Goal: Task Accomplishment & Management: Complete application form

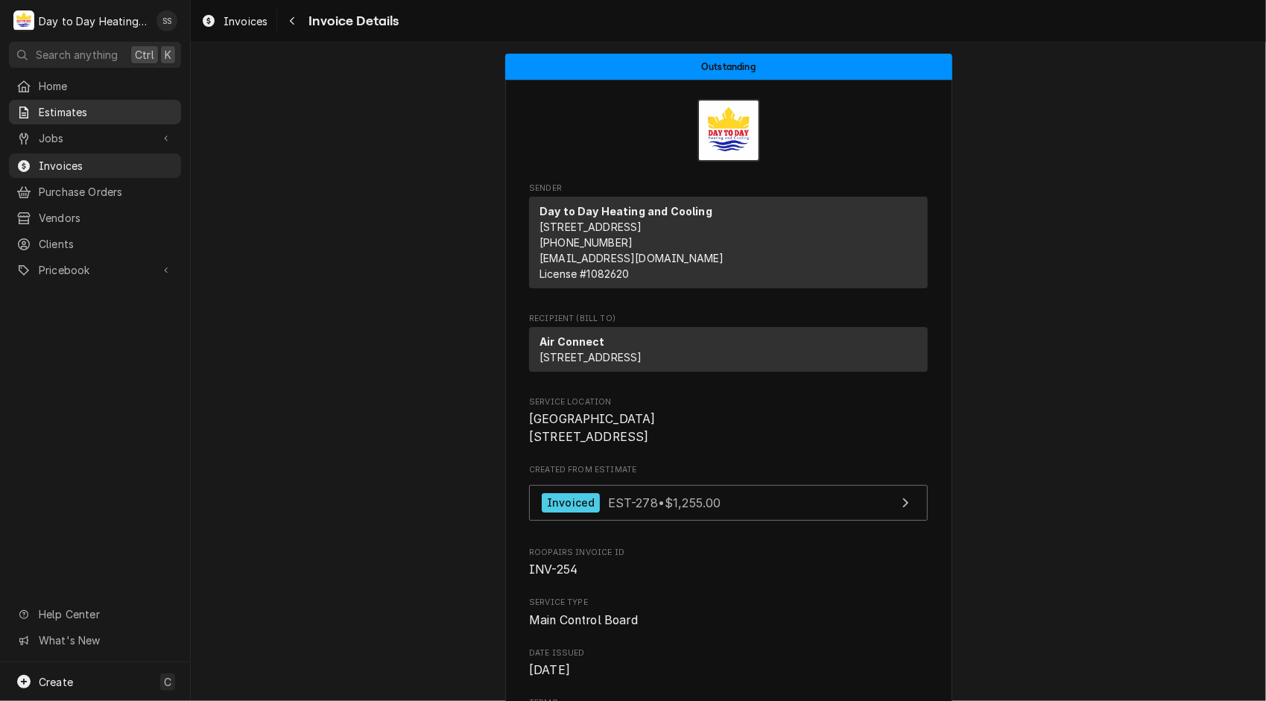
click at [82, 112] on span "Estimates" at bounding box center [106, 112] width 135 height 16
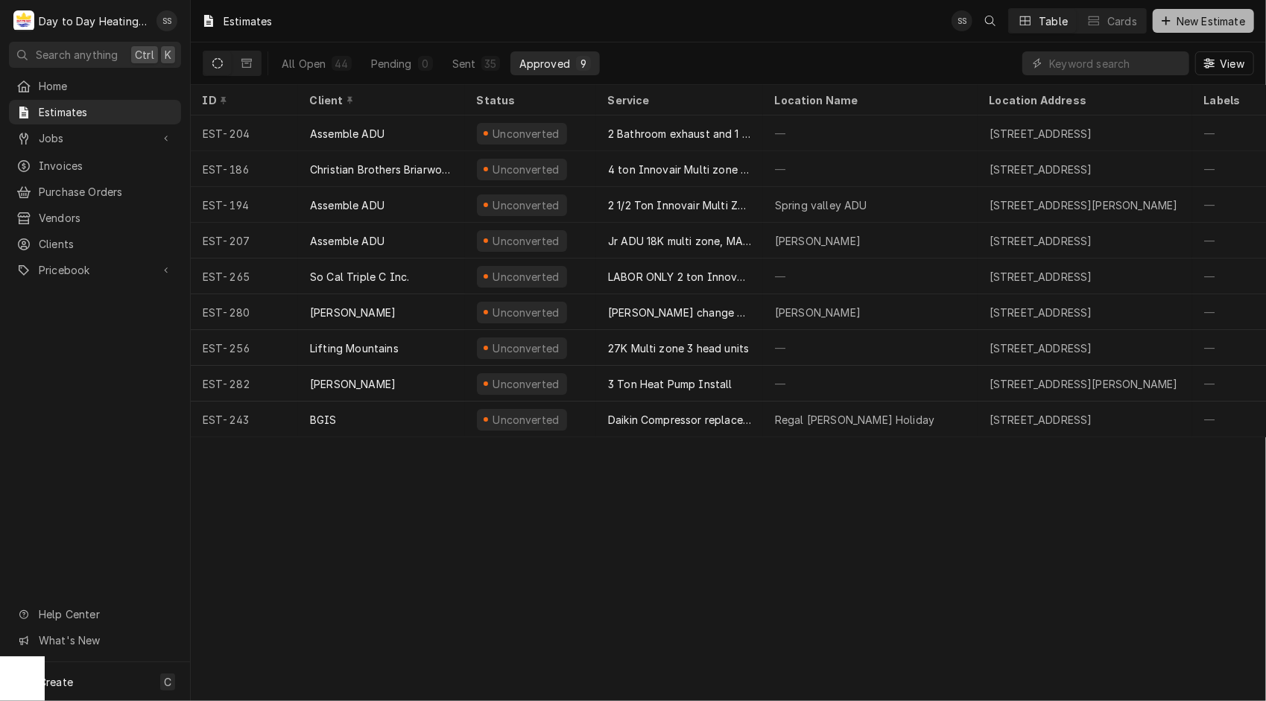
click at [1206, 13] on span "New Estimate" at bounding box center [1211, 21] width 75 height 16
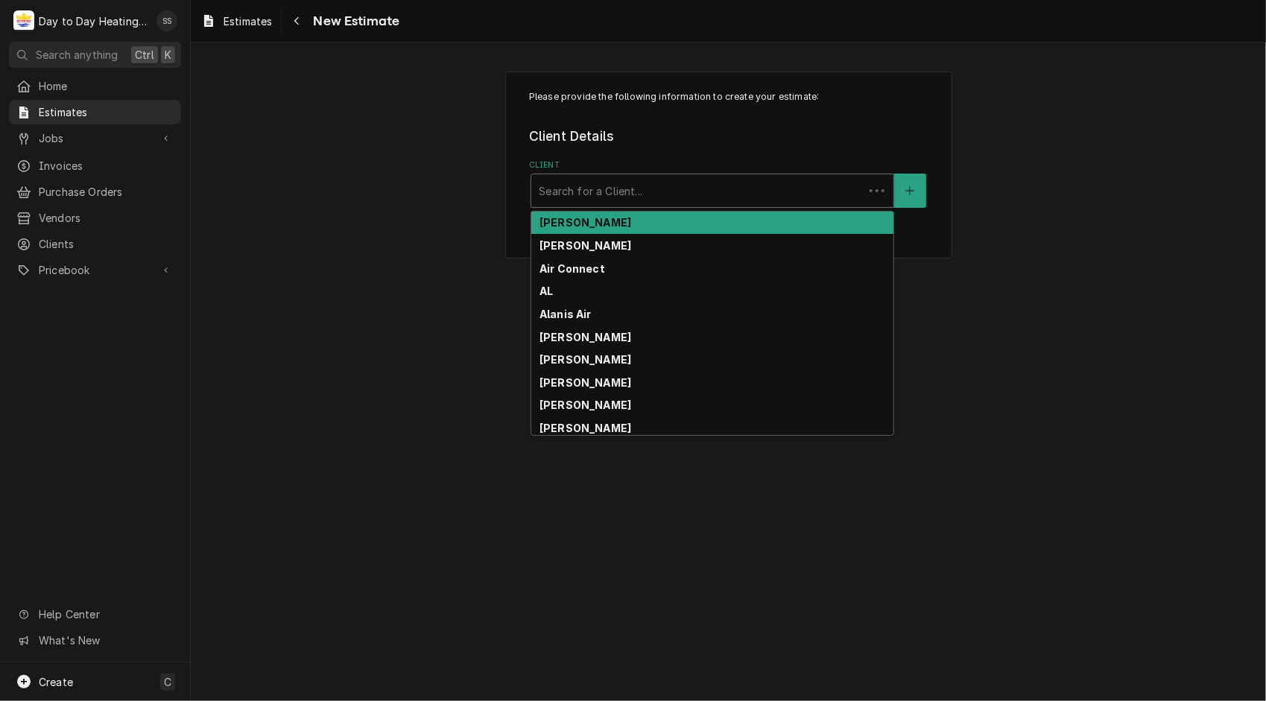
click at [705, 176] on div "Search for a Client..." at bounding box center [697, 190] width 332 height 33
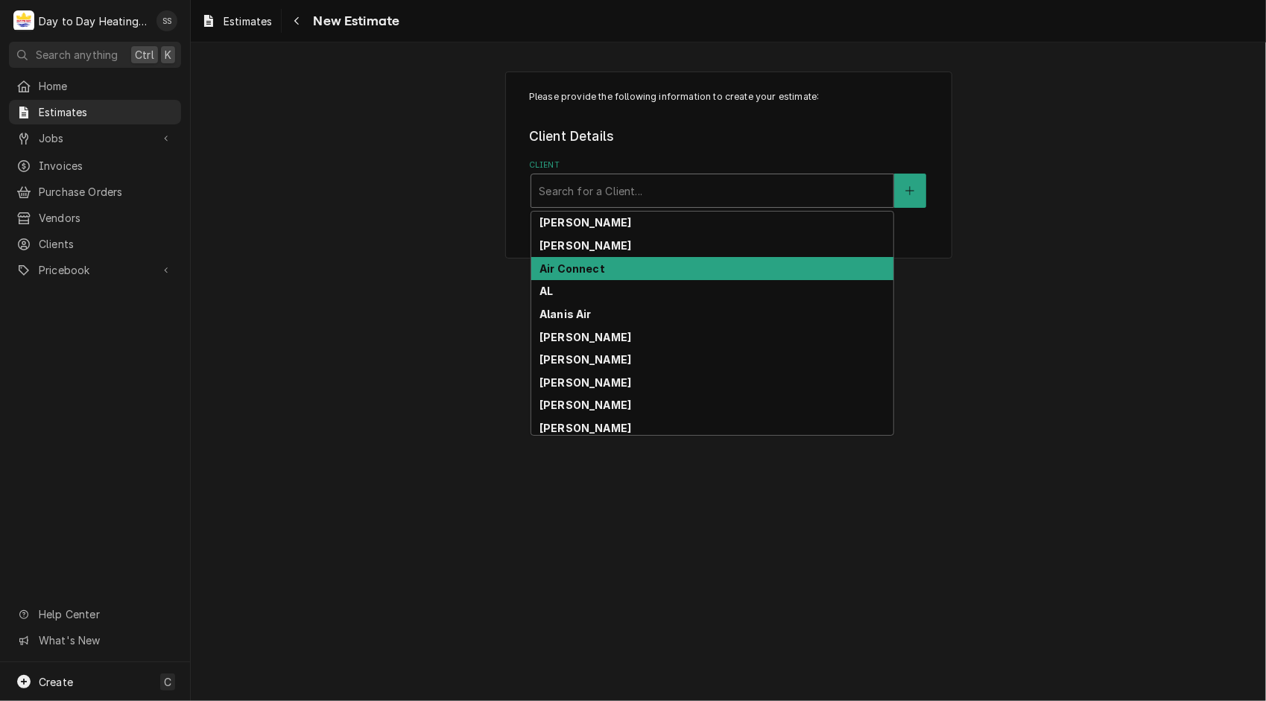
click at [587, 267] on strong "Air Connect" at bounding box center [572, 268] width 66 height 13
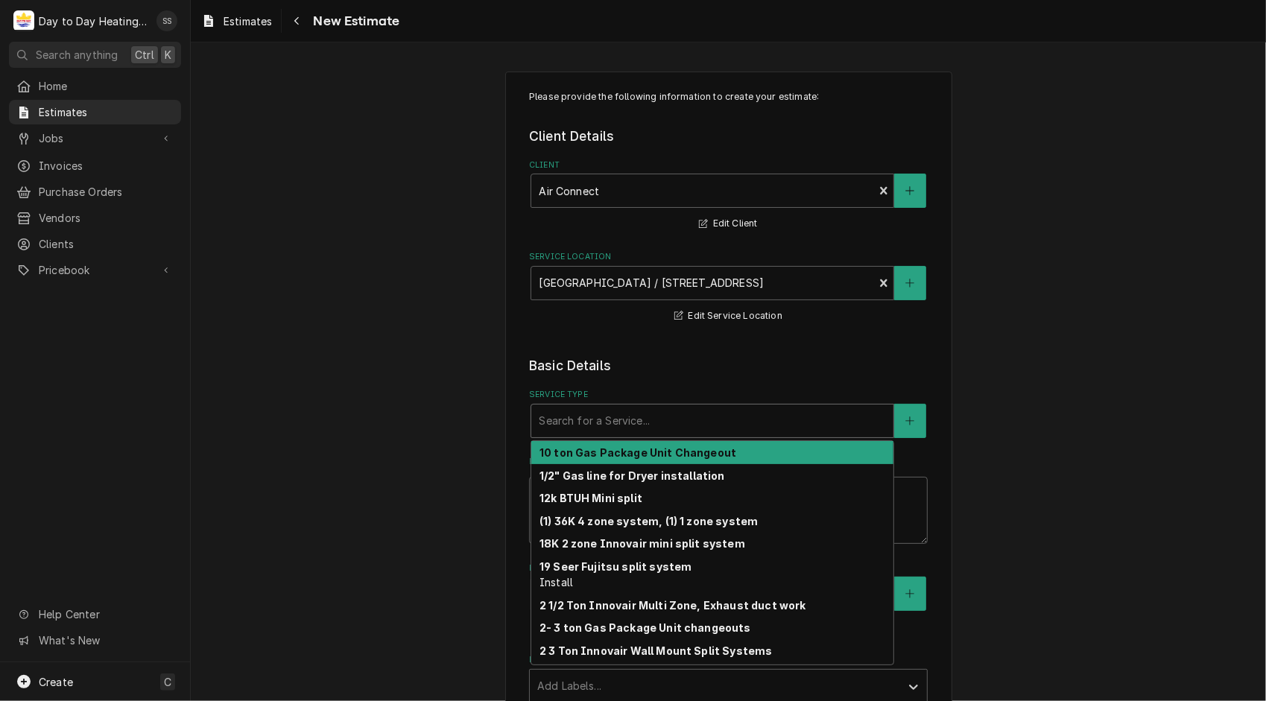
click at [678, 413] on div "Service Type" at bounding box center [712, 421] width 347 height 27
type textarea "x"
type input "R"
type textarea "x"
type input "Re"
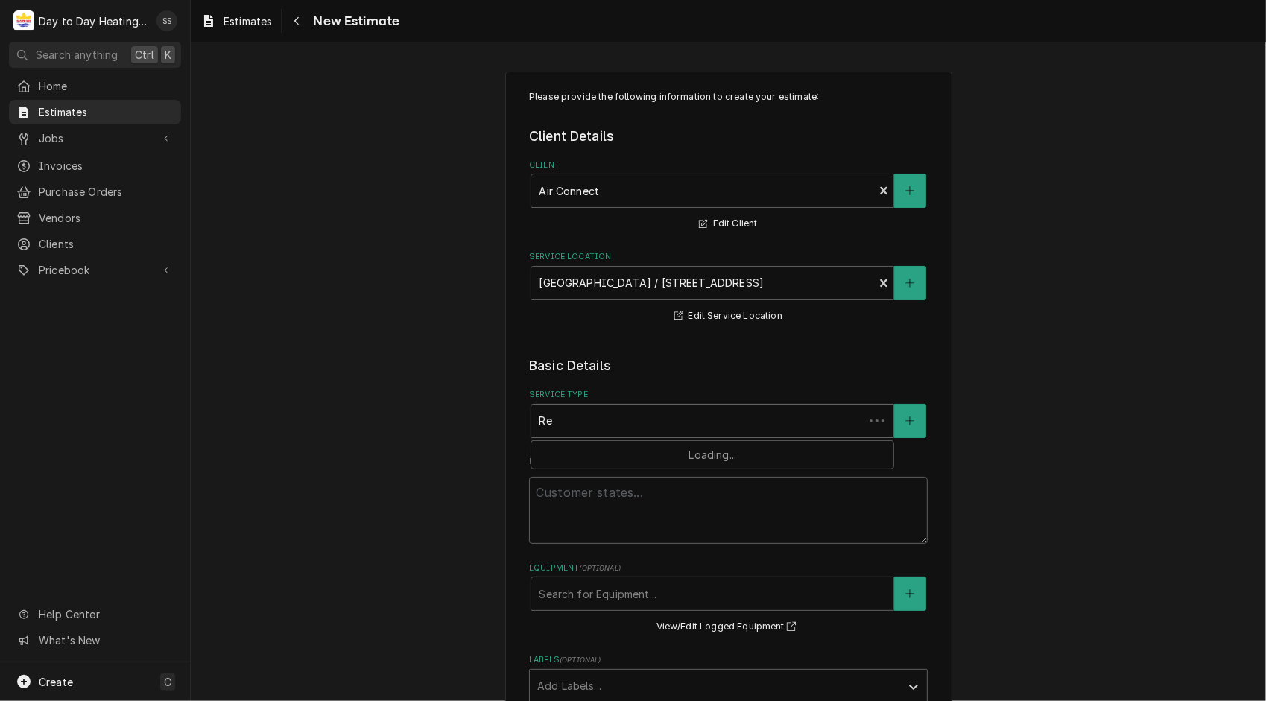
type textarea "x"
type input "Rep"
type textarea "x"
type input "Repla"
type textarea "x"
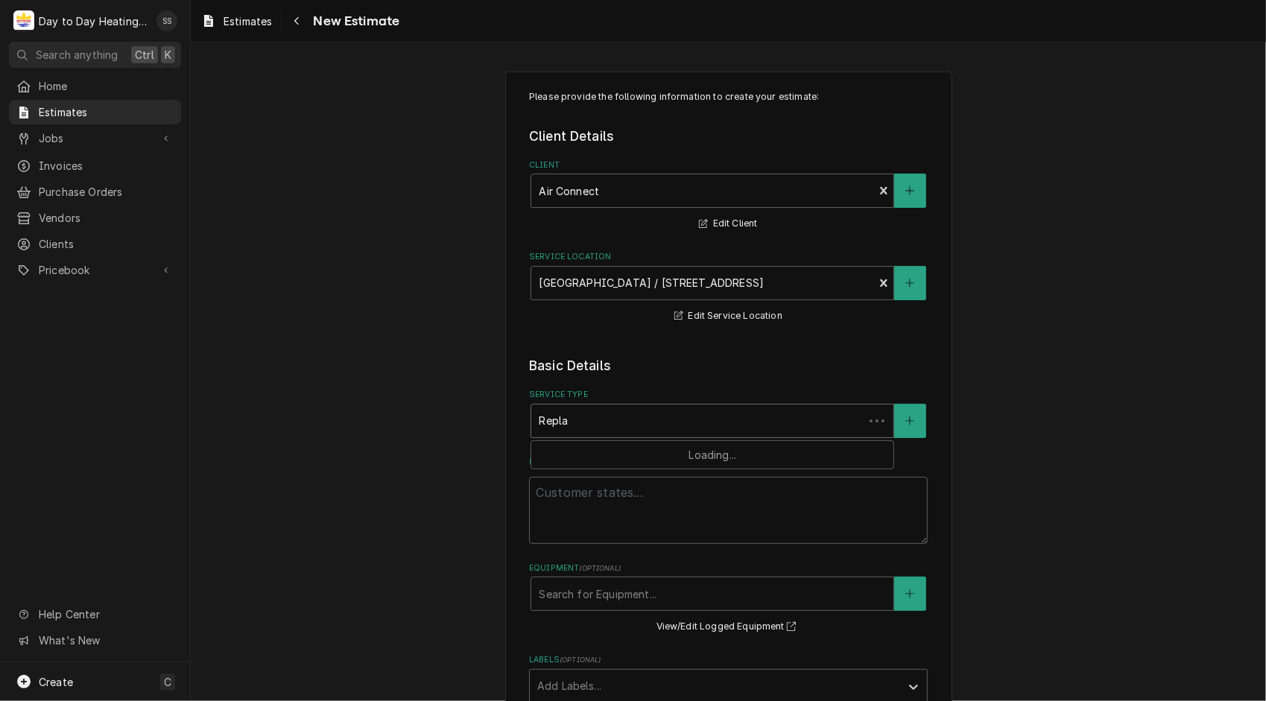
type input "Replac"
type textarea "x"
type input "Replace"
type textarea "x"
type input "Replace"
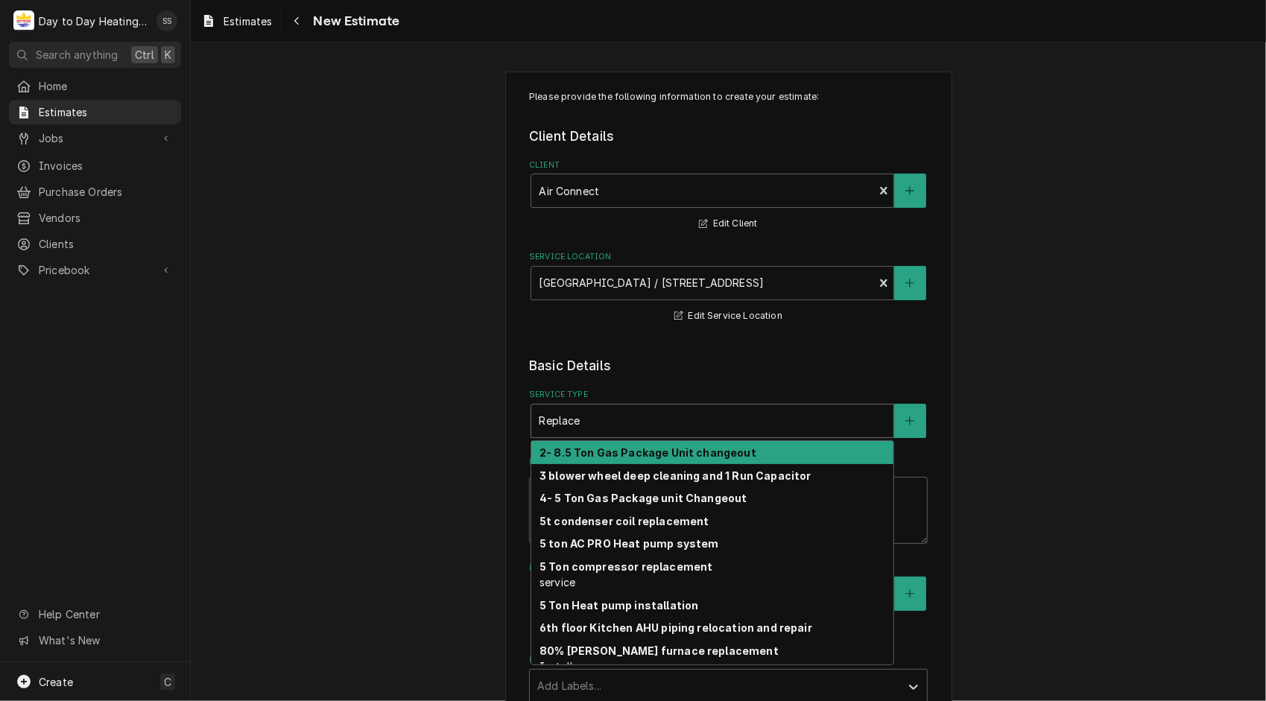
type textarea "x"
type input "Replace A"
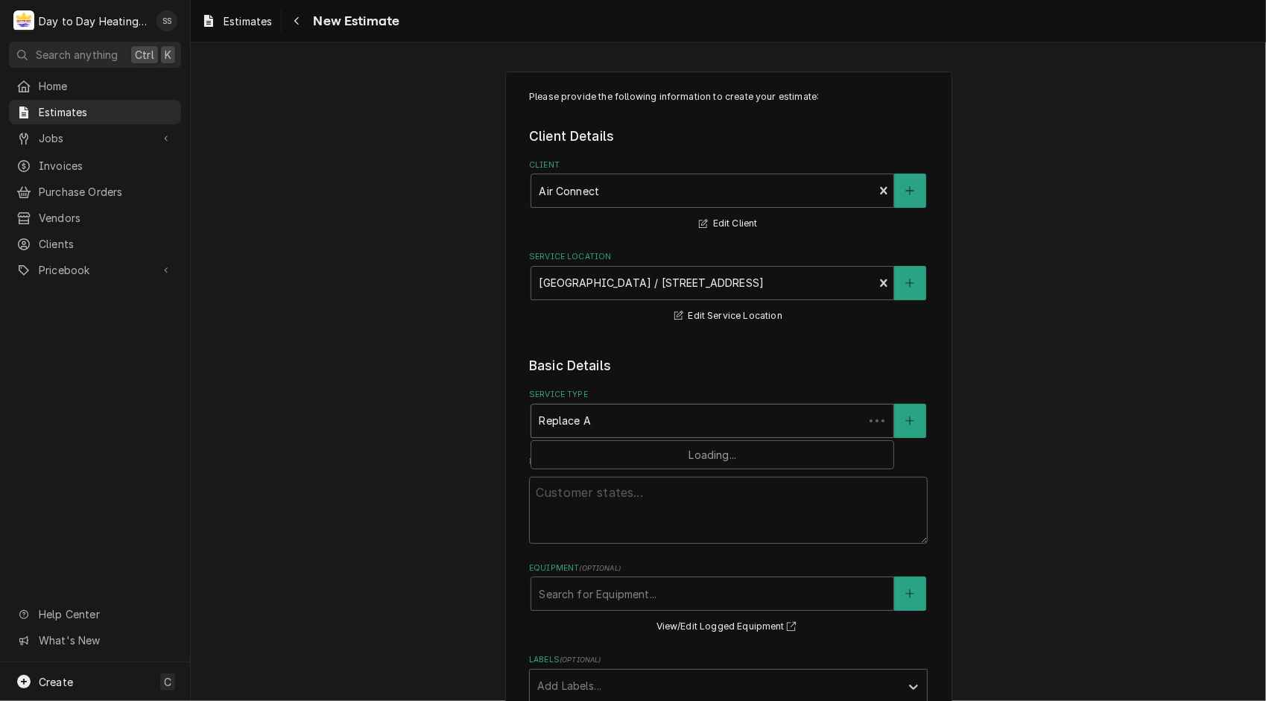
type textarea "x"
type input "Replace Al"
type textarea "x"
type input "Replace All"
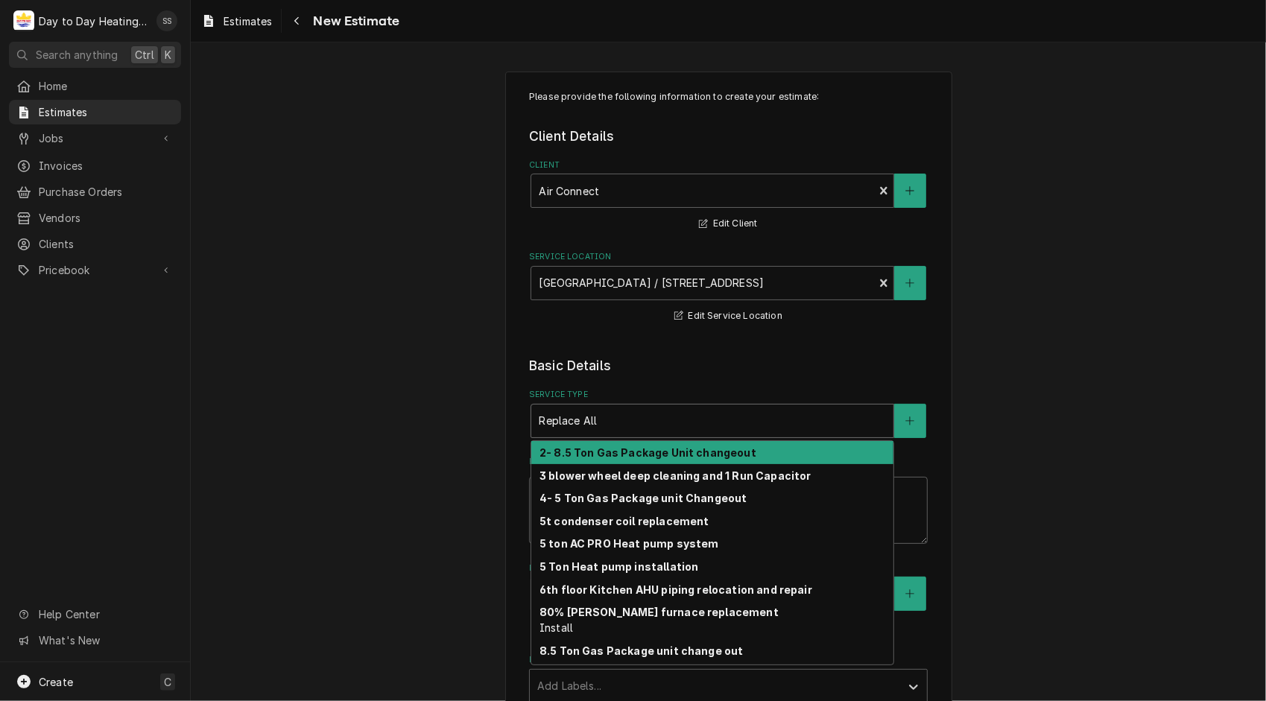
type textarea "x"
type input "Replace Al"
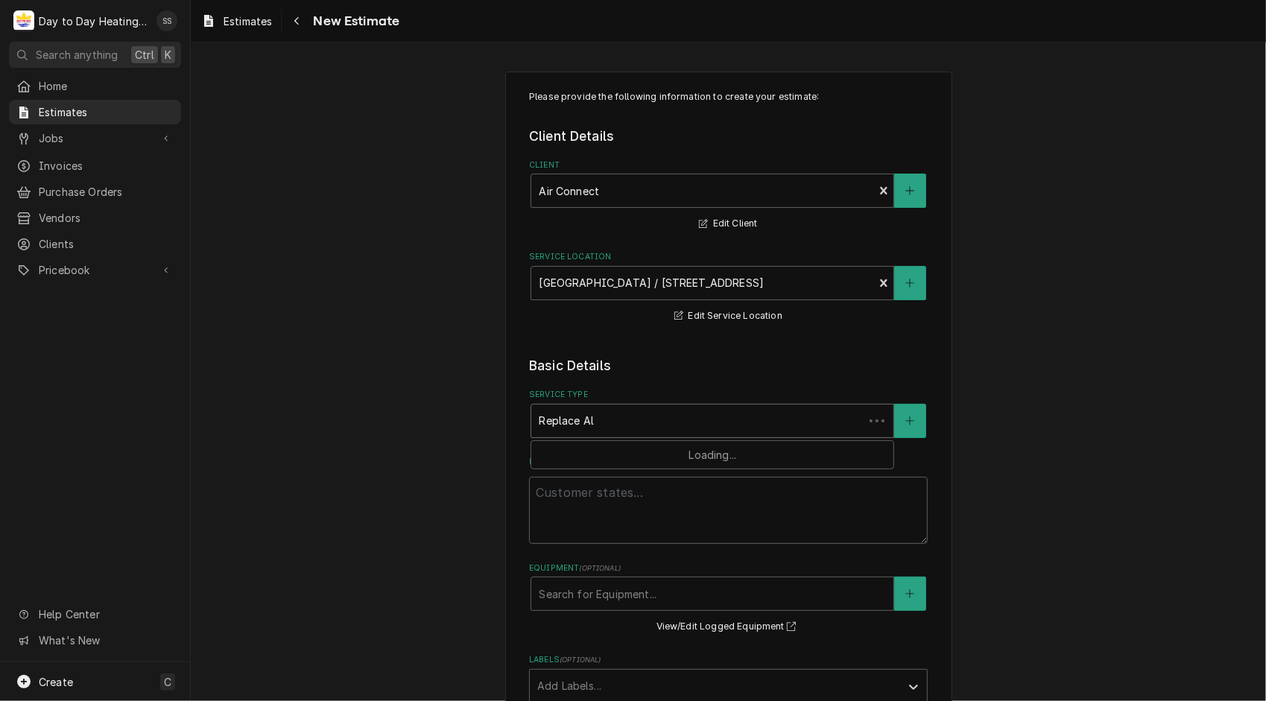
type textarea "x"
type input "Replace A"
type textarea "x"
type input "Replace"
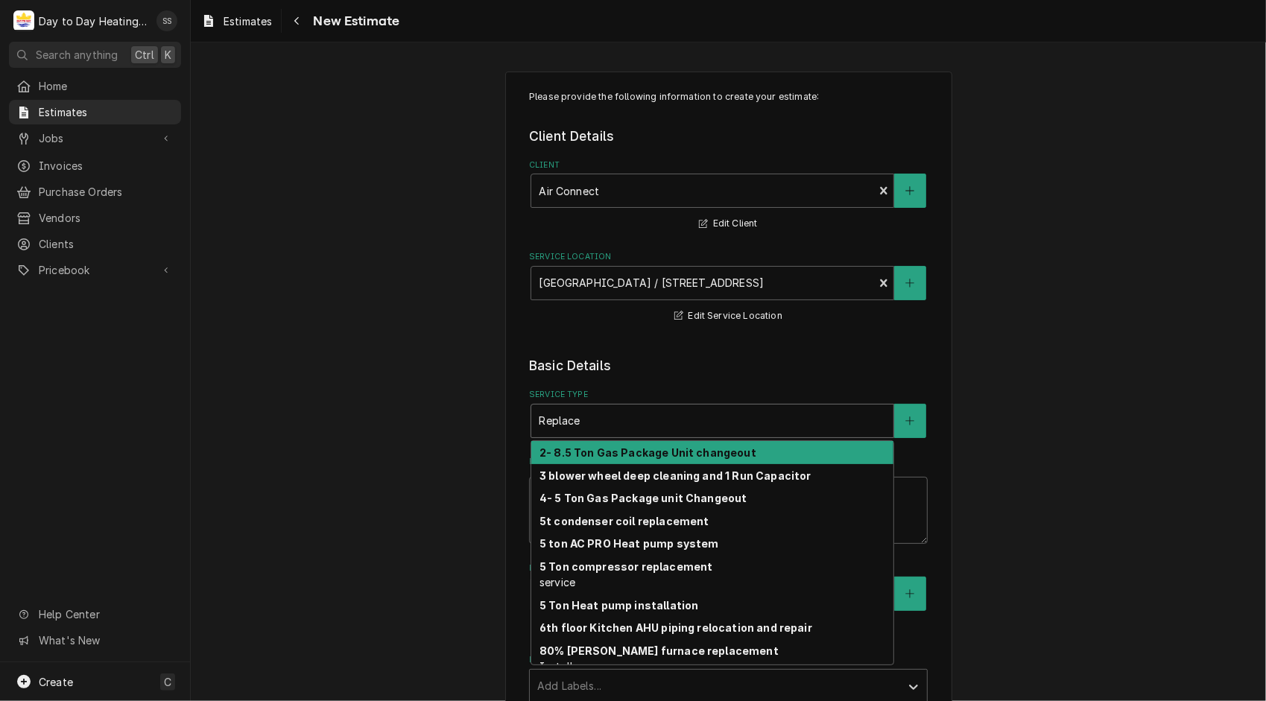
type textarea "x"
type input "Replace a"
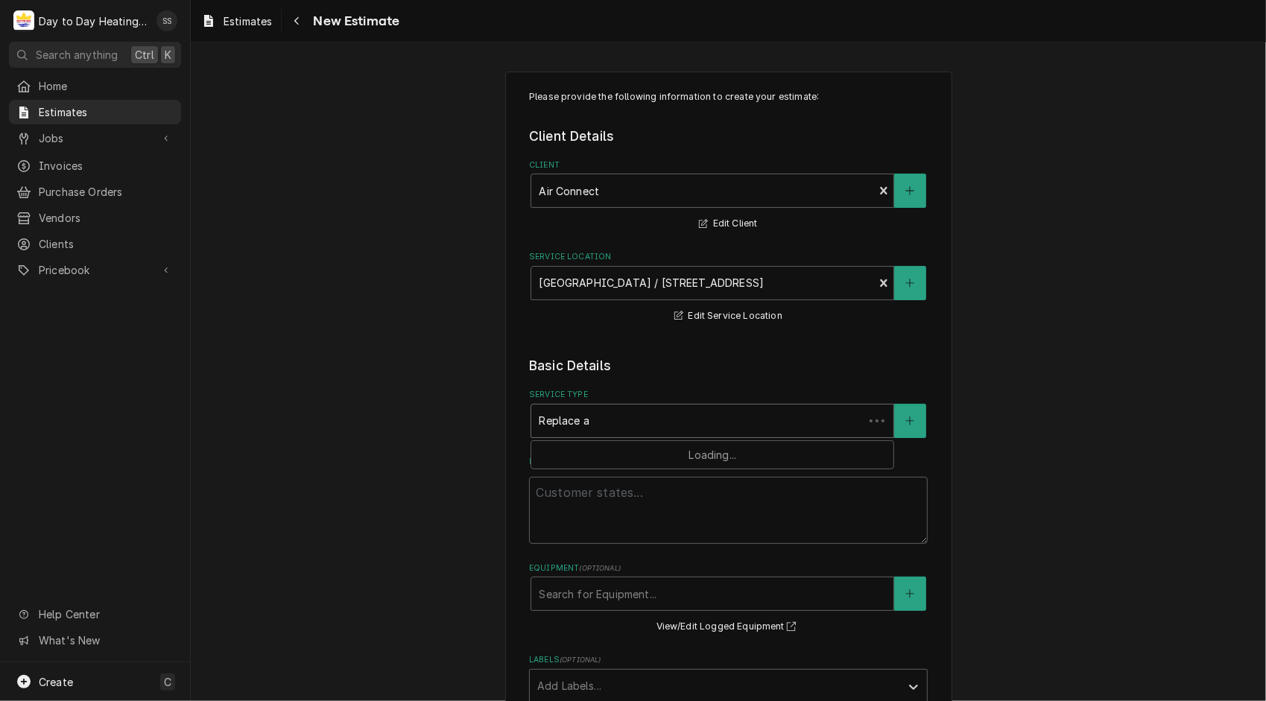
type textarea "x"
type input "Replace ak"
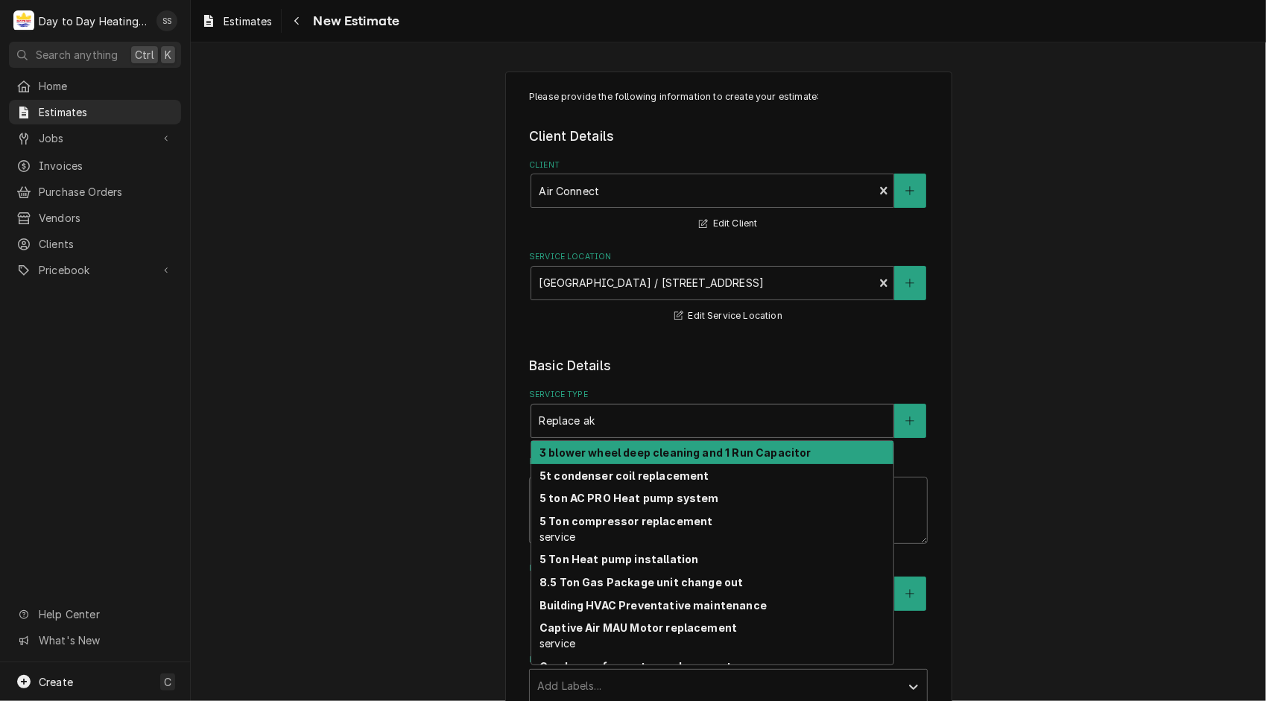
type textarea "x"
type input "Replace a"
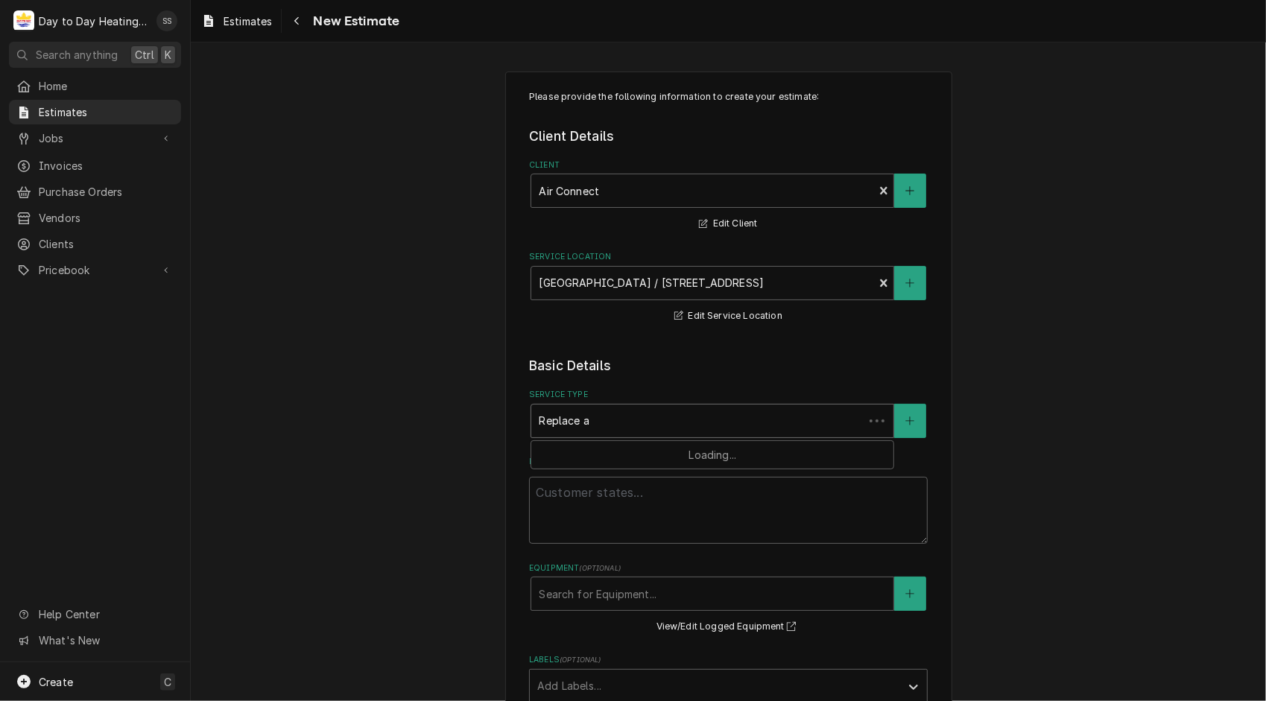
type textarea "x"
type input "Replace al"
type textarea "x"
type input "Replace all"
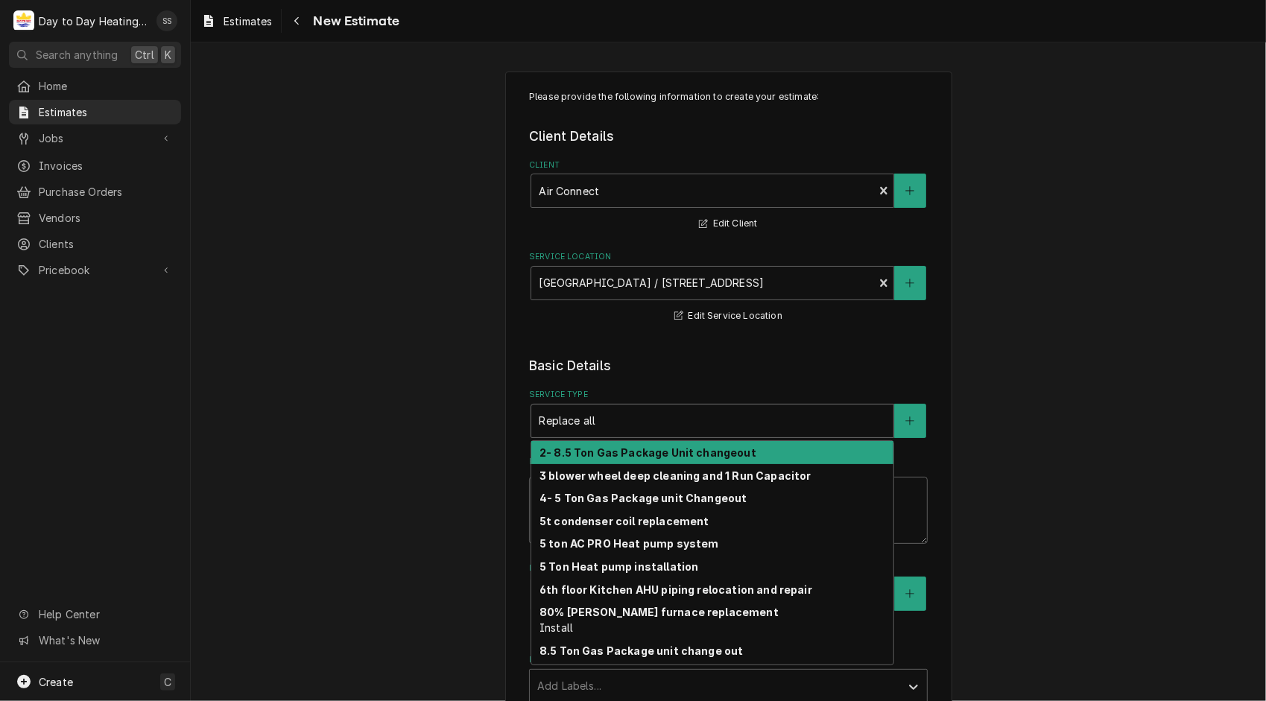
type textarea "x"
type input "Replace all"
type textarea "x"
type input "Replace all e"
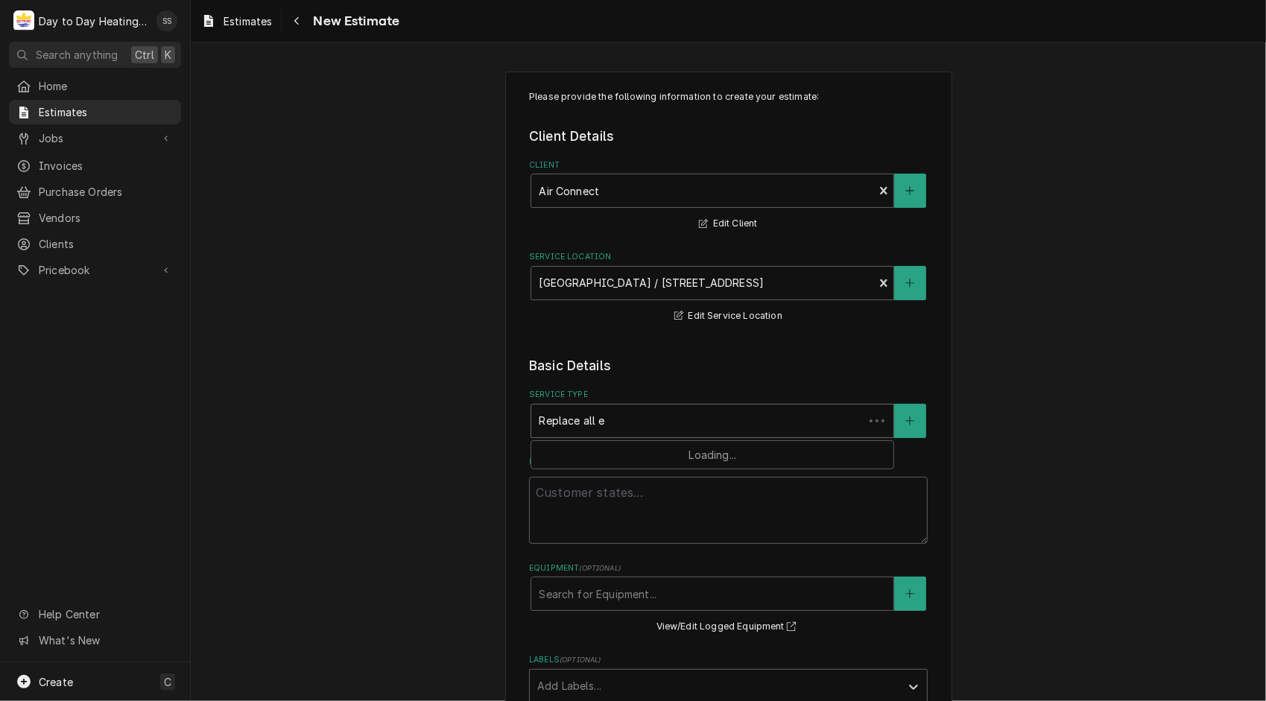
type textarea "x"
type input "Replace all ex"
type textarea "x"
type input "Replace all exi"
type textarea "x"
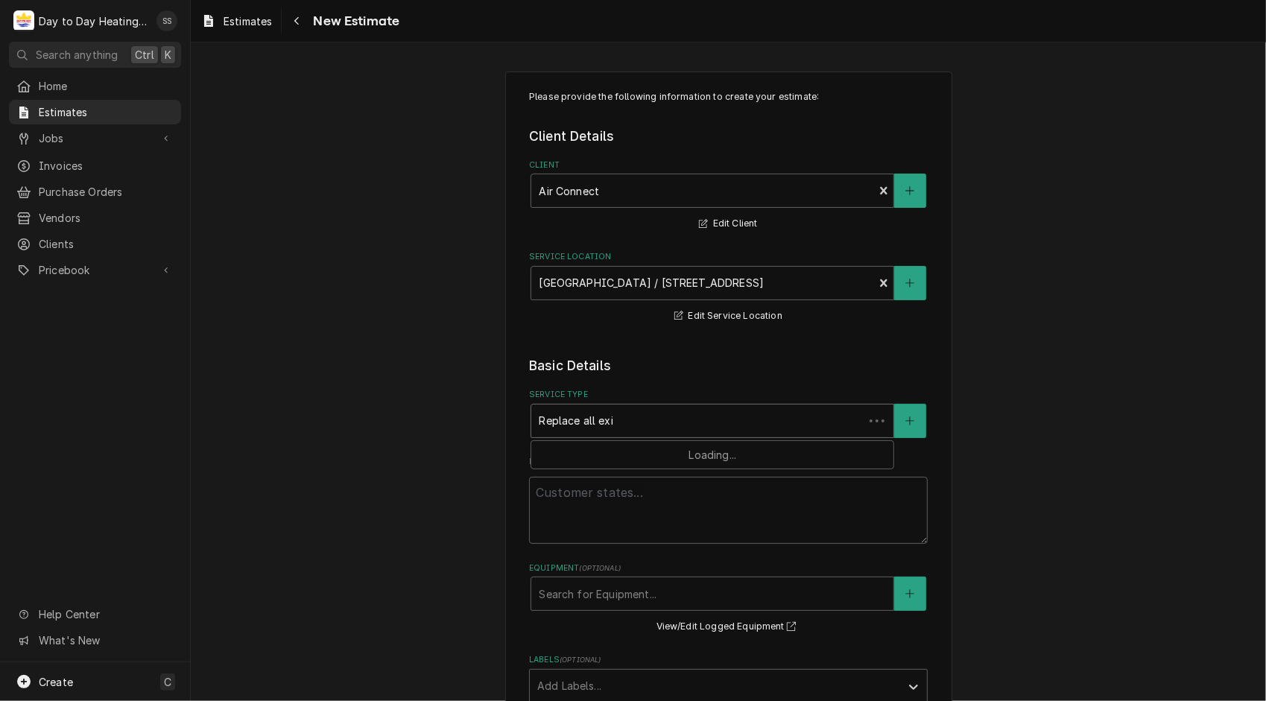
type input "Replace all exis"
type textarea "x"
type input "Replace all exist"
type textarea "x"
type input "Replace all existi"
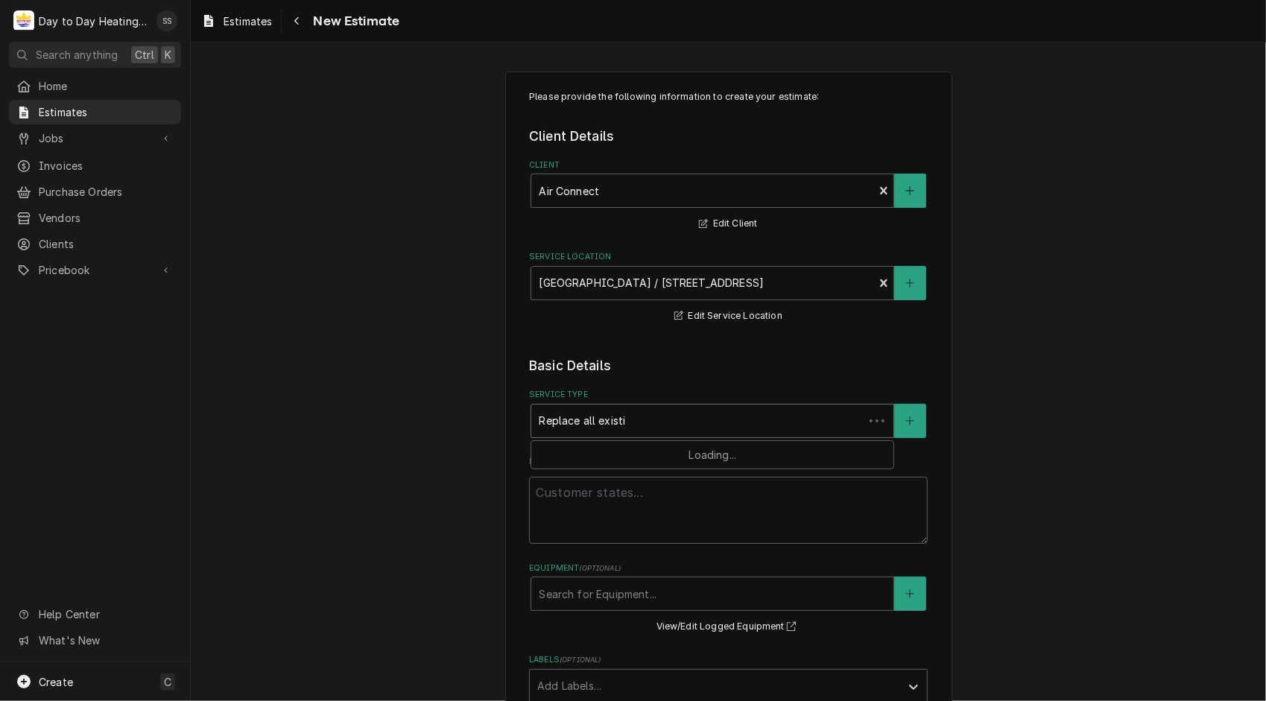
type textarea "x"
type input "Replace all existing"
type textarea "x"
type input "Replace all existing"
type textarea "x"
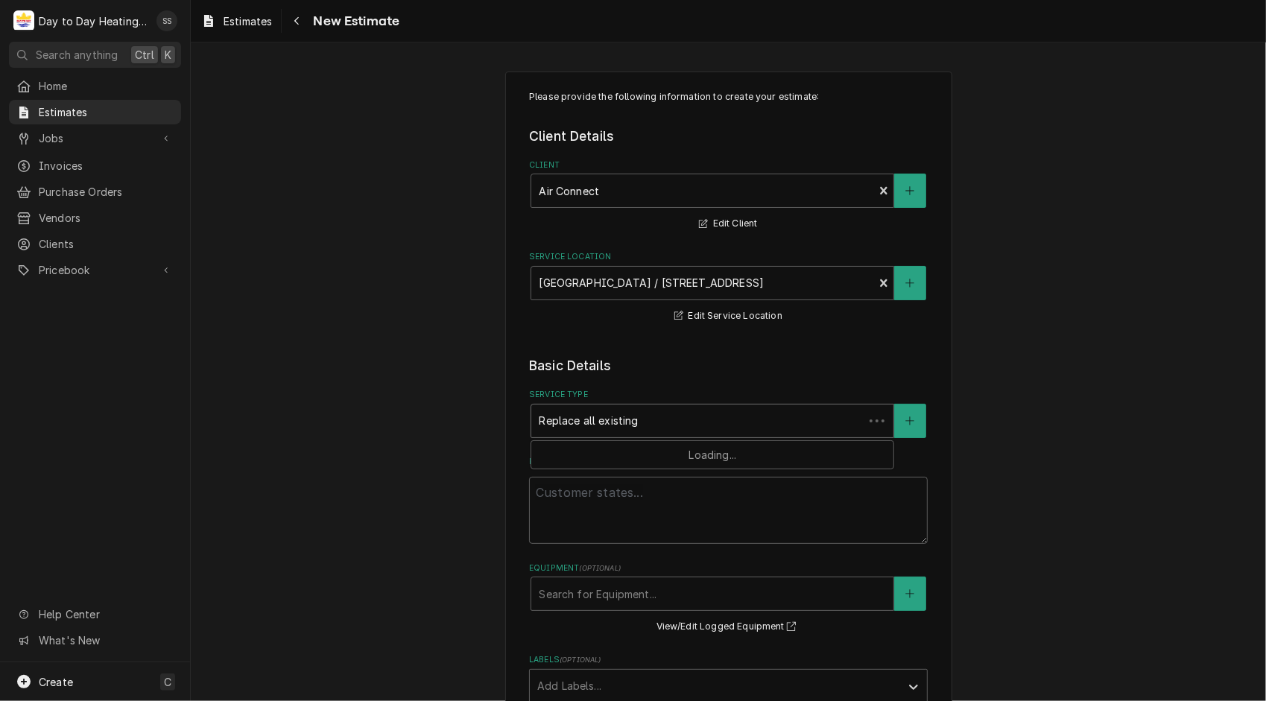
type input "Replace all existing h"
type textarea "x"
type input "Replace all existing hv"
type textarea "x"
type input "Replace all existing hva"
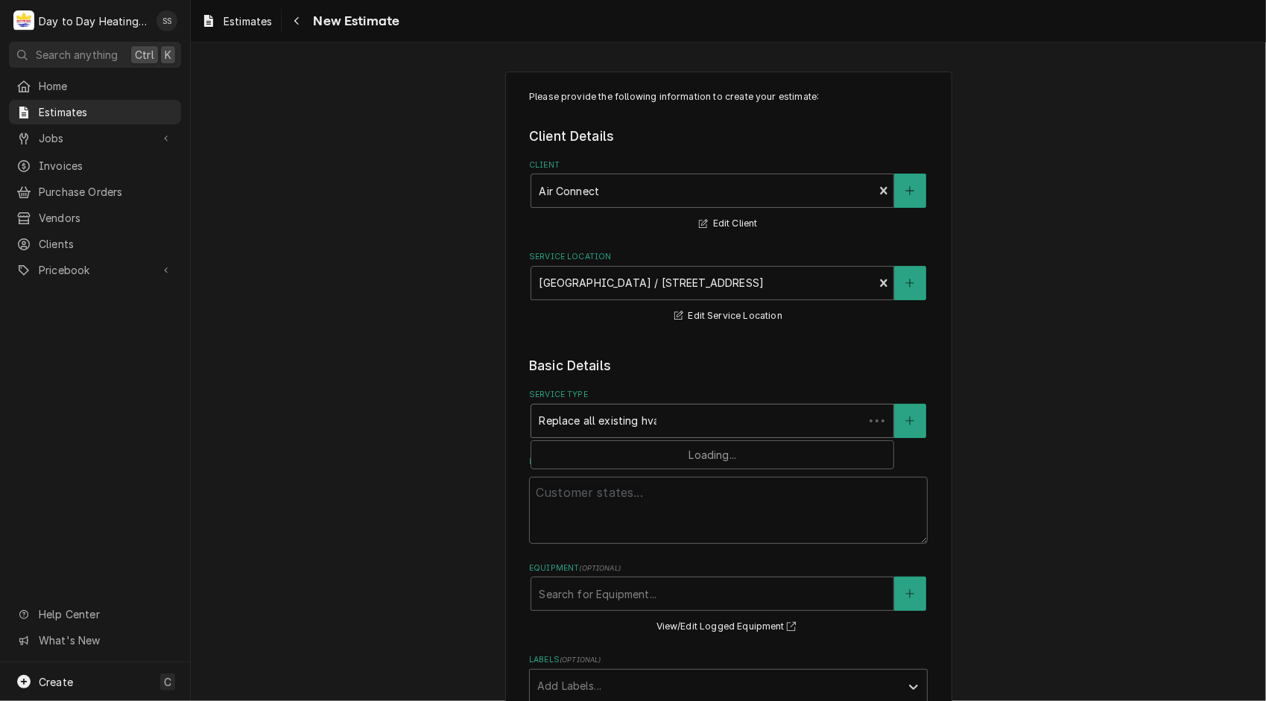
type textarea "x"
type input "Replace all existing hvac"
type textarea "x"
type input "Replace all existing hvac"
type textarea "x"
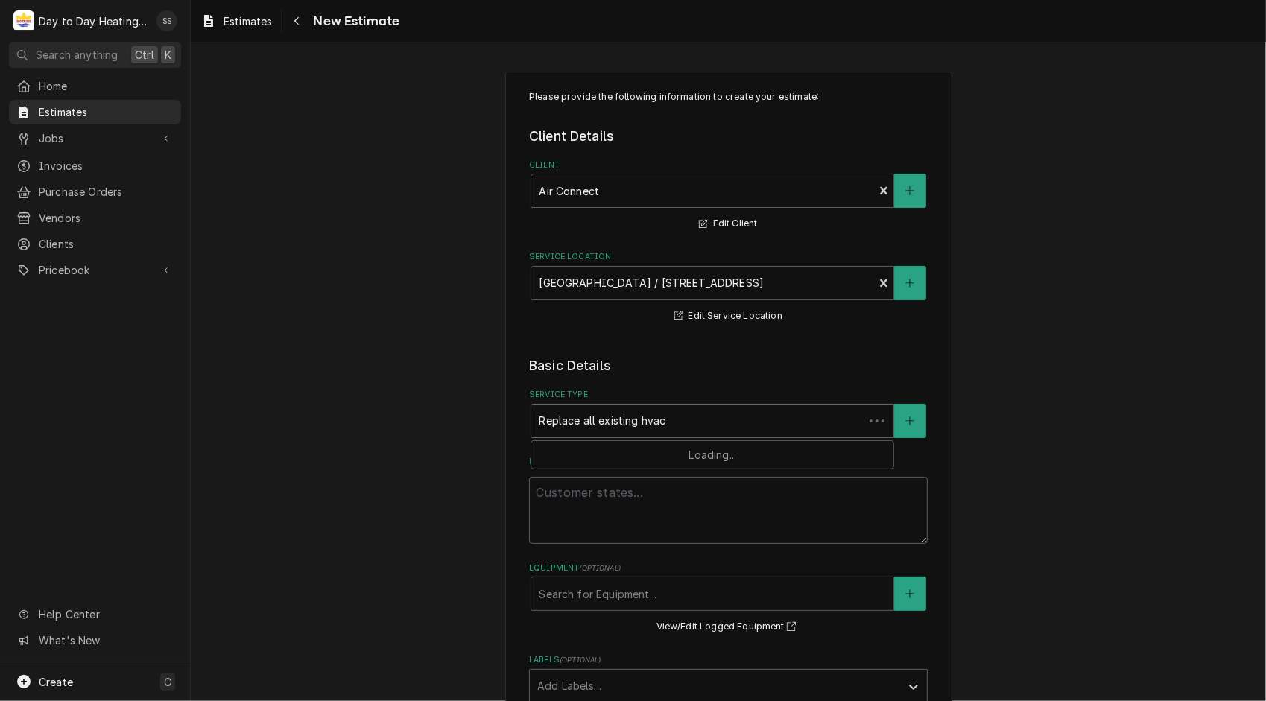
type input "Replace all existing hvac e"
type textarea "x"
type input "Replace all existing hvac eq"
type textarea "x"
type input "Replace all existing hvac equ"
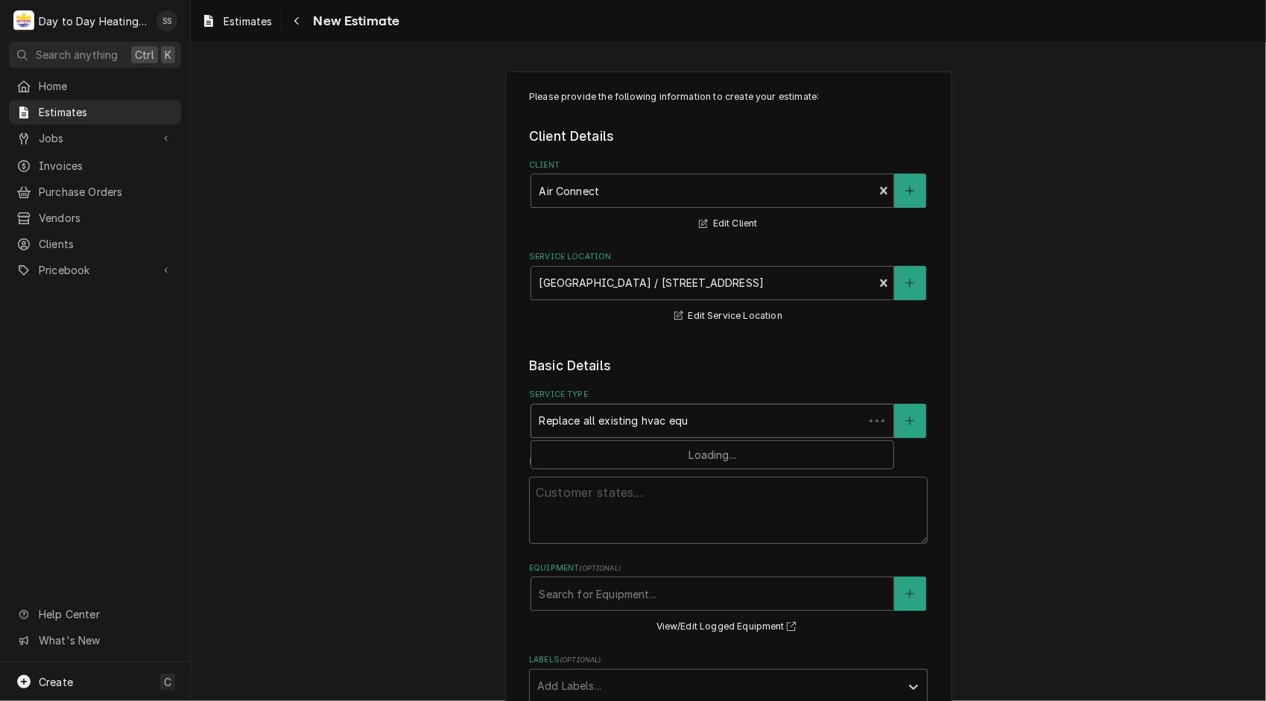
type textarea "x"
type input "Replace all existing hvac equi"
type textarea "x"
type input "Replace all existing hvac equip"
type textarea "x"
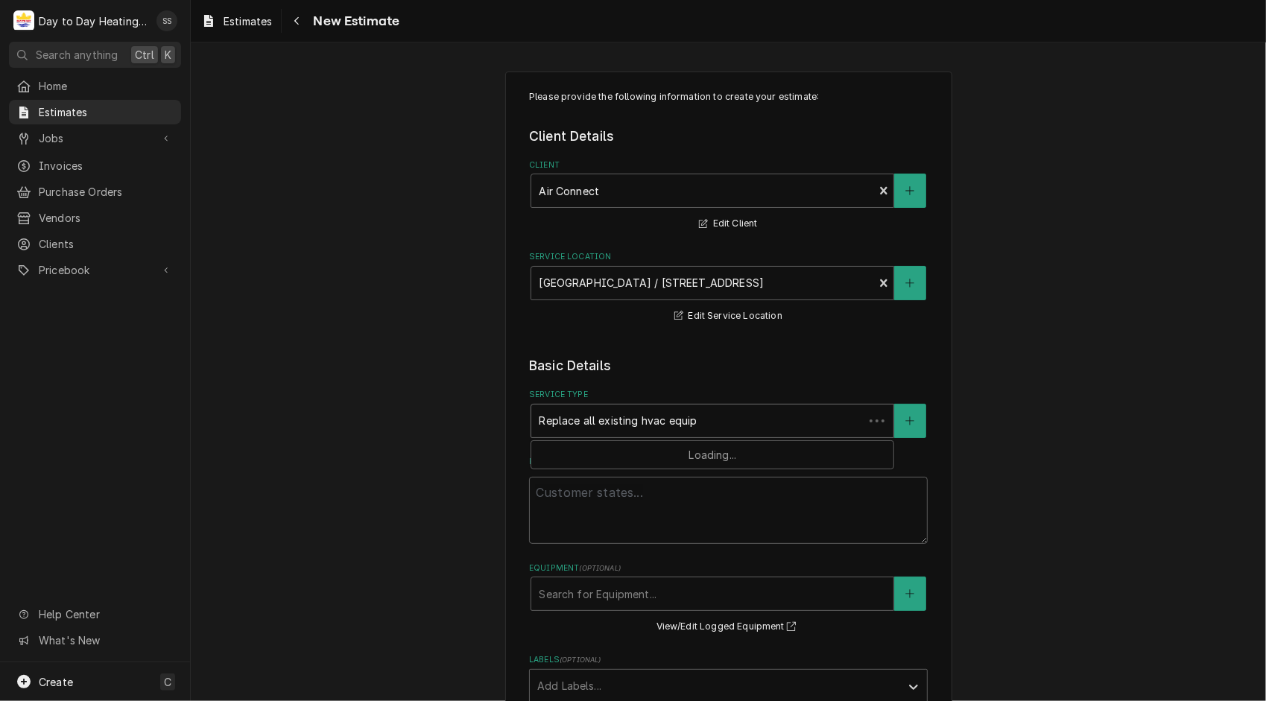
type input "Replace all existing hvac equipm"
type textarea "x"
type input "Replace all existing hvac equipme"
type textarea "x"
type input "Replace all existing hvac equipmen"
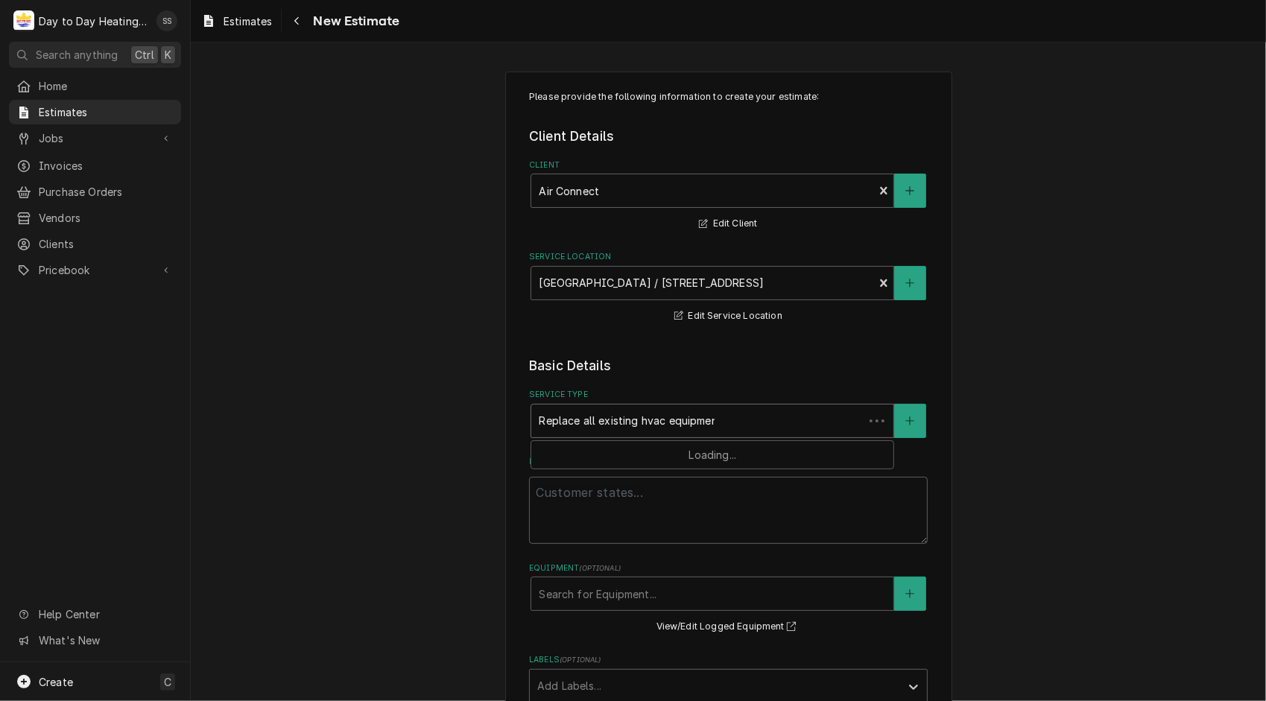
type textarea "x"
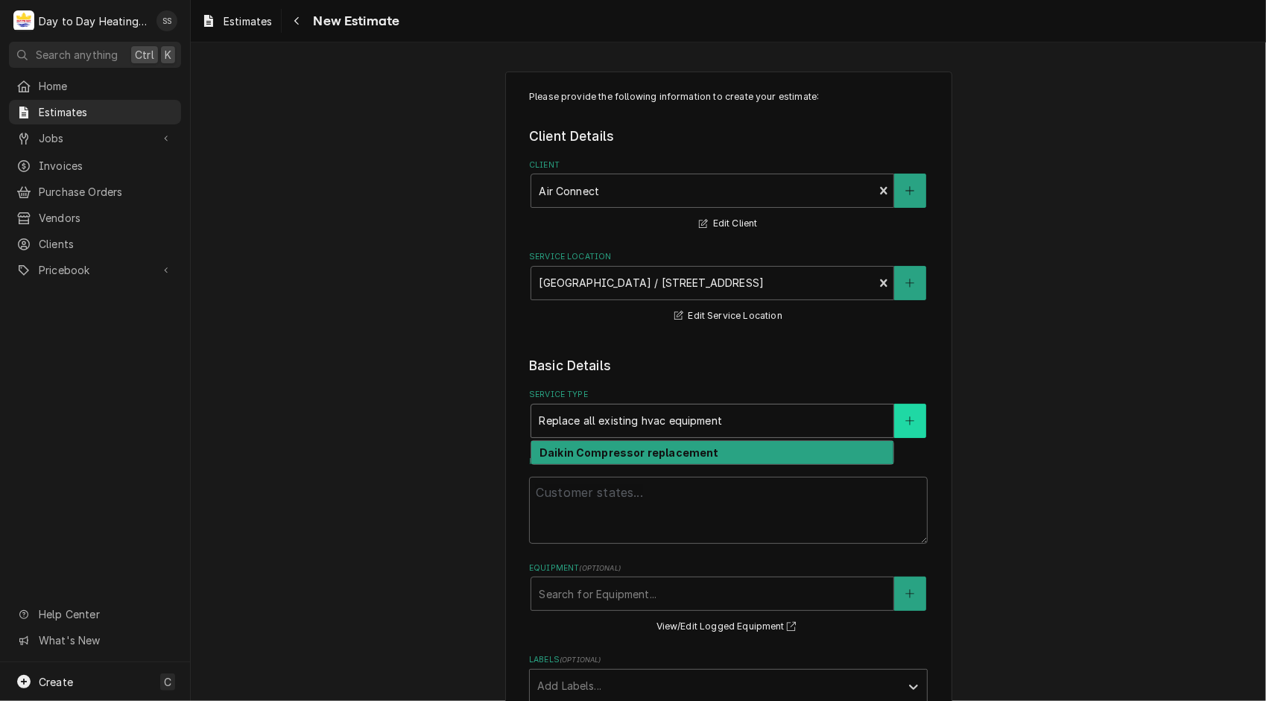
type input "Replace all existing hvac equipment"
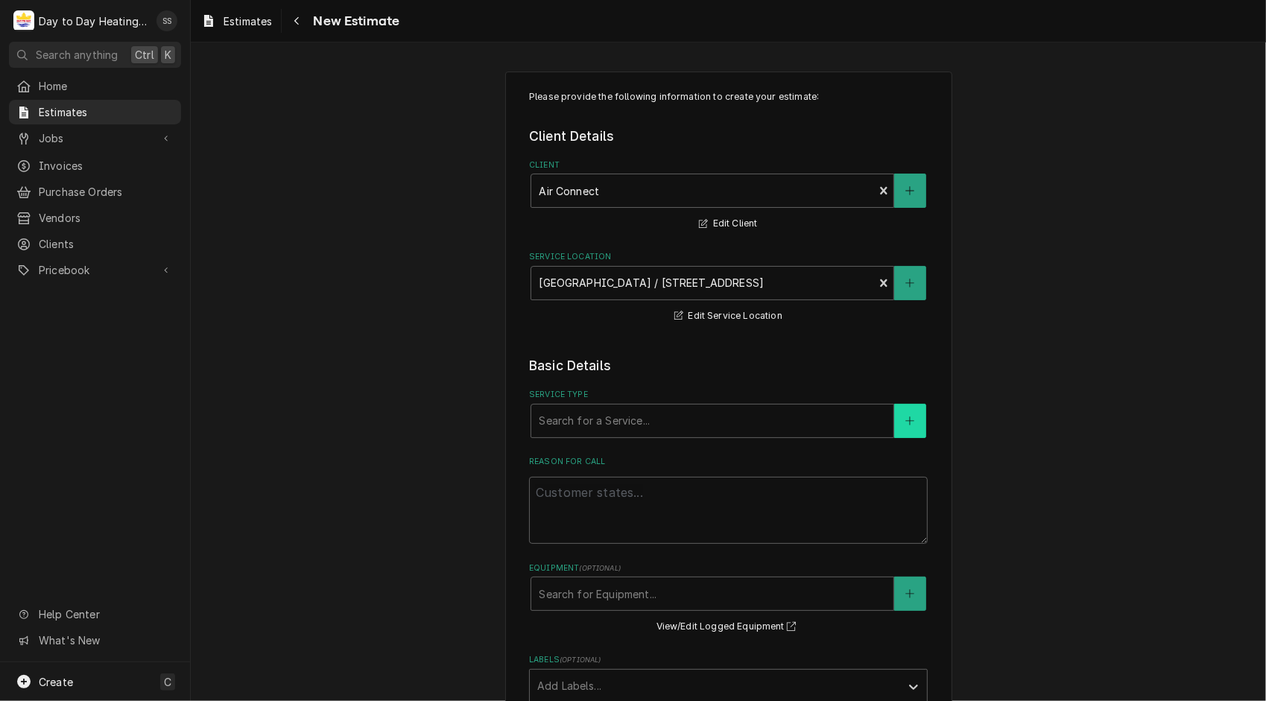
click at [894, 408] on button "Service Type" at bounding box center [909, 421] width 31 height 34
type textarea "x"
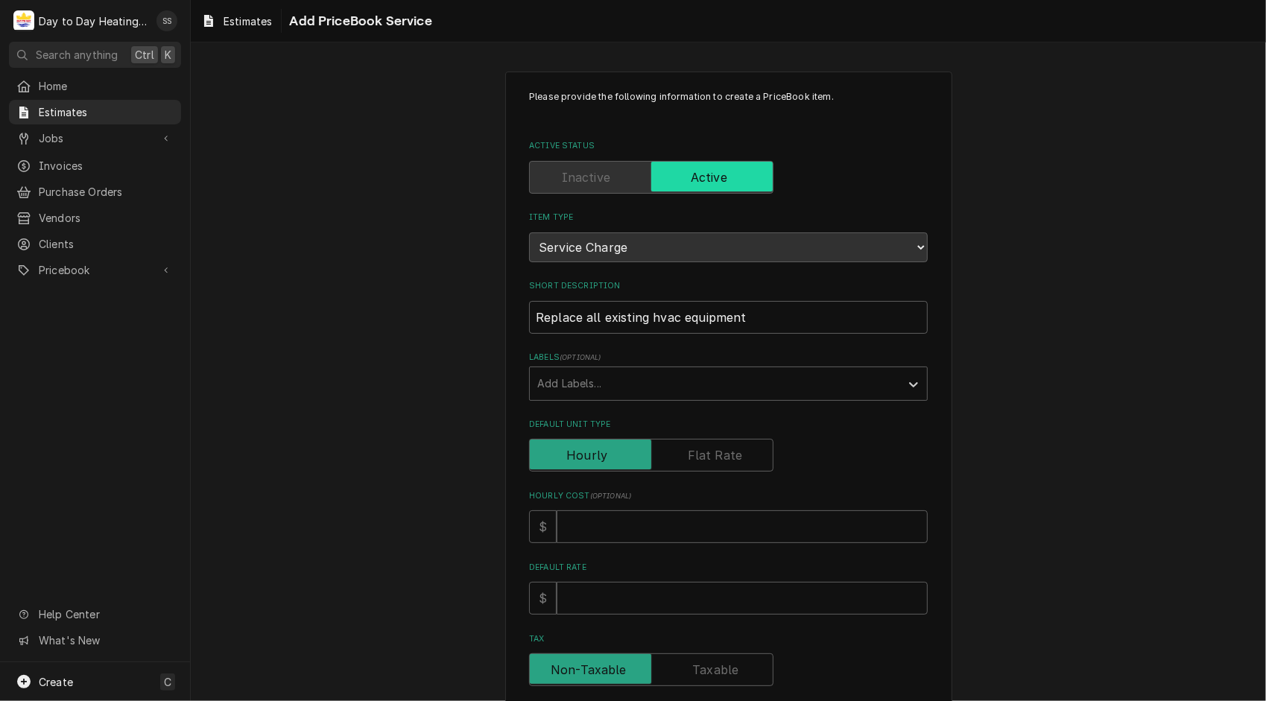
click at [721, 455] on label "Default Unit Type" at bounding box center [651, 455] width 244 height 33
click at [721, 455] on input "Default Unit Type" at bounding box center [651, 455] width 231 height 33
checkbox input "true"
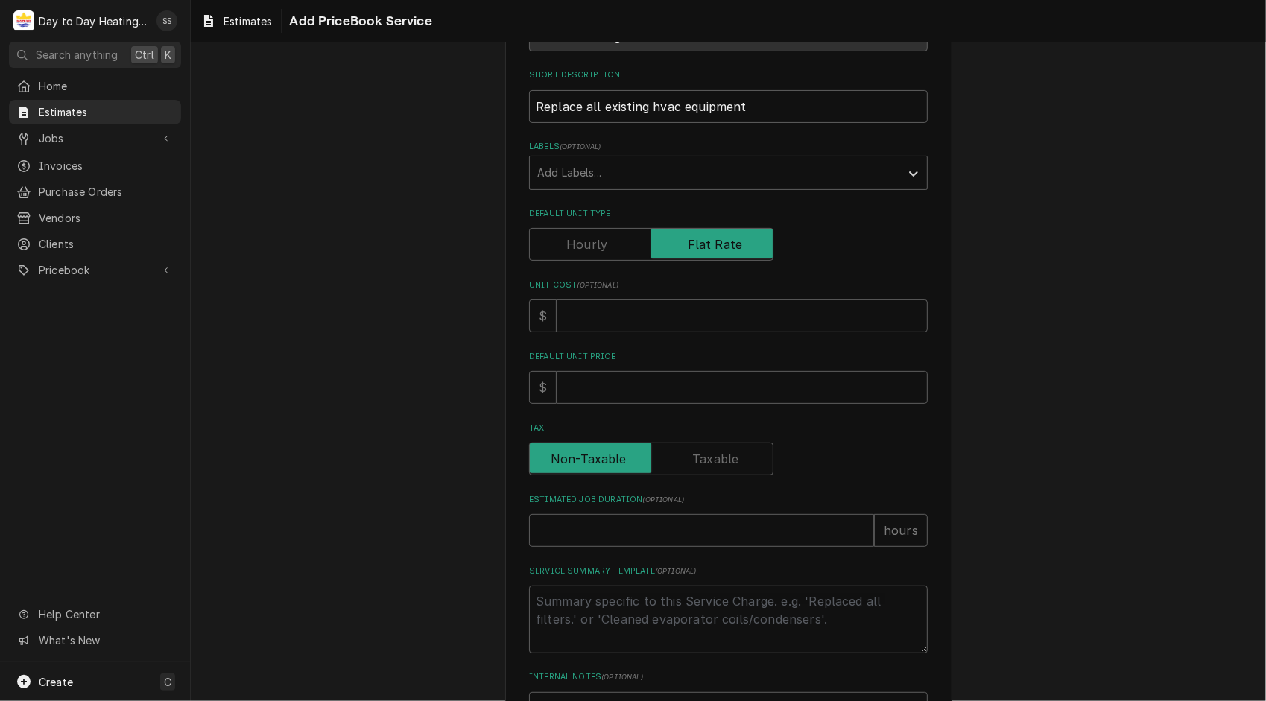
scroll to position [217, 0]
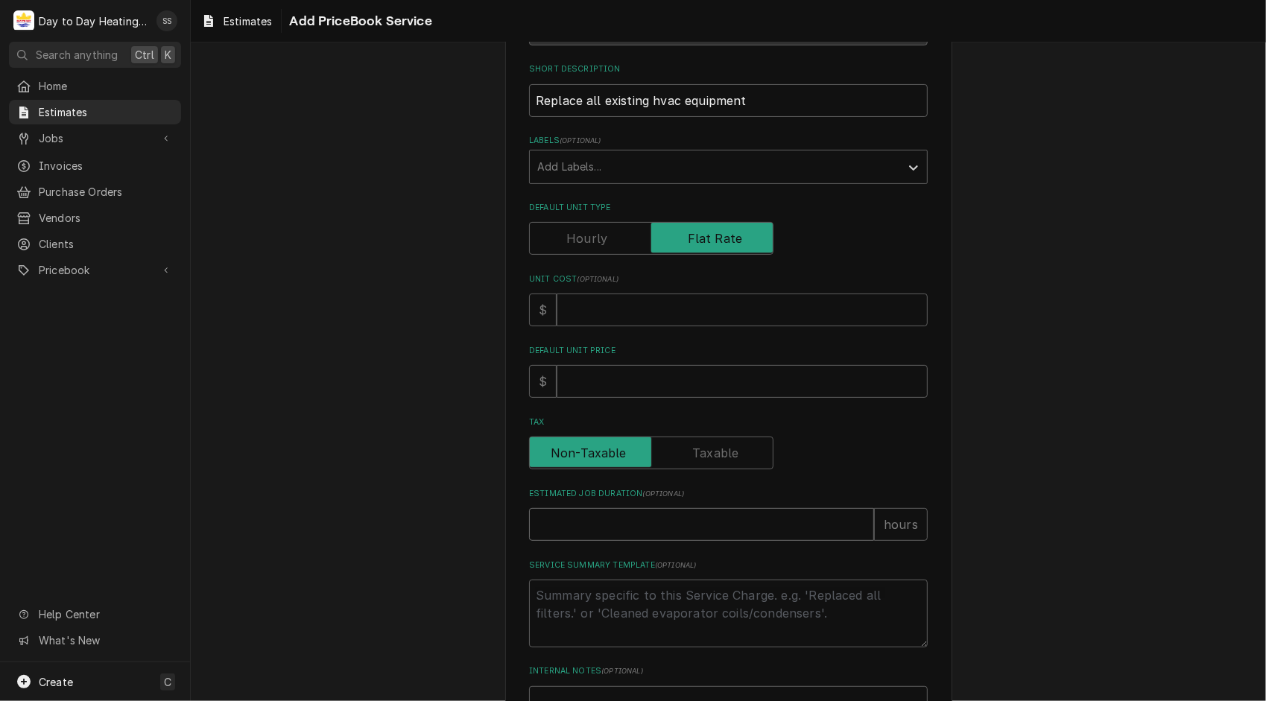
click at [662, 535] on input "Estimated Job Duration ( optional )" at bounding box center [701, 524] width 345 height 33
type textarea "x"
type input "1"
type textarea "x"
type input "12"
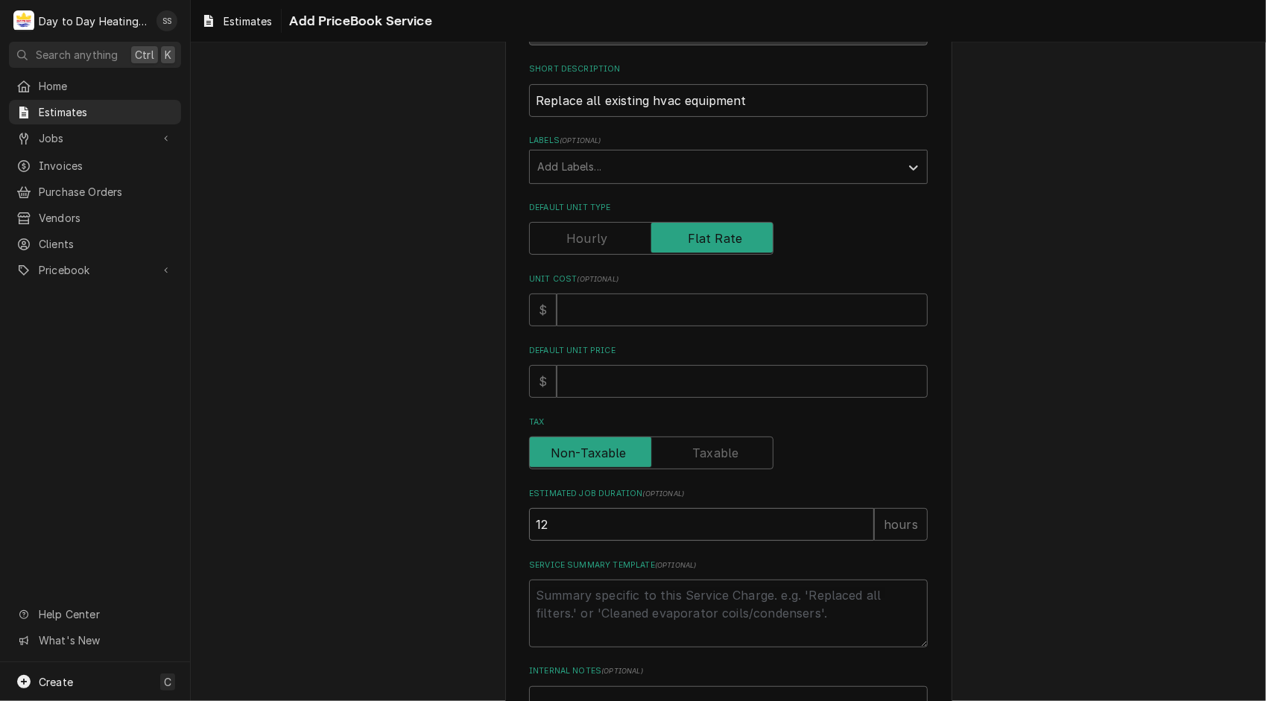
type textarea "x"
type input "120"
type textarea "x"
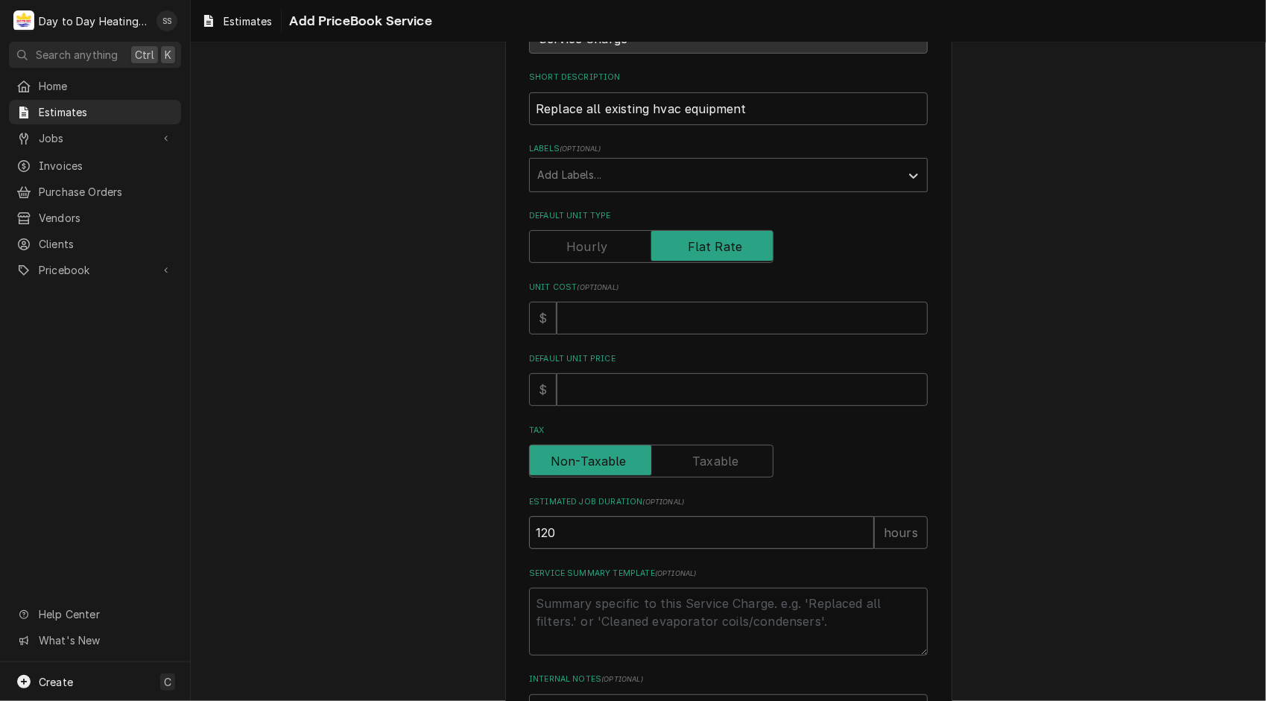
scroll to position [215, 0]
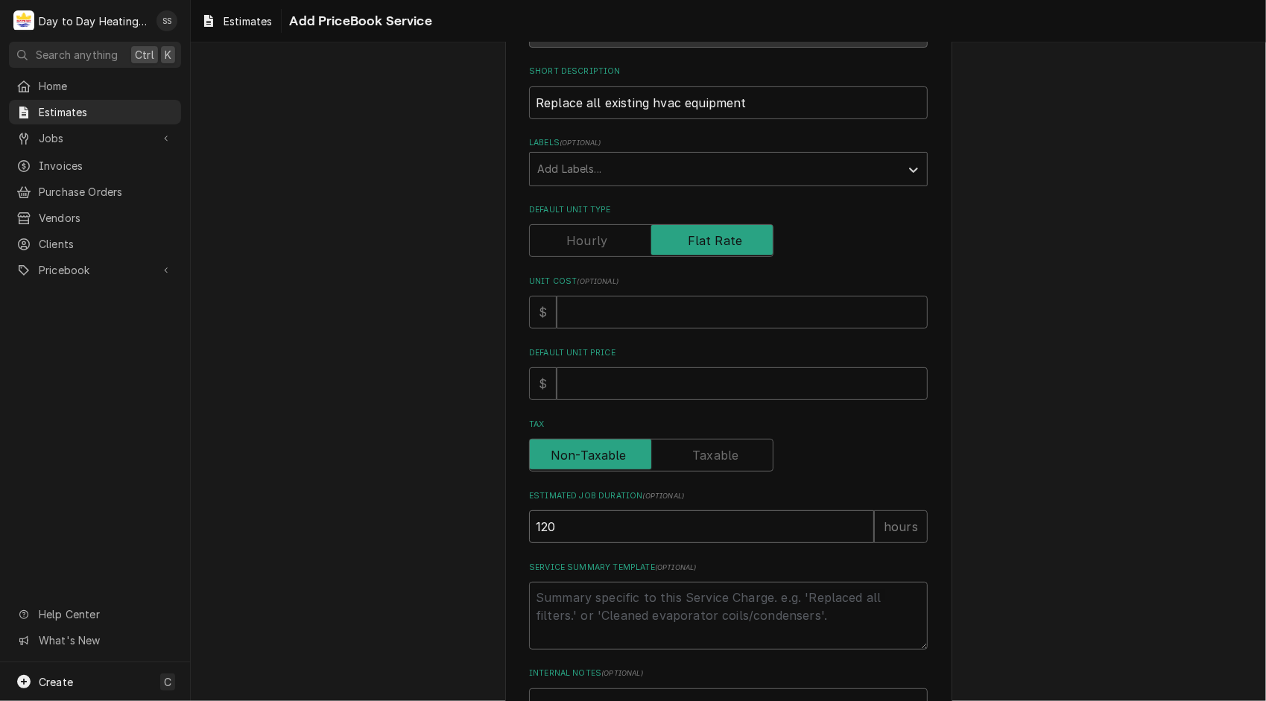
type input "120"
click at [684, 378] on input "Default Unit Price" at bounding box center [742, 383] width 371 height 33
type textarea "x"
type input "7"
type textarea "x"
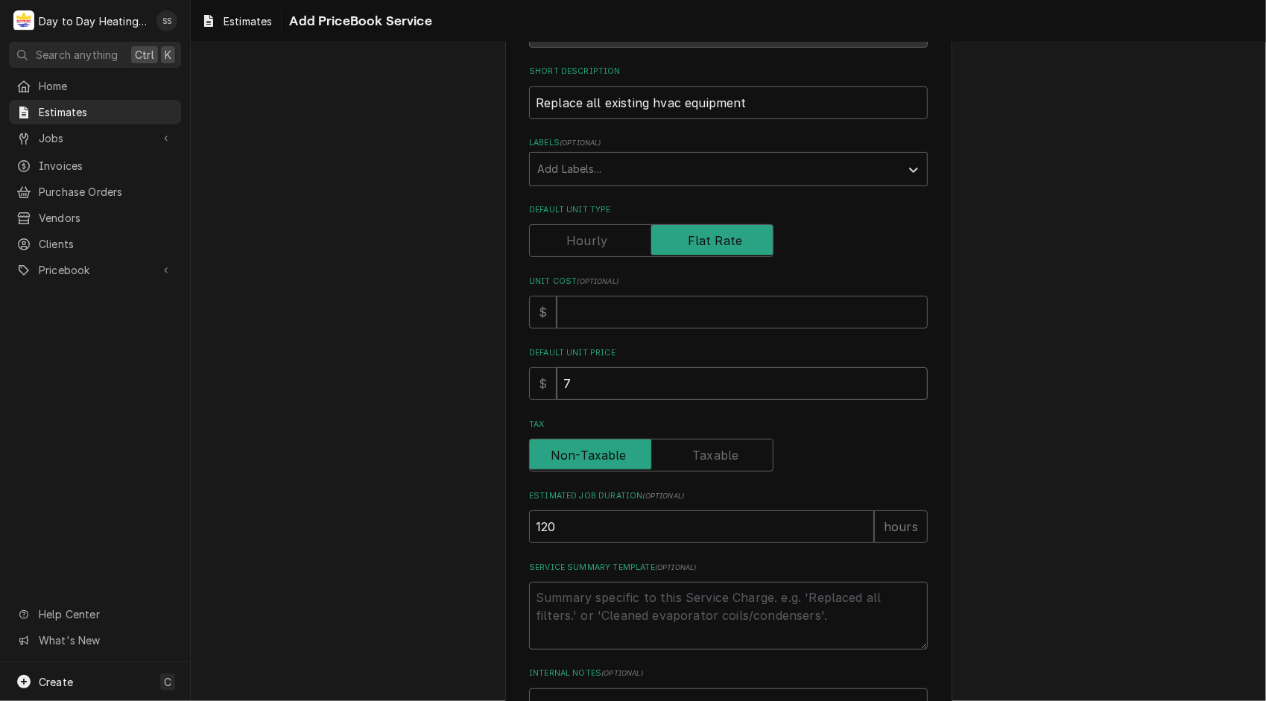
type input "72"
type textarea "x"
type input "723"
type textarea "x"
type input "7234"
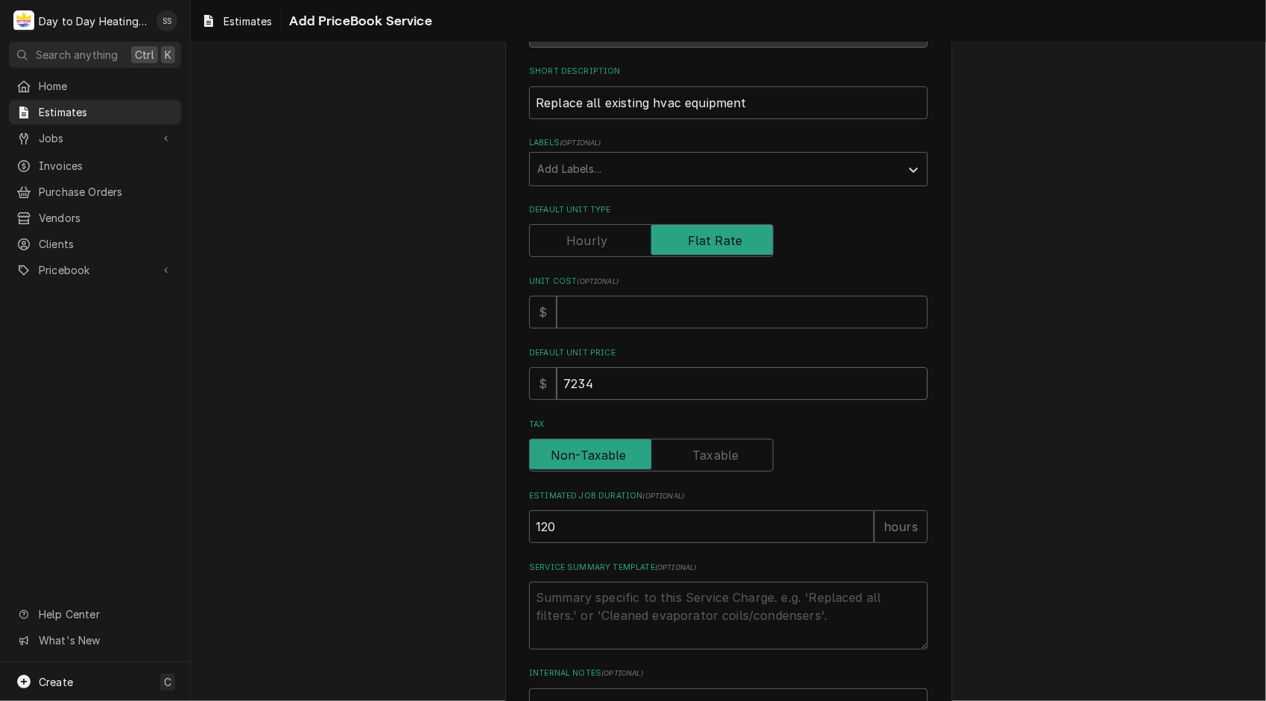
type textarea "x"
type input "72346"
type textarea "x"
type input "72346.0"
type textarea "x"
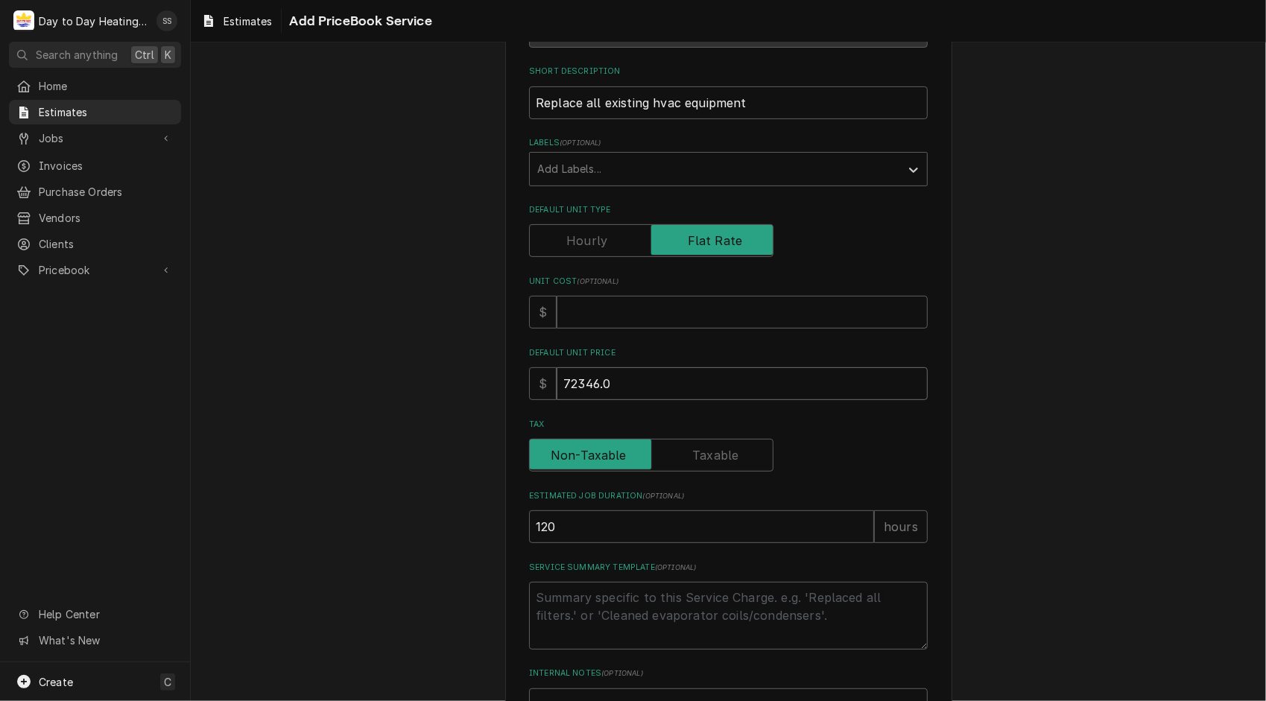
type input "72346.00"
type textarea "x"
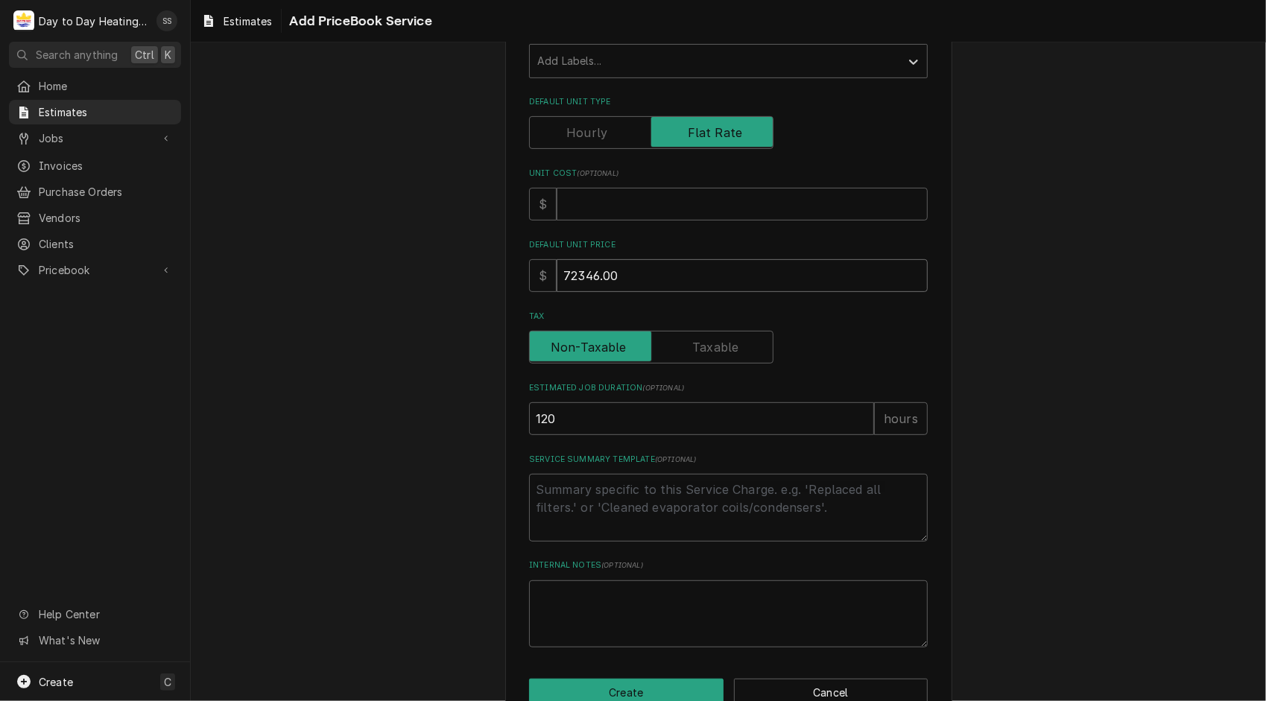
scroll to position [323, 0]
type input "72346.00"
click at [604, 507] on textarea "Service Summary Template ( optional )" at bounding box center [728, 507] width 399 height 68
paste textarea "Project Overview This Scope of Work (SOW) outlines the replacement of four (4) …"
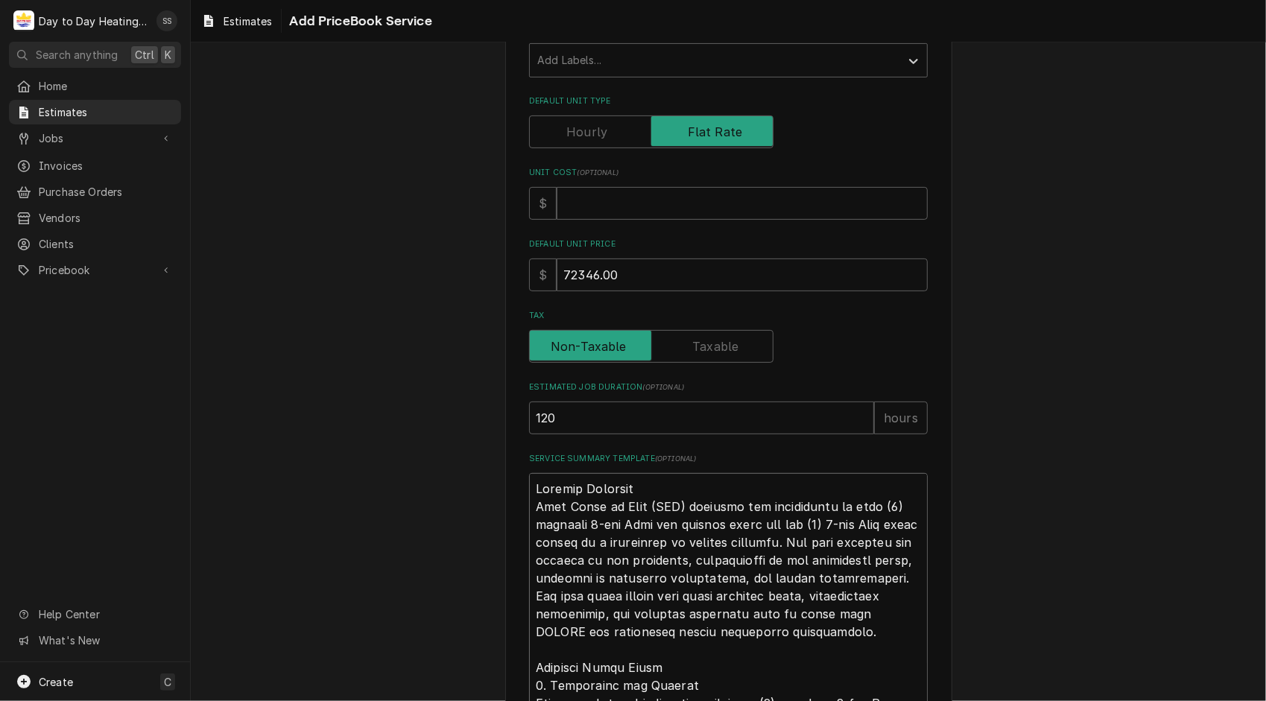
type textarea "x"
type textarea "Project Overview This Scope of Work (SOW) outlines the replacement of four (4) …"
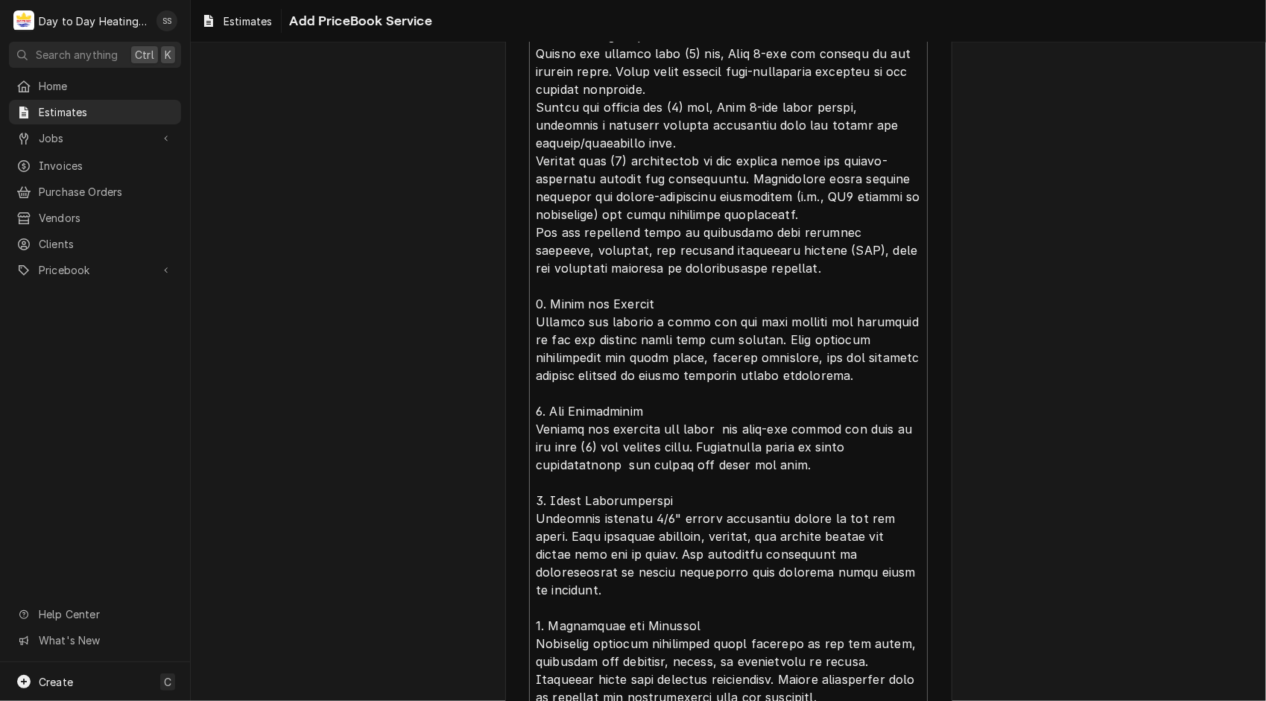
scroll to position [1179, 0]
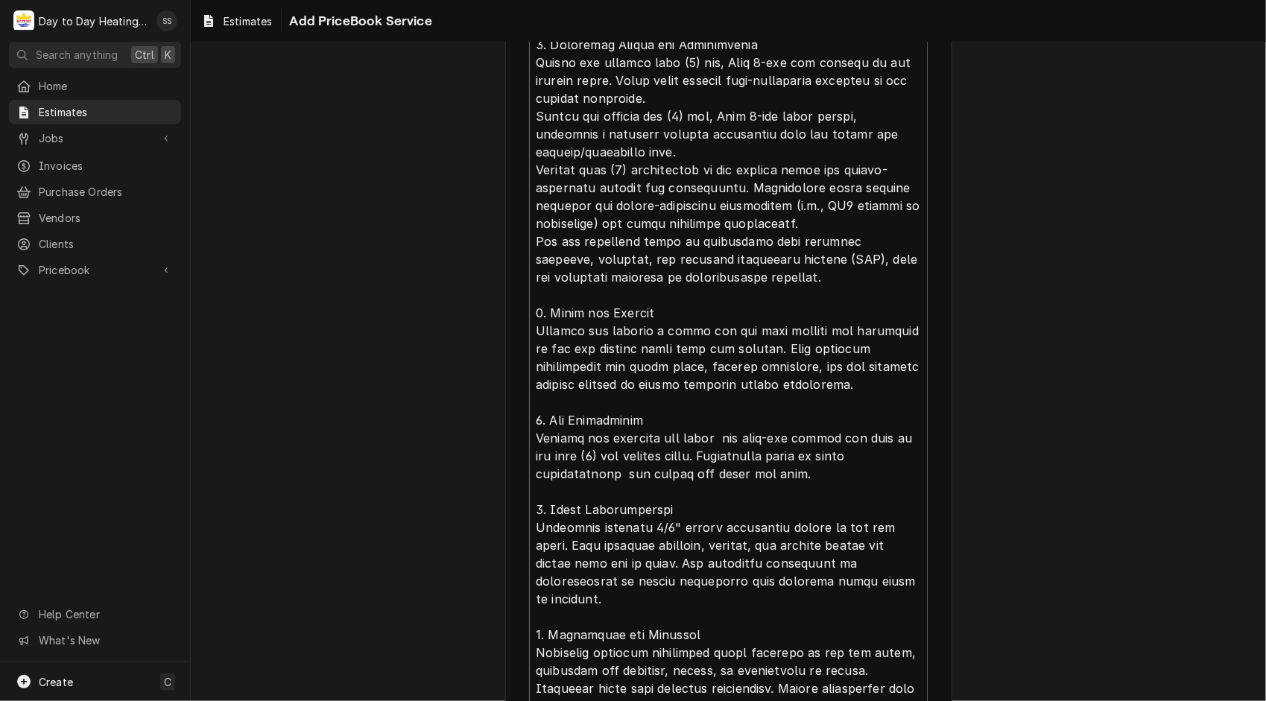
click at [817, 557] on textarea "Service Summary Template ( optional )" at bounding box center [728, 421] width 399 height 1606
click at [814, 578] on textarea "Service Summary Template ( optional )" at bounding box center [728, 421] width 399 height 1606
click at [593, 223] on textarea "Service Summary Template ( optional )" at bounding box center [728, 421] width 399 height 1606
type textarea "x"
type textarea "Project Overview This Scope of Work (SOW) outlines the replacement of four (4) …"
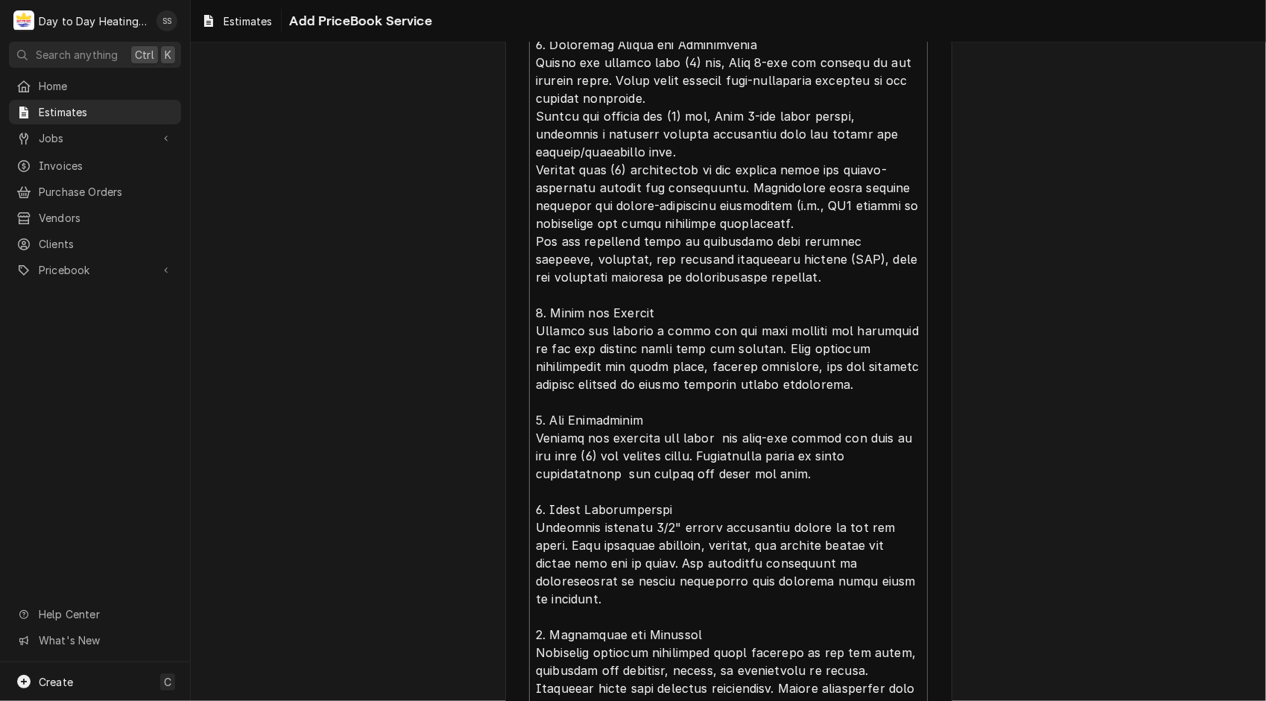
type textarea "x"
type textarea "Project Overview This Scope of Work (SOW) outlines the replacement of four (4) …"
type textarea "x"
type textarea "Project Overview This Scope of Work (SOW) outlines the replacement of four (4) …"
type textarea "x"
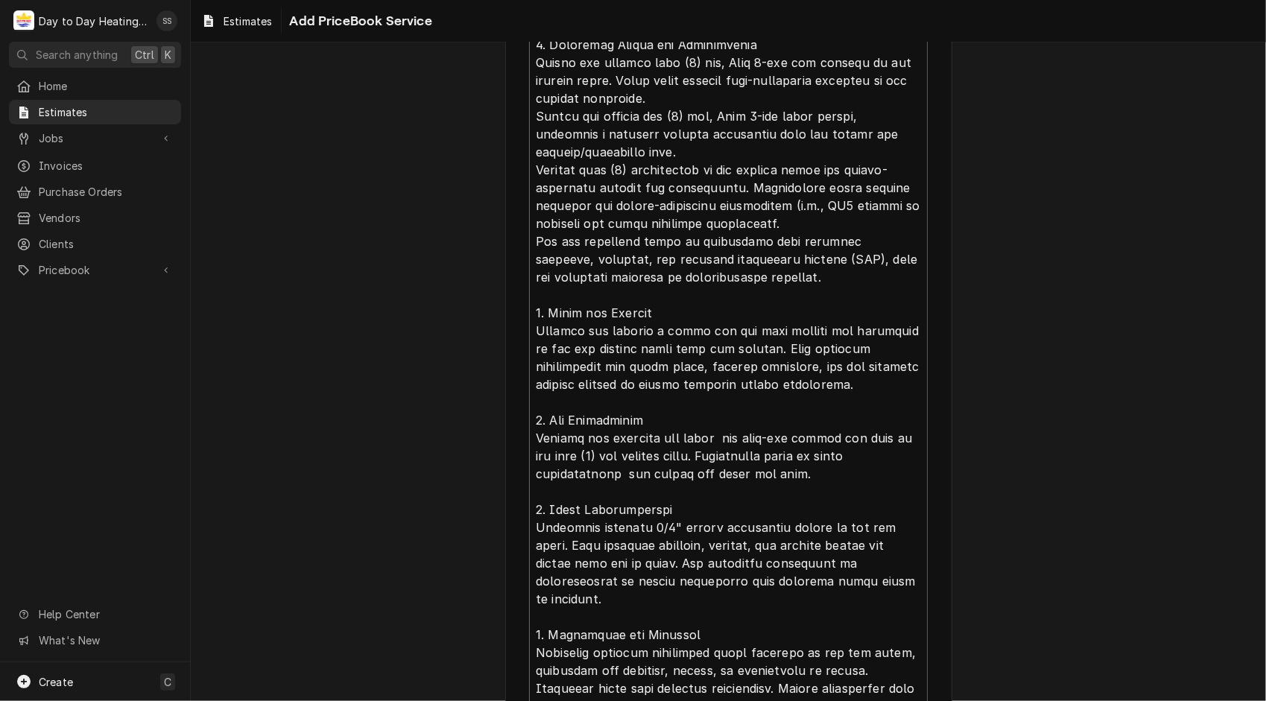
type textarea "Project Overview This Scope of Work (SOW) outlines the replacement of four (4) …"
type textarea "x"
type textarea "Project Overview This Scope of Work (SOW) outlines the replacement of four (4) …"
type textarea "x"
type textarea "Project Overview This Scope of Work (SOW) outlines the replacement of four (4) …"
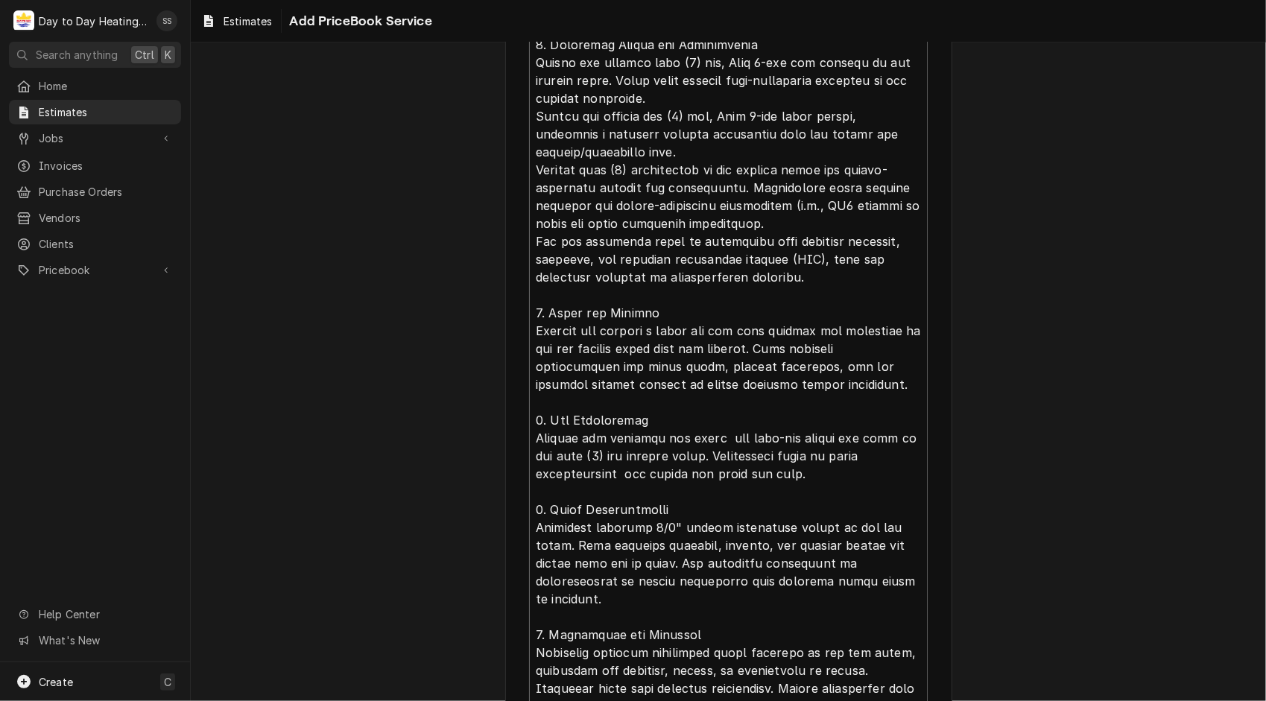
type textarea "x"
type textarea "Project Overview This Scope of Work (SOW) outlines the replacement of four (4) …"
type textarea "x"
type textarea "Project Overview This Scope of Work (SOW) outlines the replacement of four (4) …"
type textarea "x"
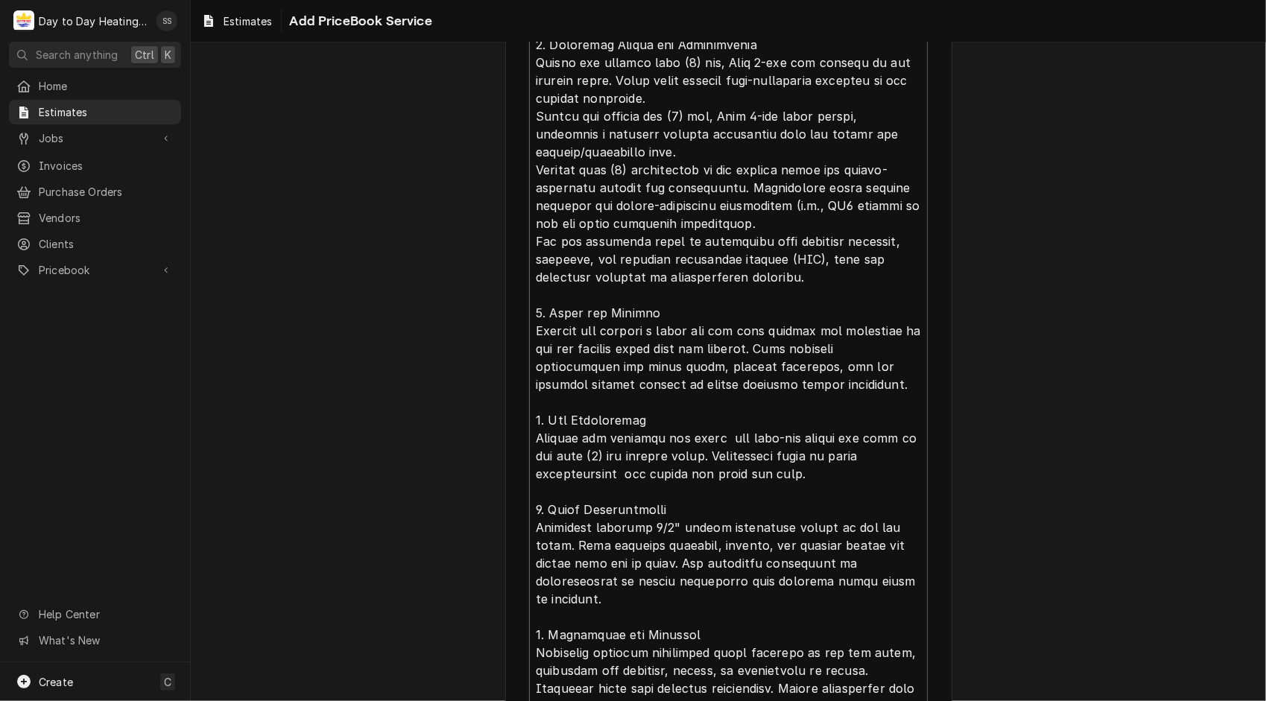
type textarea "Project Overview This Scope of Work (SOW) outlines the replacement of four (4) …"
type textarea "x"
type textarea "Project Overview This Scope of Work (SOW) outlines the replacement of four (4) …"
type textarea "x"
type textarea "Project Overview This Scope of Work (SOW) outlines the replacement of four (4) …"
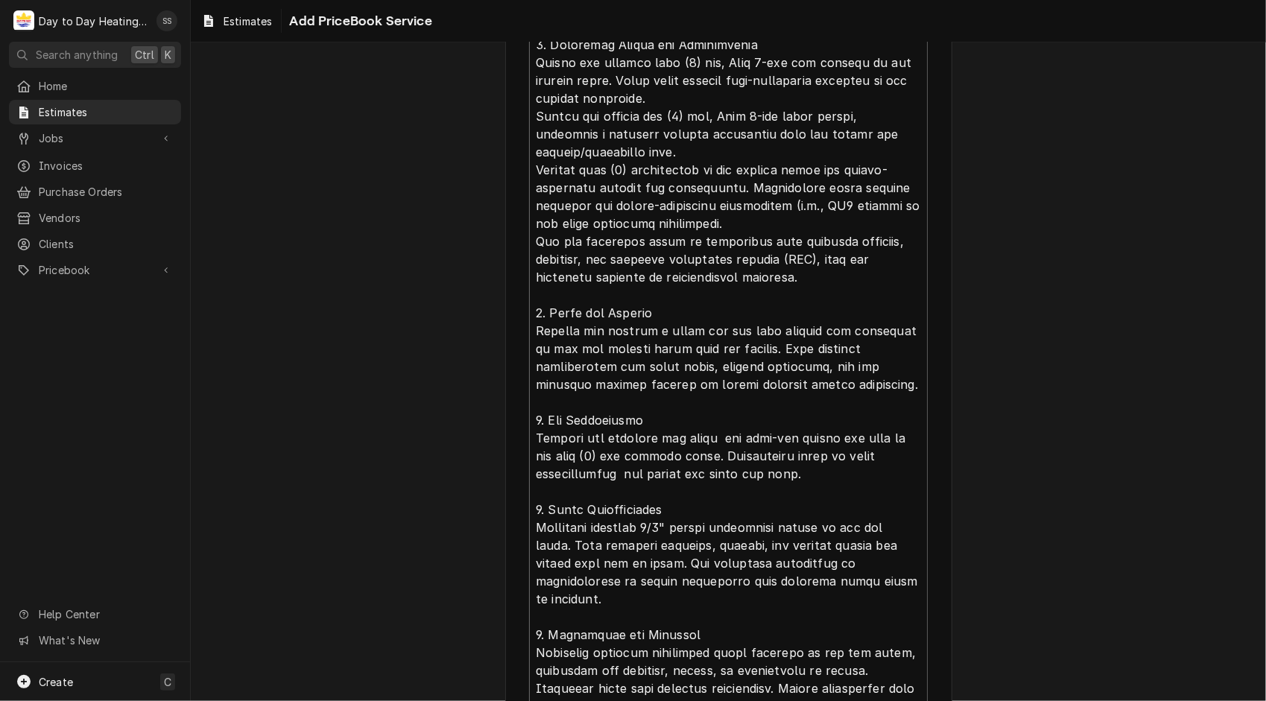
type textarea "x"
type textarea "Project Overview This Scope of Work (SOW) outlines the replacement of four (4) …"
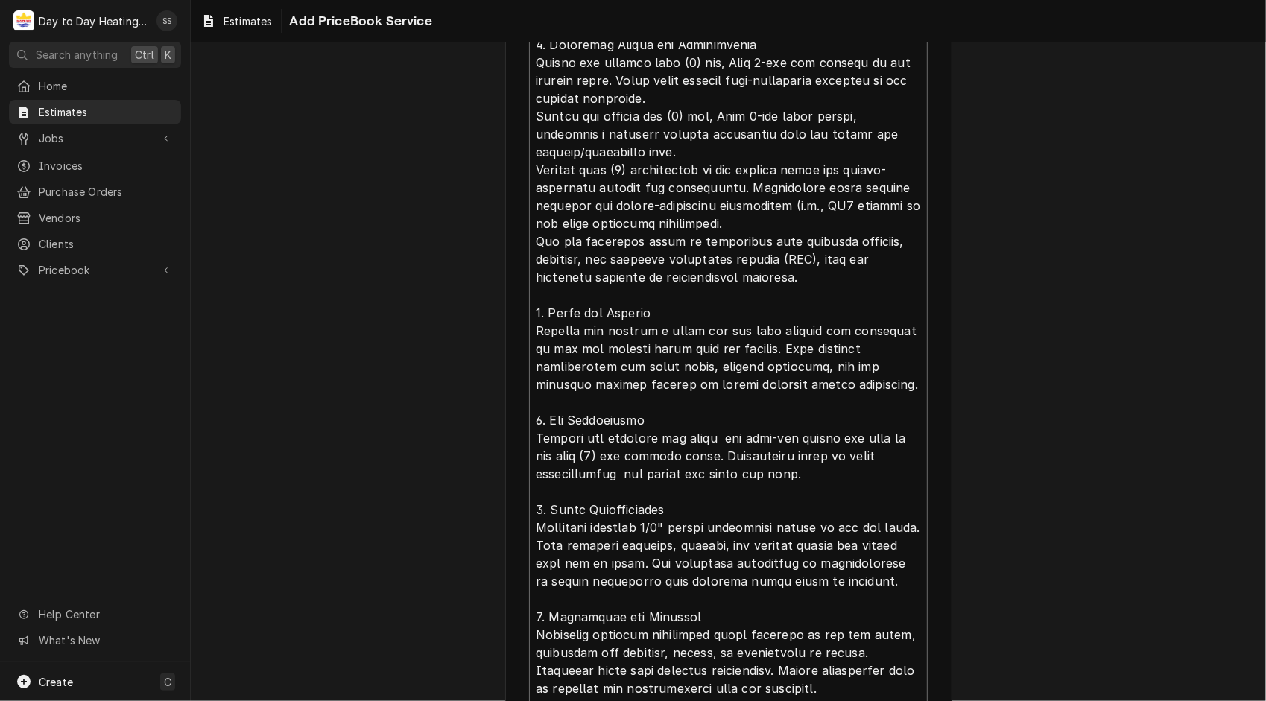
type textarea "x"
type textarea "Project Overview This Scope of Work (SOW) outlines the replacement of four (4) …"
type textarea "x"
type textarea "Project Overview This Scope of Work (SOW) outlines the replacement of four (4) …"
type textarea "x"
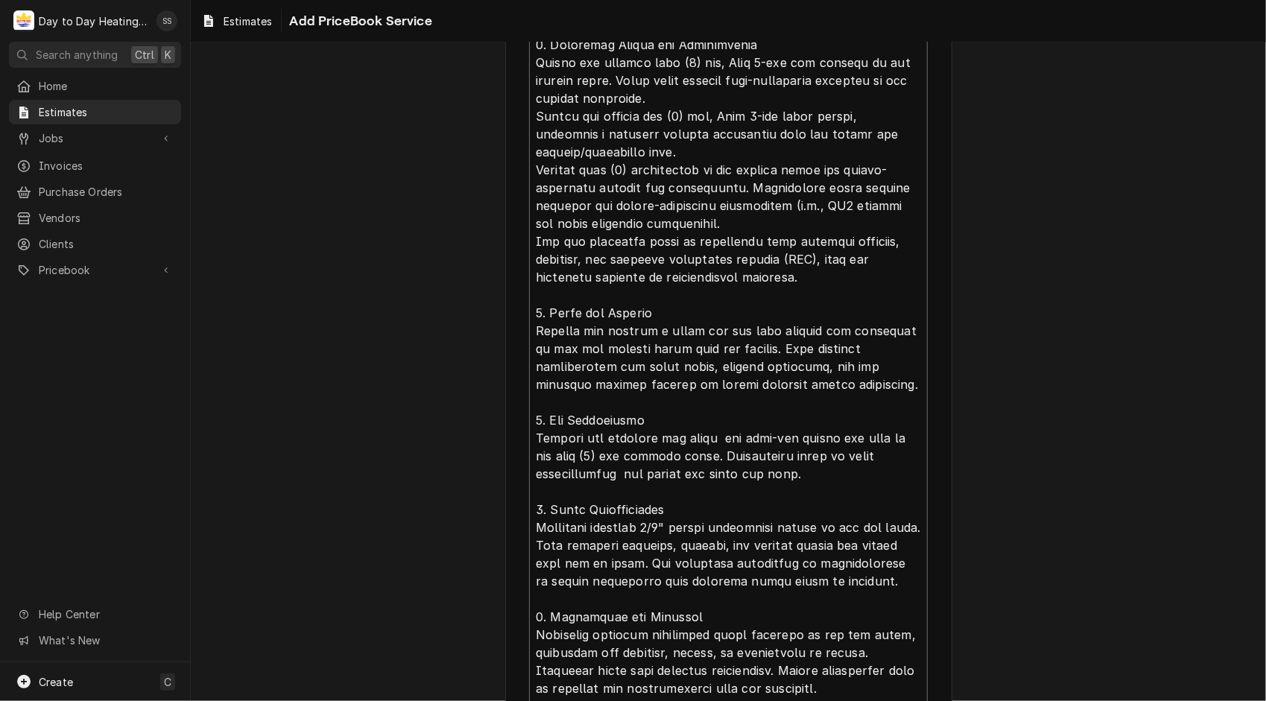
type textarea "Project Overview This Scope of Work (SOW) outlines the replacement of four (4) …"
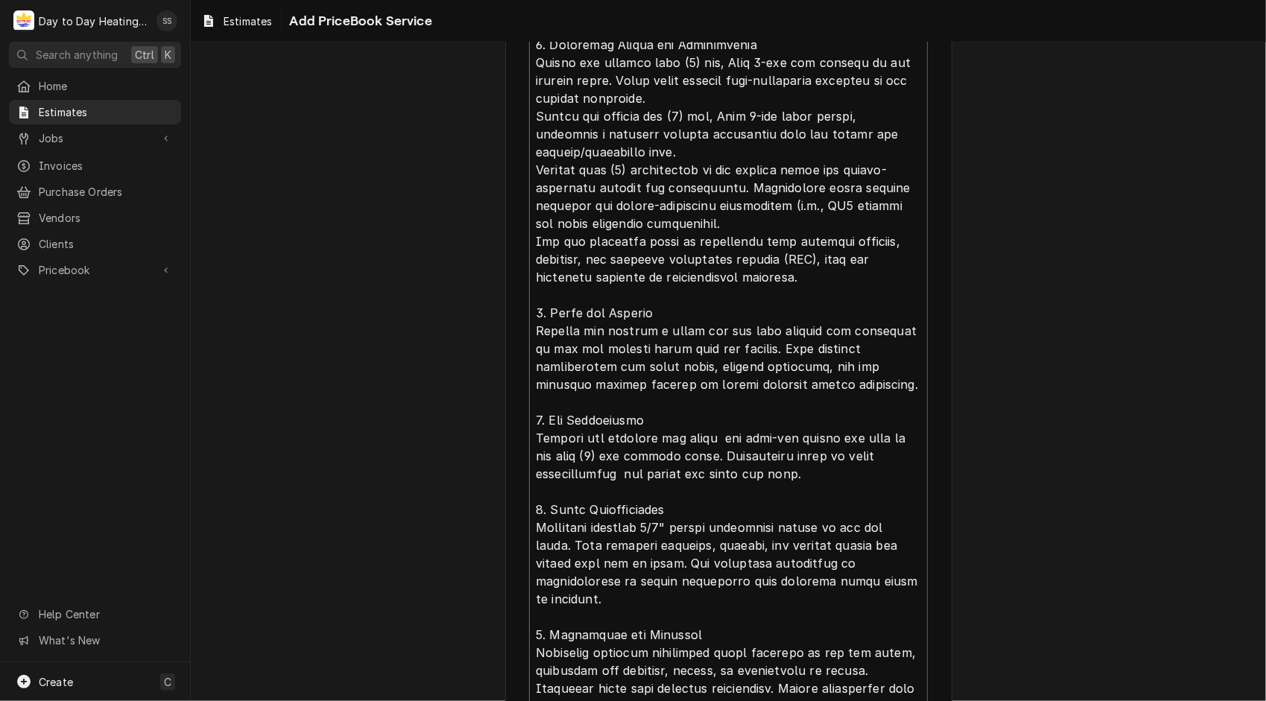
type textarea "x"
type textarea "Project Overview This Scope of Work (SOW) outlines the replacement of four (4) …"
type textarea "x"
type textarea "Project Overview This Scope of Work (SOW) outlines the replacement of four (4) …"
type textarea "x"
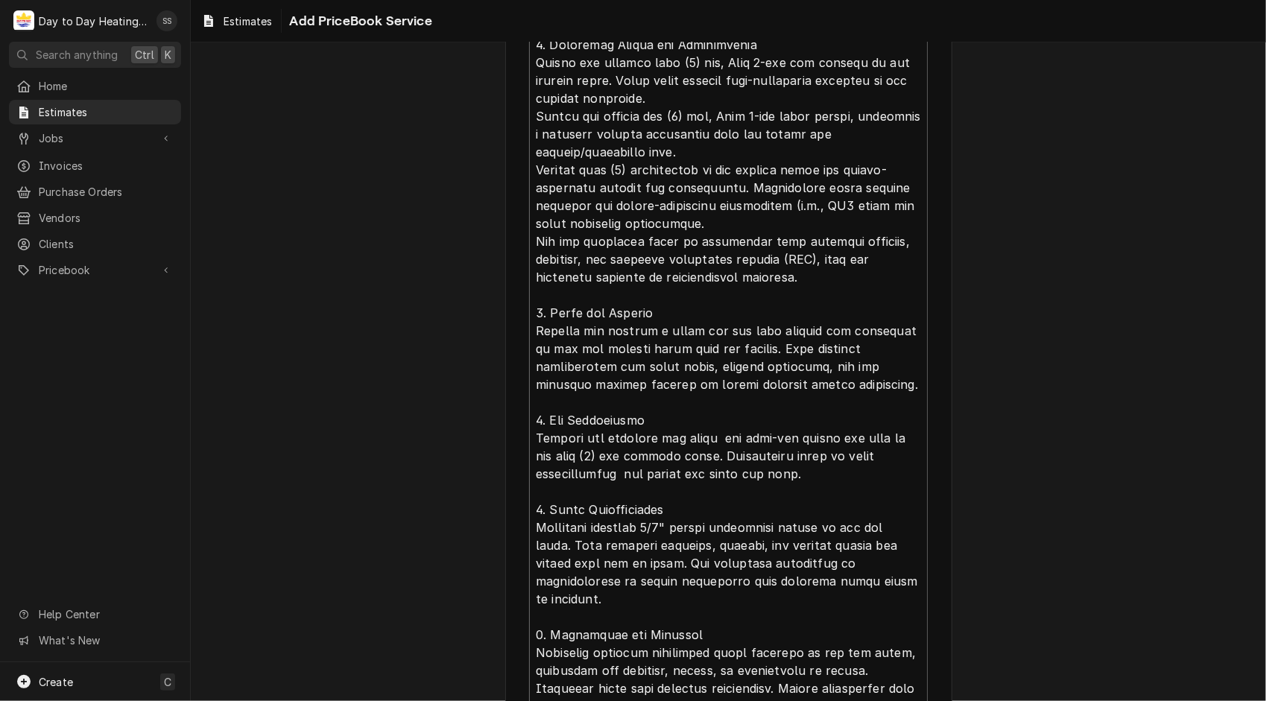
type textarea "Project Overview This Scope of Work (SOW) outlines the replacement of four (4) …"
type textarea "x"
type textarea "Project Overview This Scope of Work (SOW) outlines the replacement of four (4) …"
type textarea "x"
type textarea "Project Overview This Scope of Work (SOW) outlines the replacement of four (4) …"
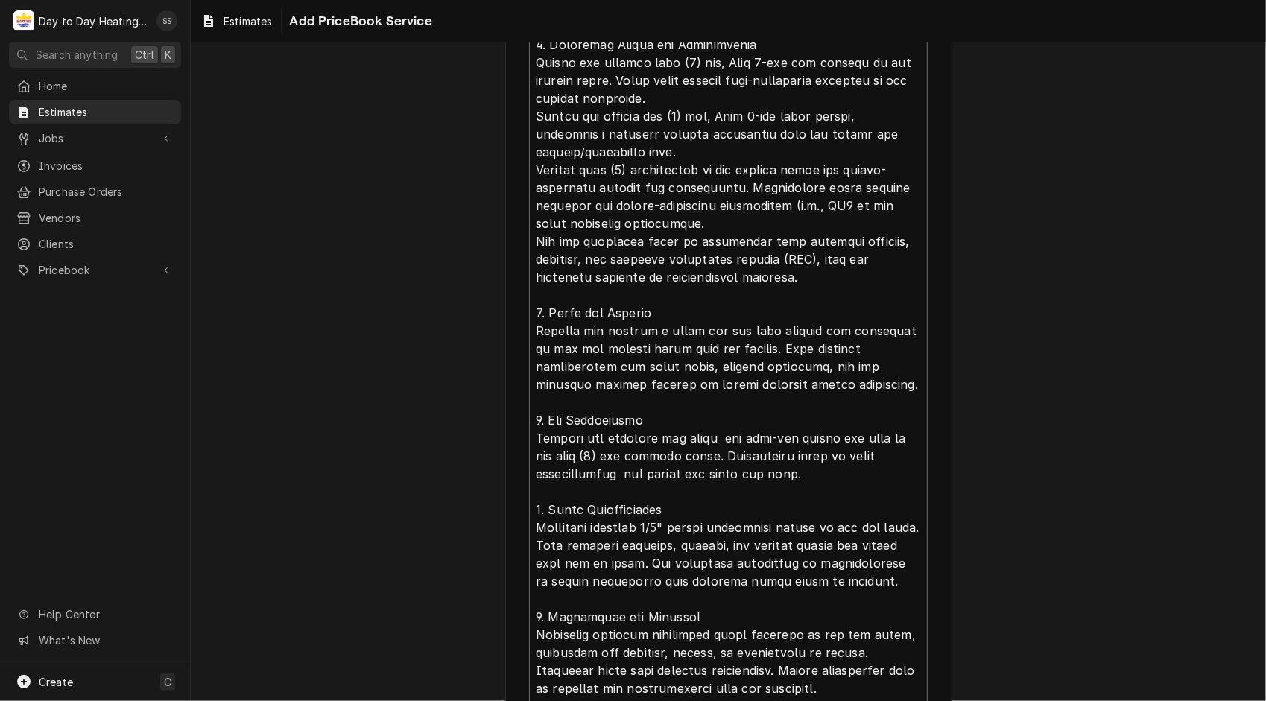
type textarea "x"
type textarea "Project Overview This Scope of Work (SOW) outlines the replacement of four (4) …"
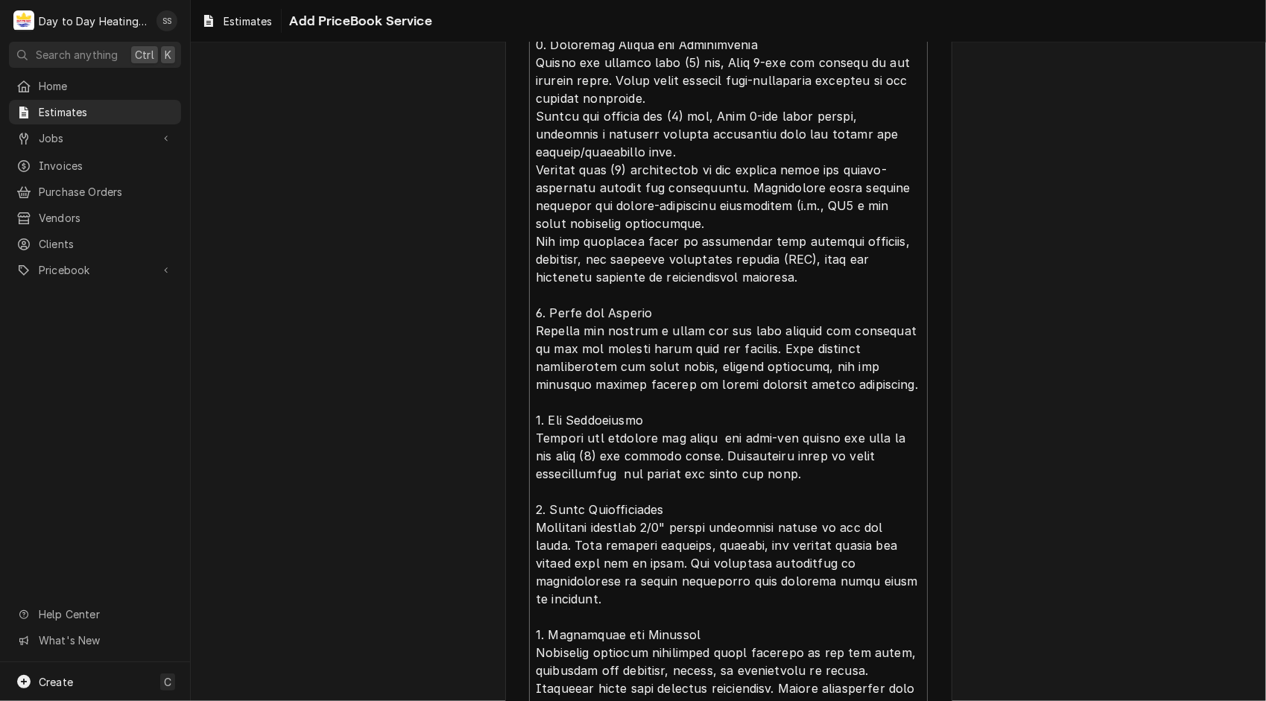
type textarea "x"
type textarea "Project Overview This Scope of Work (SOW) outlines the replacement of four (4) …"
type textarea "x"
type textarea "Project Overview This Scope of Work (SOW) outlines the replacement of four (4) …"
type textarea "x"
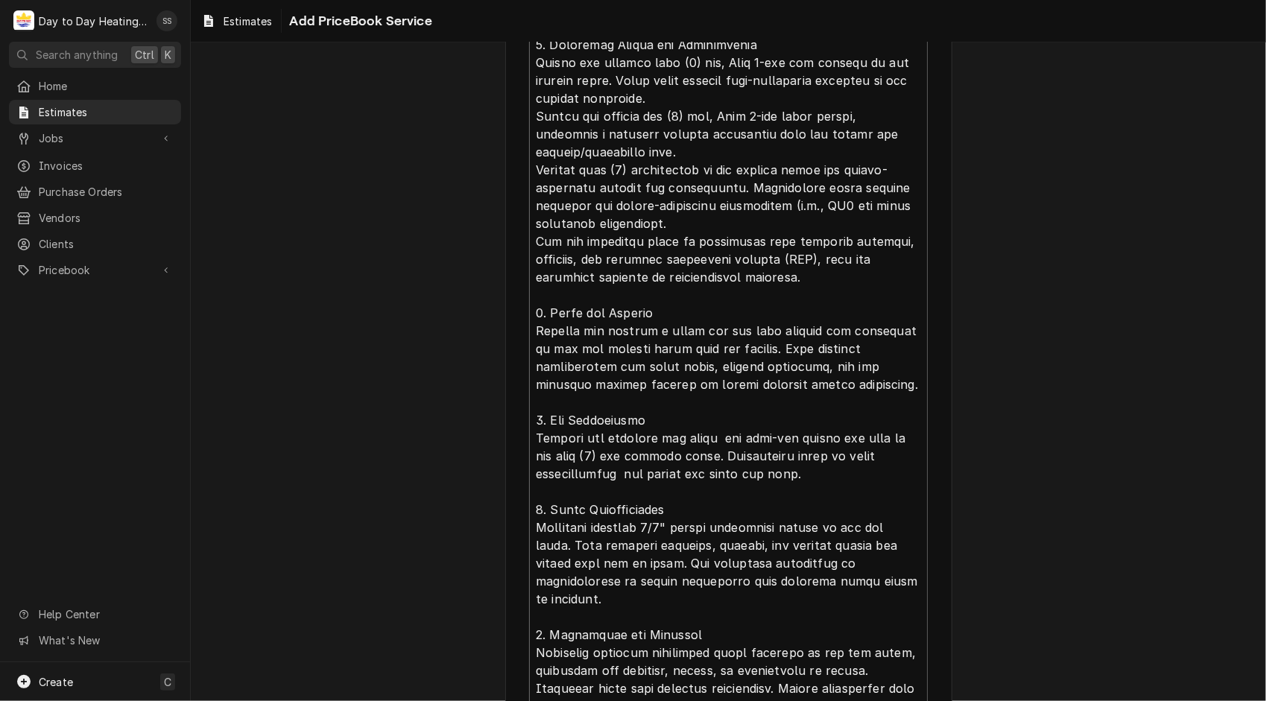
type textarea "Project Overview This Scope of Work (SOW) outlines the replacement of four (4) …"
type textarea "x"
type textarea "Project Overview This Scope of Work (SOW) outlines the replacement of four (4) …"
type textarea "x"
type textarea "Project Overview This Scope of Work (SOW) outlines the replacement of four (4) …"
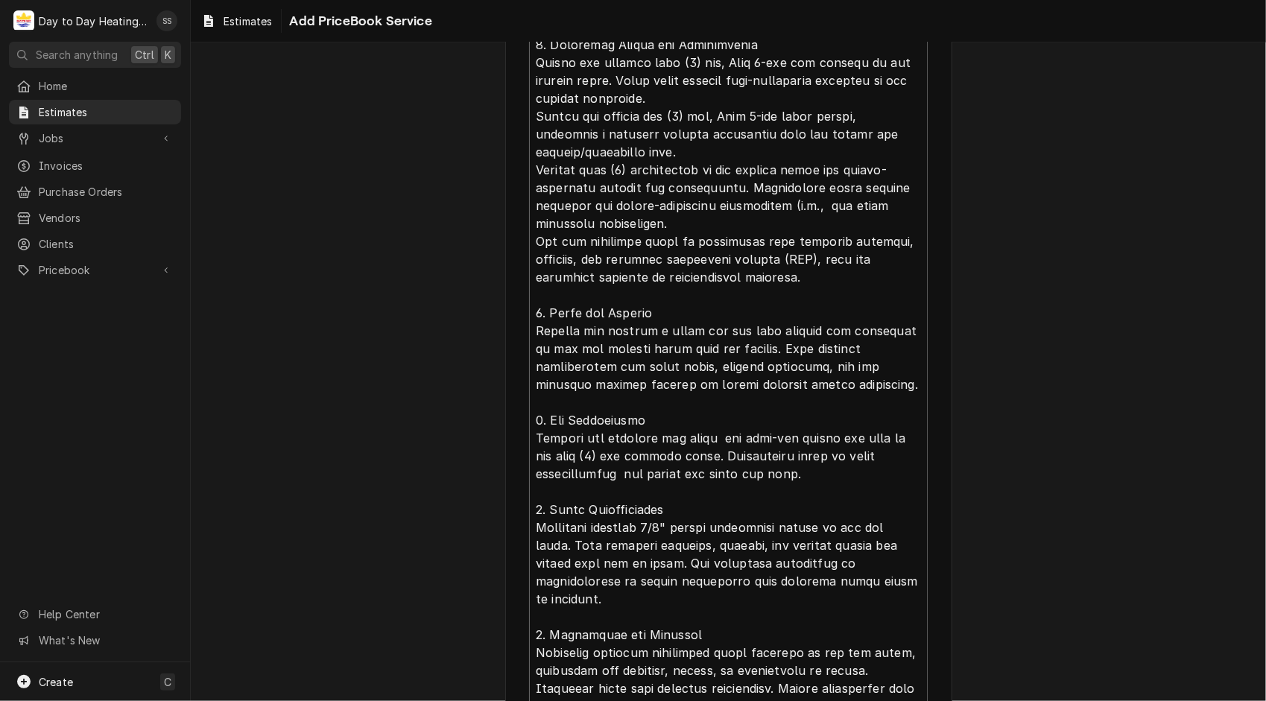
type textarea "x"
type textarea "Project Overview This Scope of Work (SOW) outlines the replacement of four (4) …"
type textarea "x"
type textarea "Project Overview This Scope of Work (SOW) outlines the replacement of four (4) …"
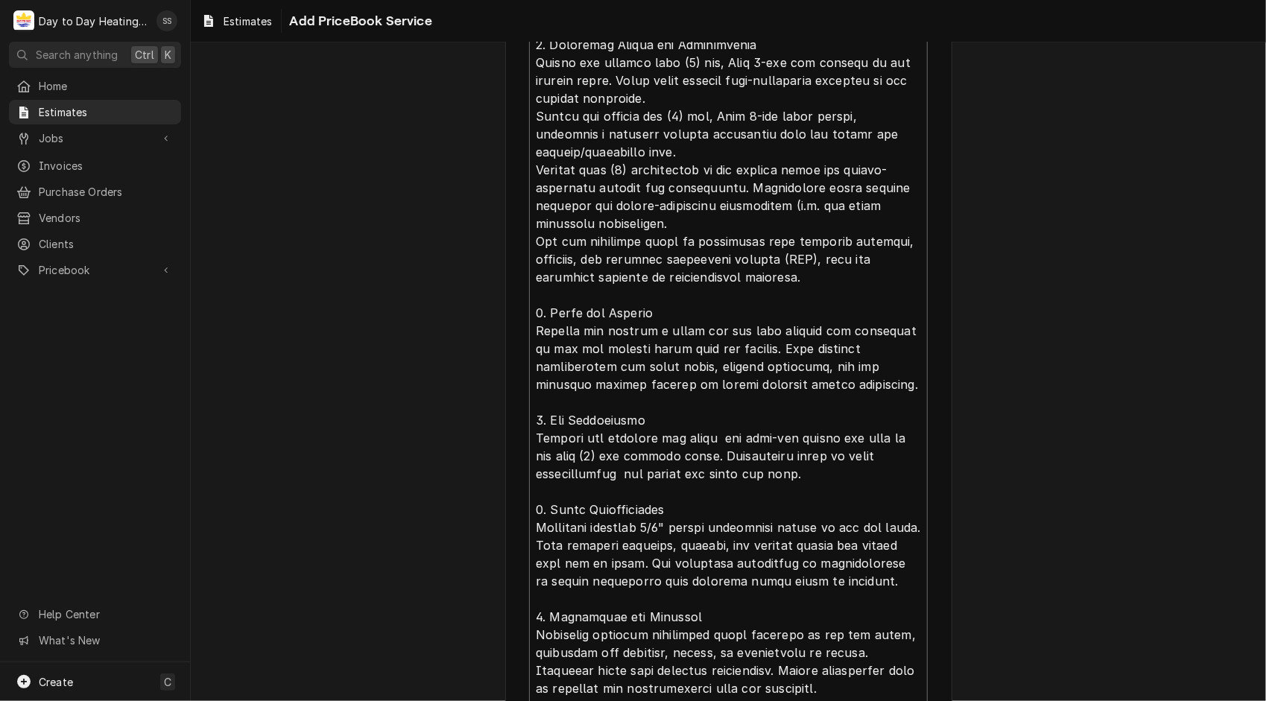
type textarea "x"
type textarea "Project Overview This Scope of Work (SOW) outlines the replacement of four (4) …"
type textarea "x"
type textarea "Project Overview This Scope of Work (SOW) outlines the replacement of four (4) …"
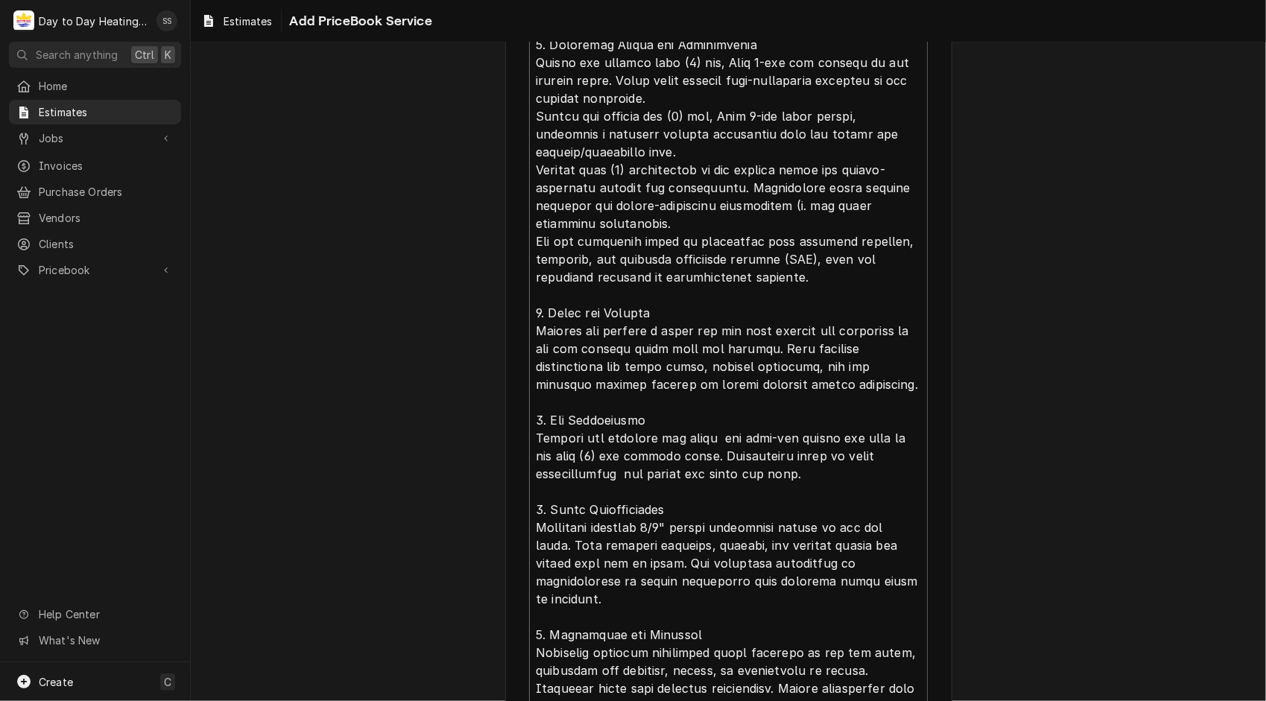
type textarea "x"
type textarea "Project Overview This Scope of Work (SOW) outlines the replacement of four (4) …"
type textarea "x"
type textarea "Project Overview This Scope of Work (SOW) outlines the replacement of four (4) …"
type textarea "x"
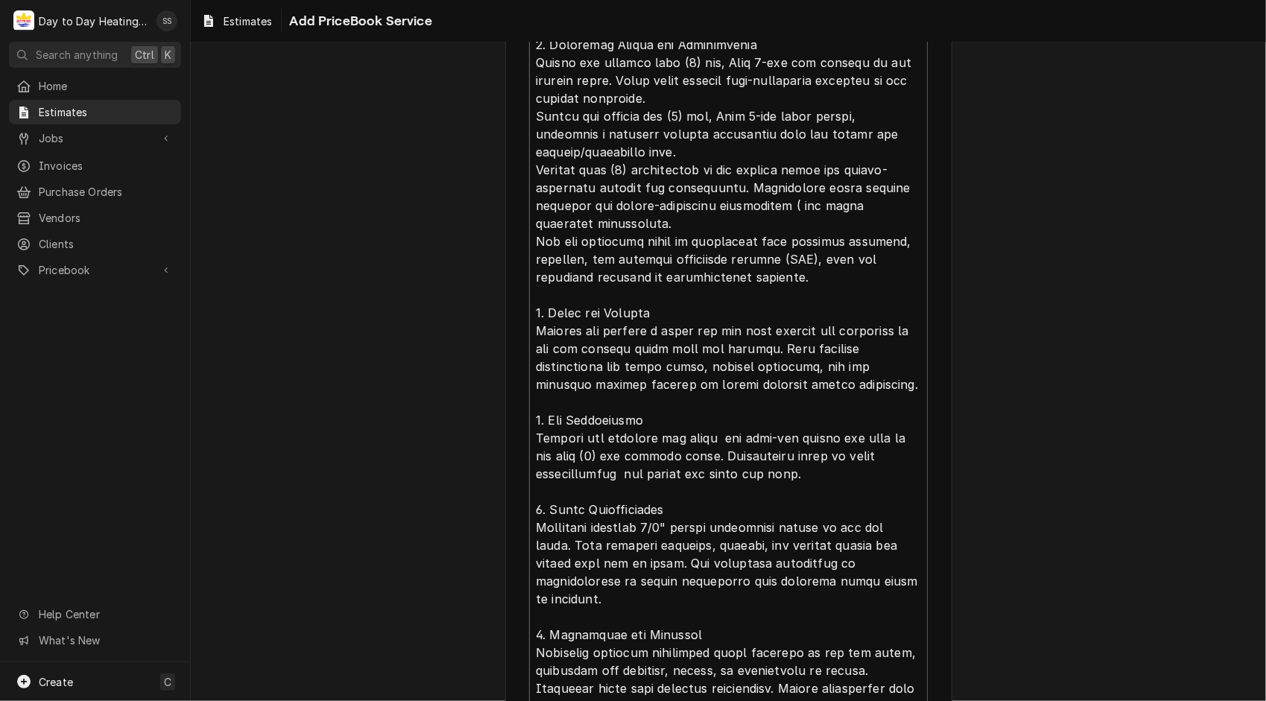
type textarea "Project Overview This Scope of Work (SOW) outlines the replacement of four (4) …"
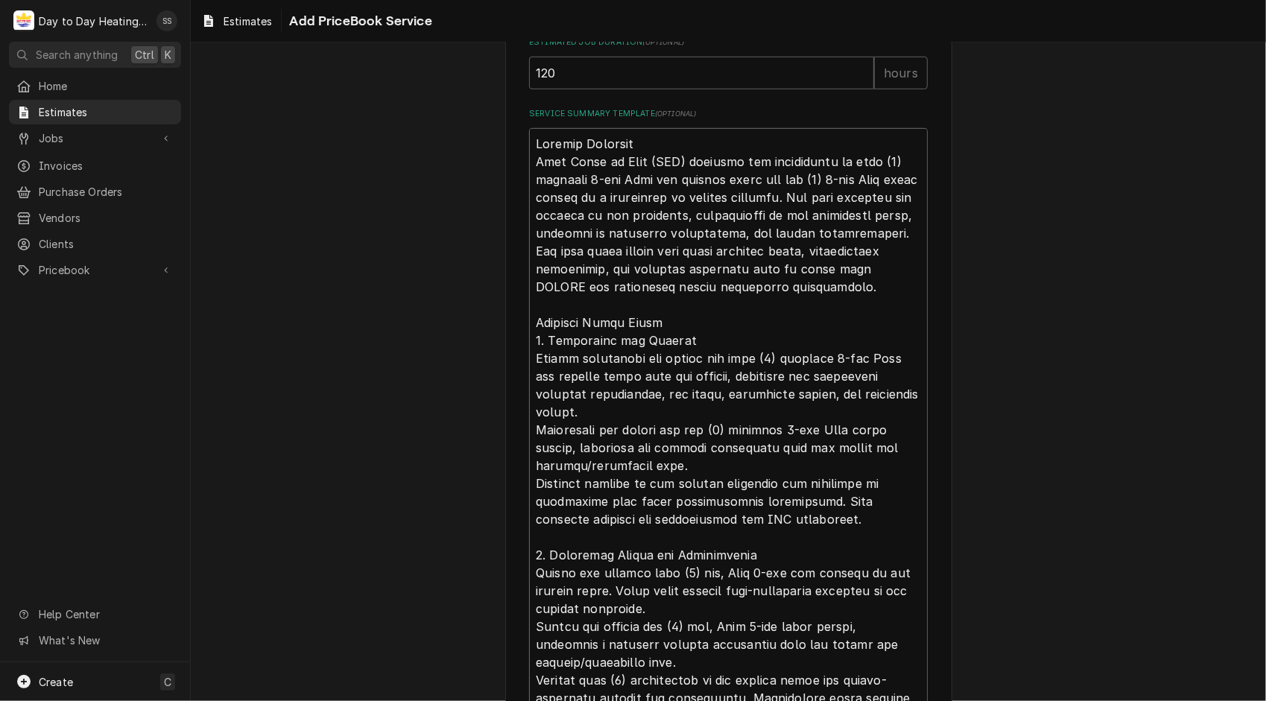
scroll to position [669, 0]
type textarea "x"
type textarea "Project Overview This Scope of Work (SOW) outlines the replacement of four (4) …"
type textarea "x"
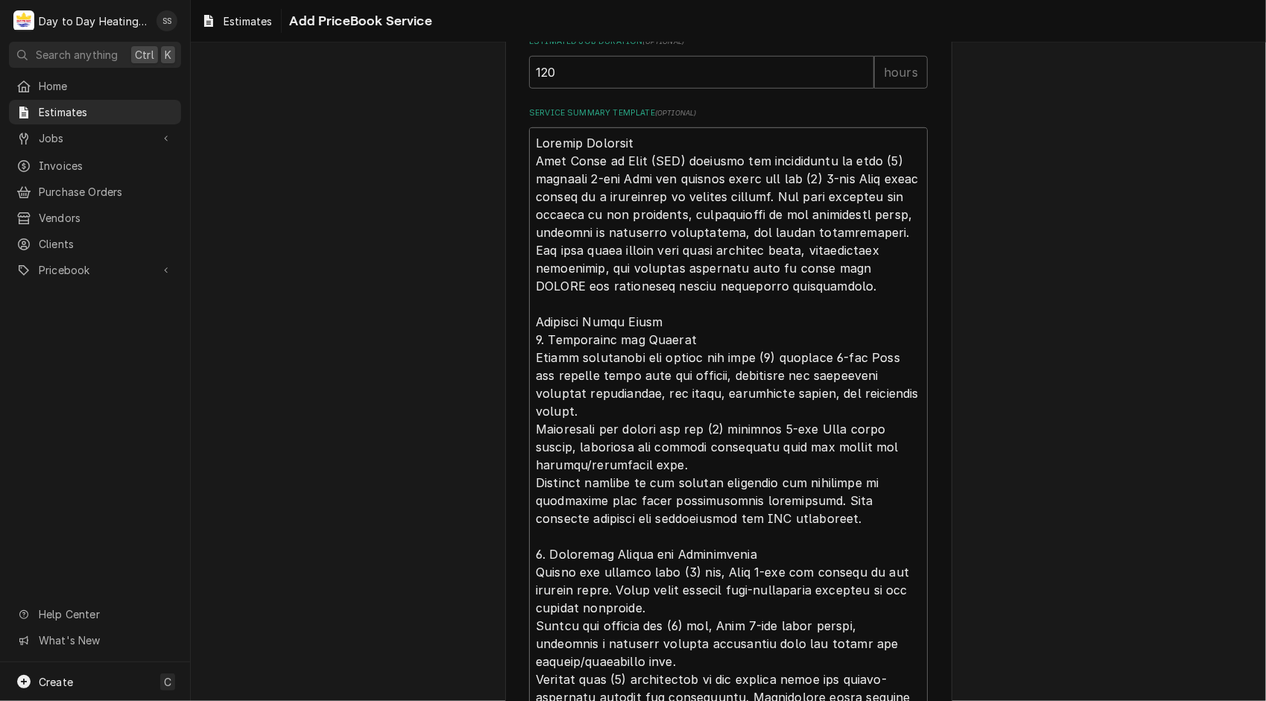
type textarea "Project Overview This Scope of Work (SOW) outlines the replacement of four (4) …"
type textarea "x"
type textarea "Project Overview This Scope of Work (SOW) outlines the replacement of four (4) …"
type textarea "x"
type textarea "Project Overview This Scope of Work (SOW) outlines the replacement of four (4) …"
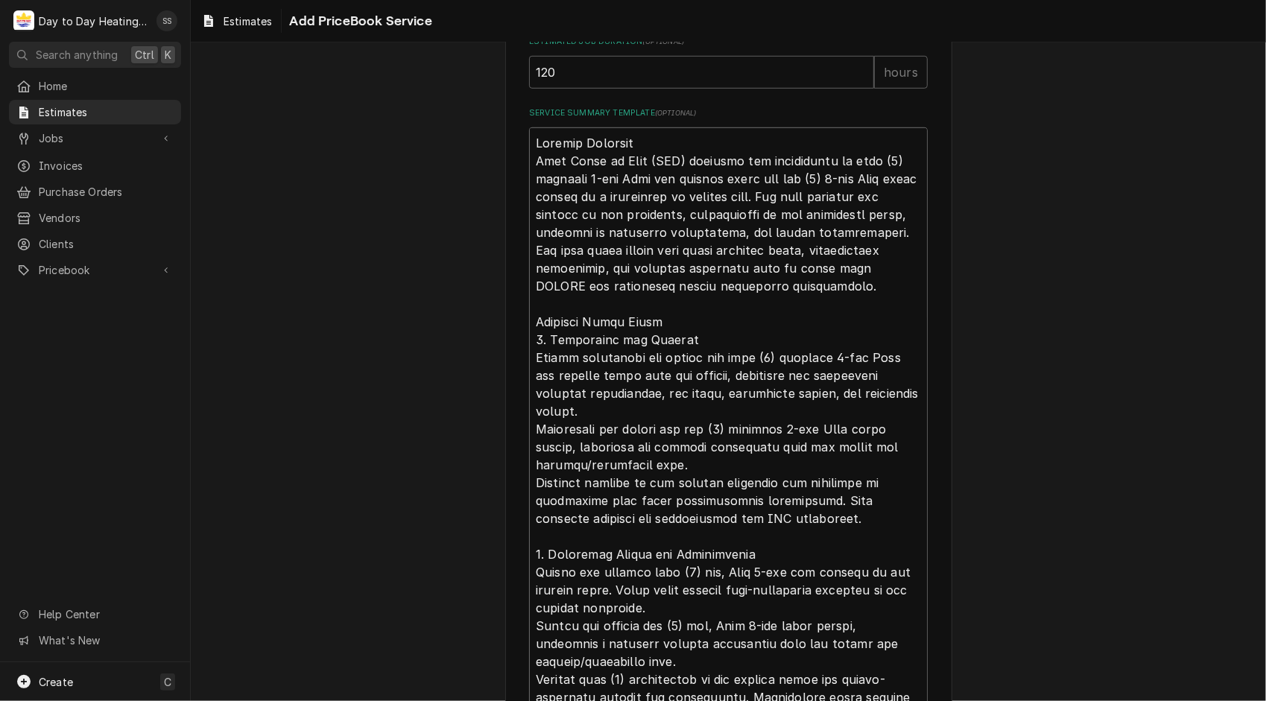
type textarea "x"
type textarea "Project Overview This Scope of Work (SOW) outlines the replacement of four (4) …"
type textarea "x"
type textarea "Project Overview This Scope of Work (SOW) outlines the replacement of four (4) …"
type textarea "x"
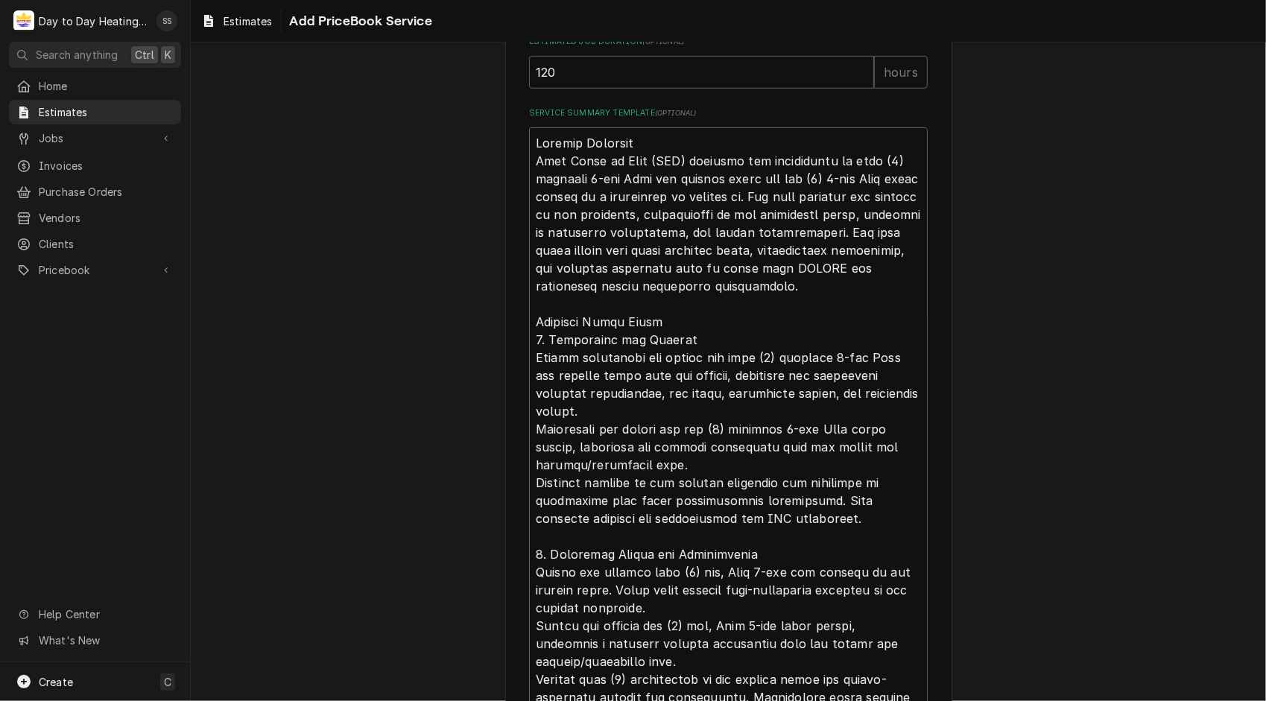
type textarea "Project Overview This Scope of Work (SOW) outlines the replacement of four (4) …"
type textarea "x"
type textarea "Project Overview This Scope of Work (SOW) outlines the replacement of four (4) …"
type textarea "x"
type textarea "Project Overview This Scope of Work (SOW) outlines the replacement of four (4) …"
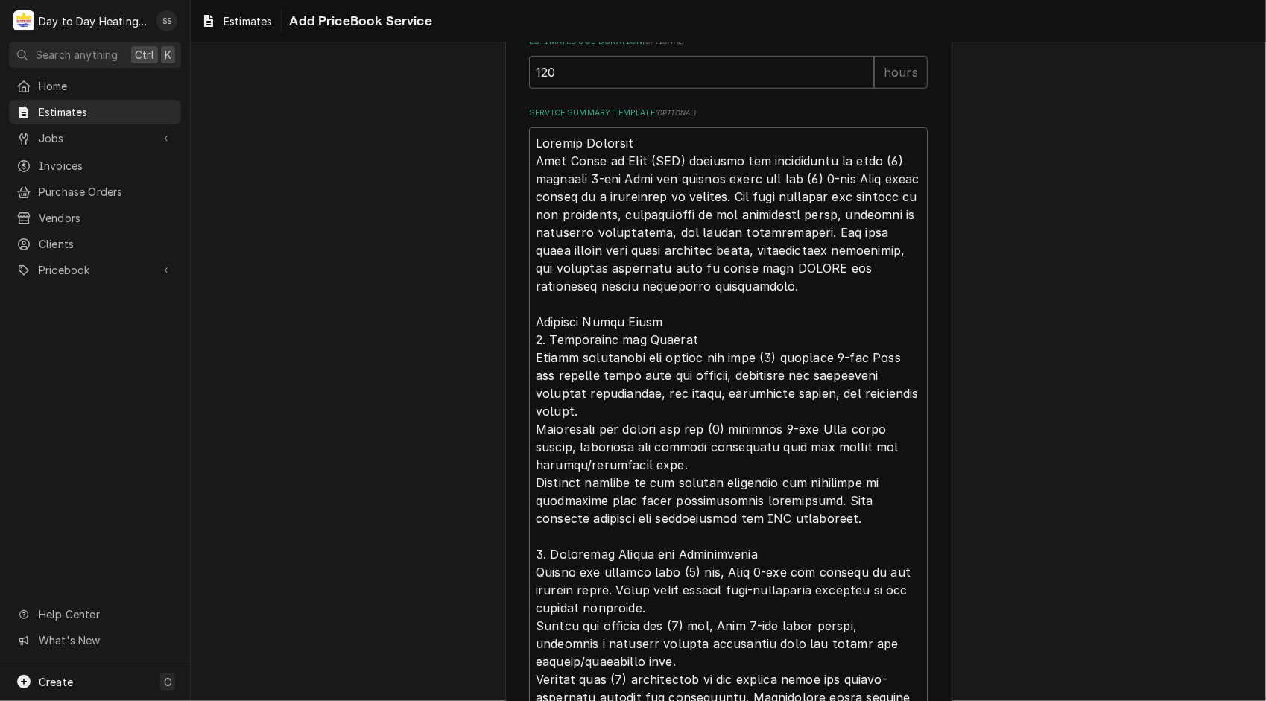
type textarea "x"
type textarea "Project Overview This Scope of Work (SOW) outlines the replacement of four (4) …"
type textarea "x"
type textarea "Project Overview This Scope of Work (SOW) outlines the replacement of four (4) …"
type textarea "x"
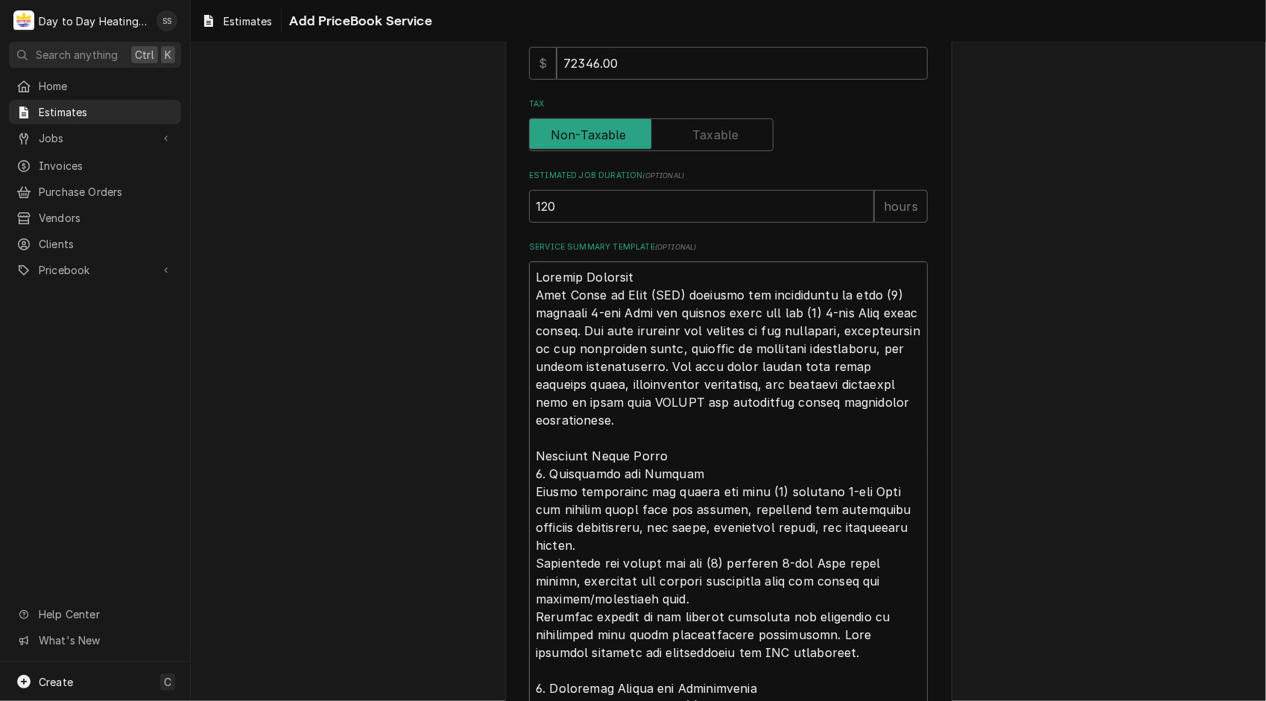
scroll to position [538, 0]
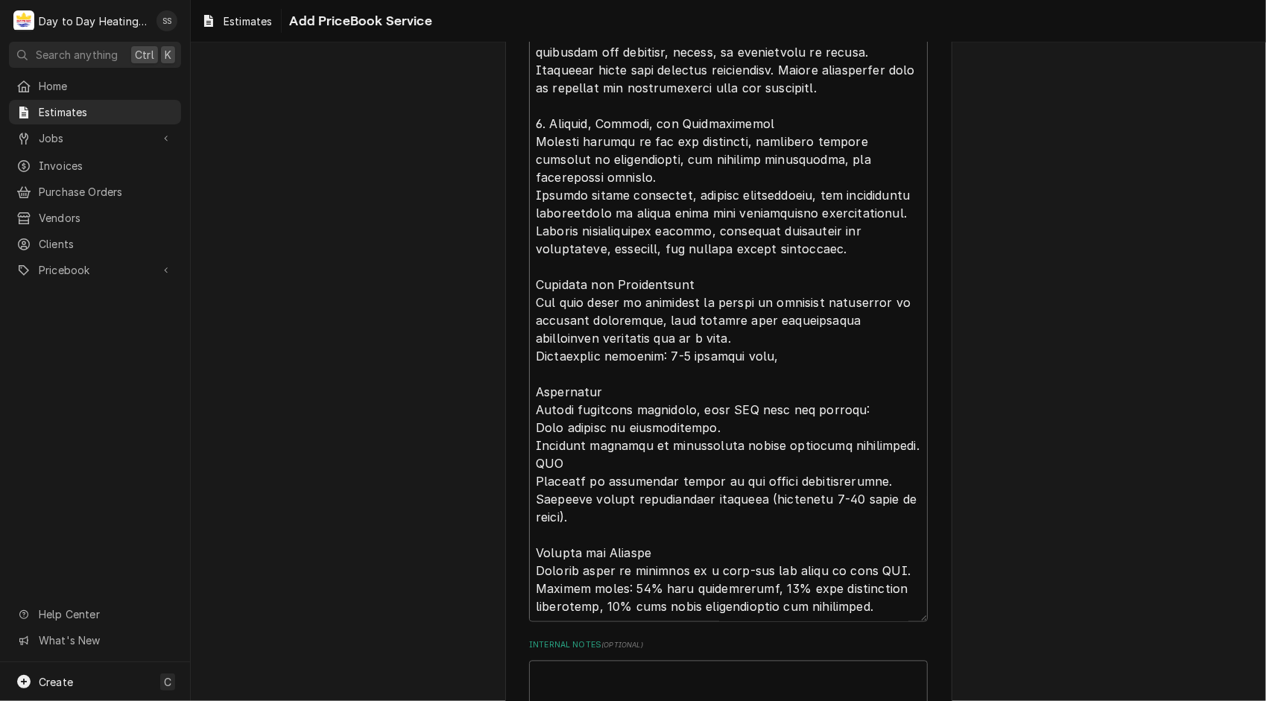
scroll to position [1897, 0]
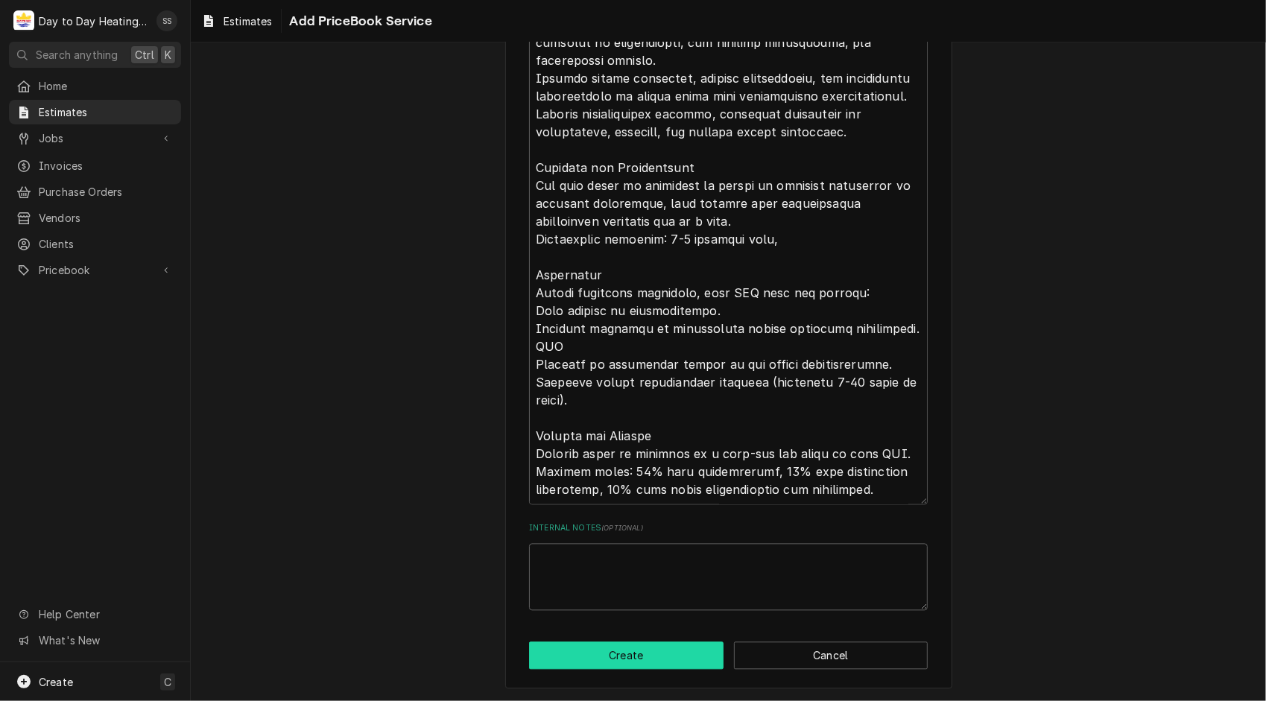
click at [598, 663] on button "Create" at bounding box center [626, 656] width 194 height 28
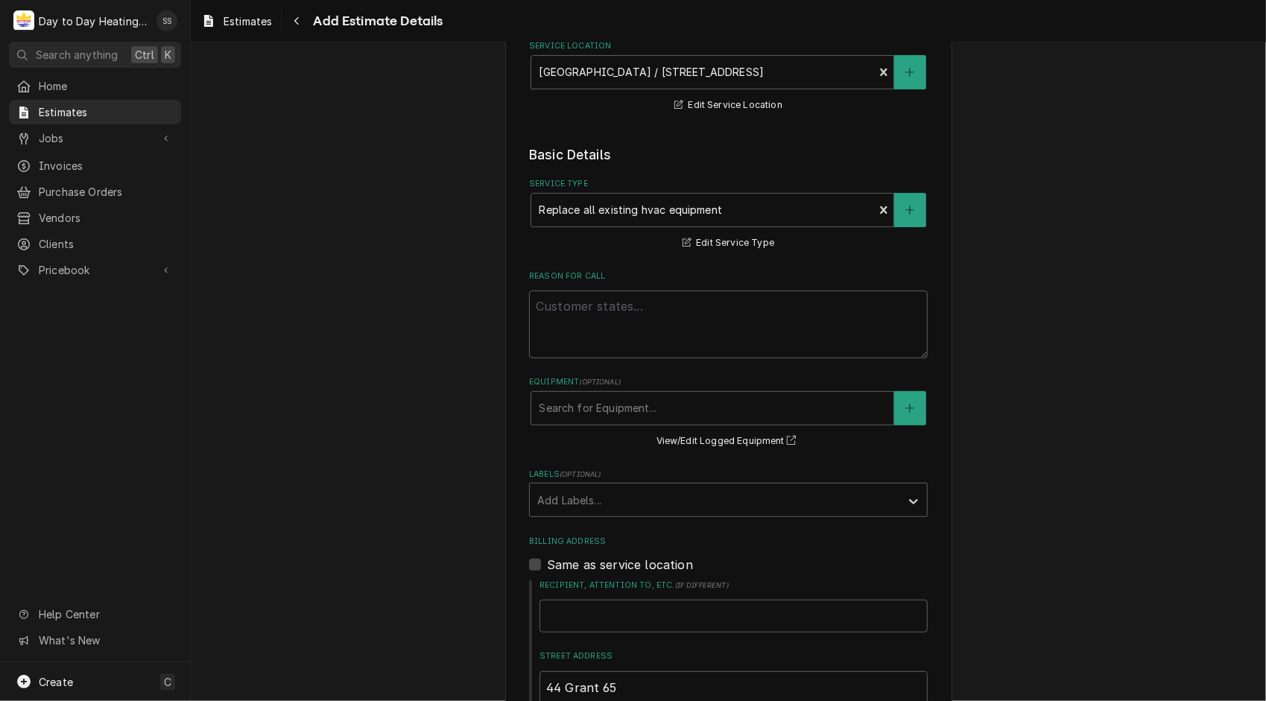
scroll to position [192, 0]
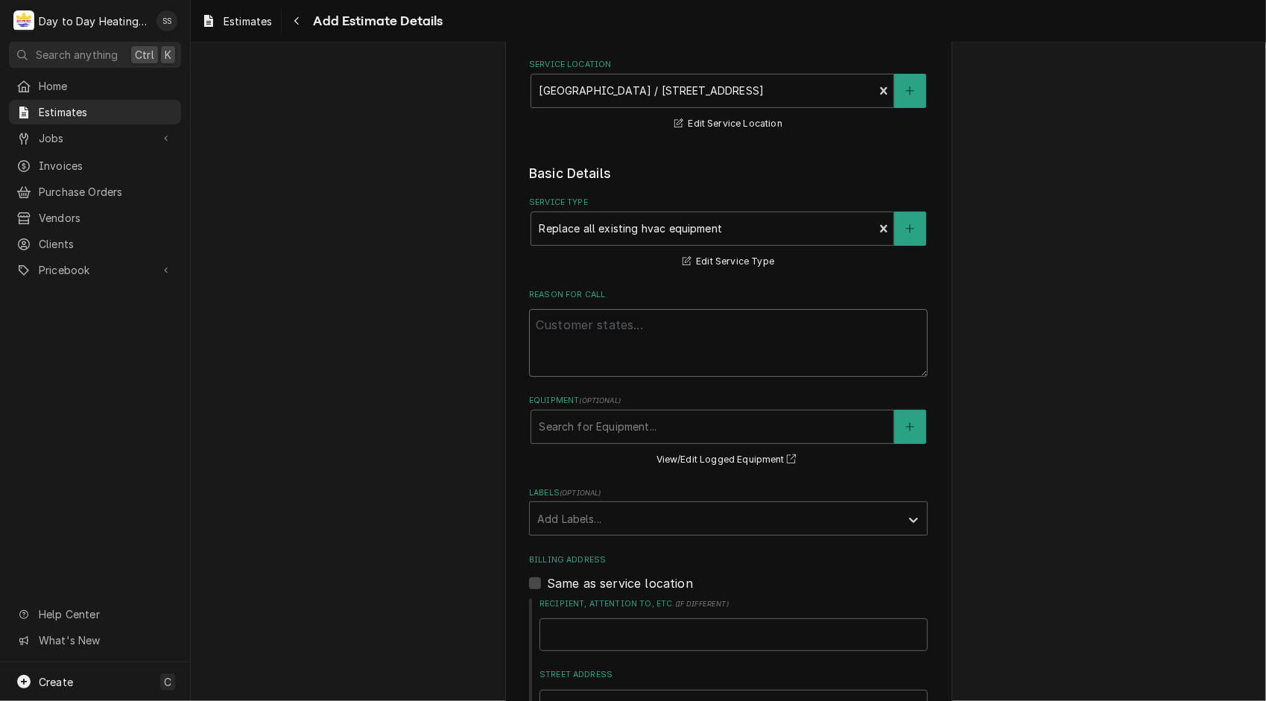
click at [574, 325] on textarea "Reason For Call" at bounding box center [728, 343] width 399 height 68
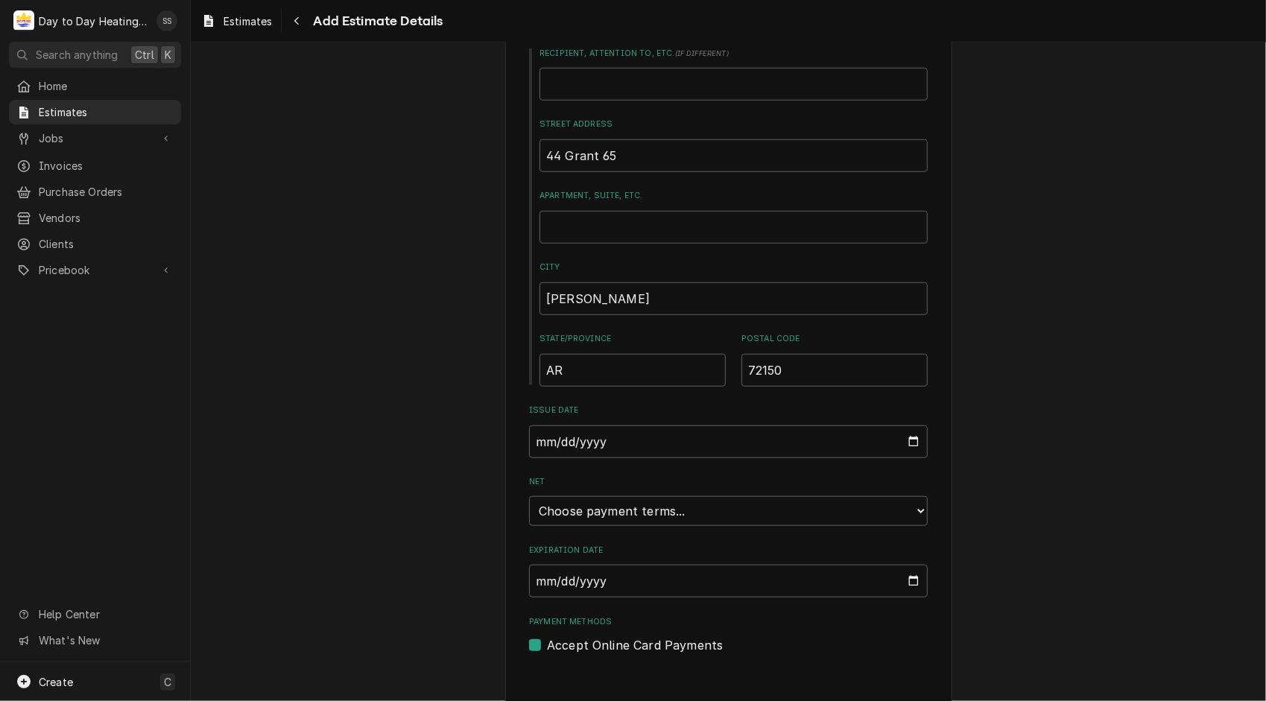
scroll to position [760, 0]
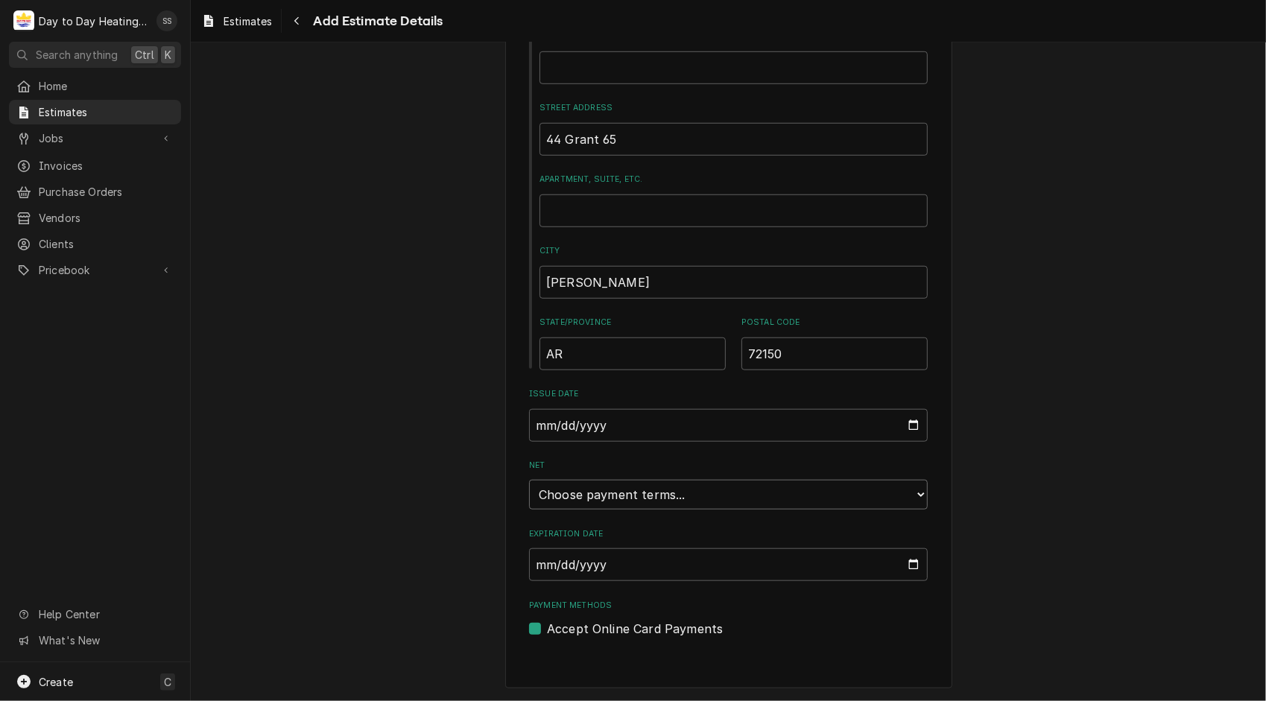
click at [912, 496] on select "Choose payment terms... Same Day Net 7 Net 14 Net 21 Net 30 Net 45 Net 60 Net 90" at bounding box center [728, 495] width 399 height 30
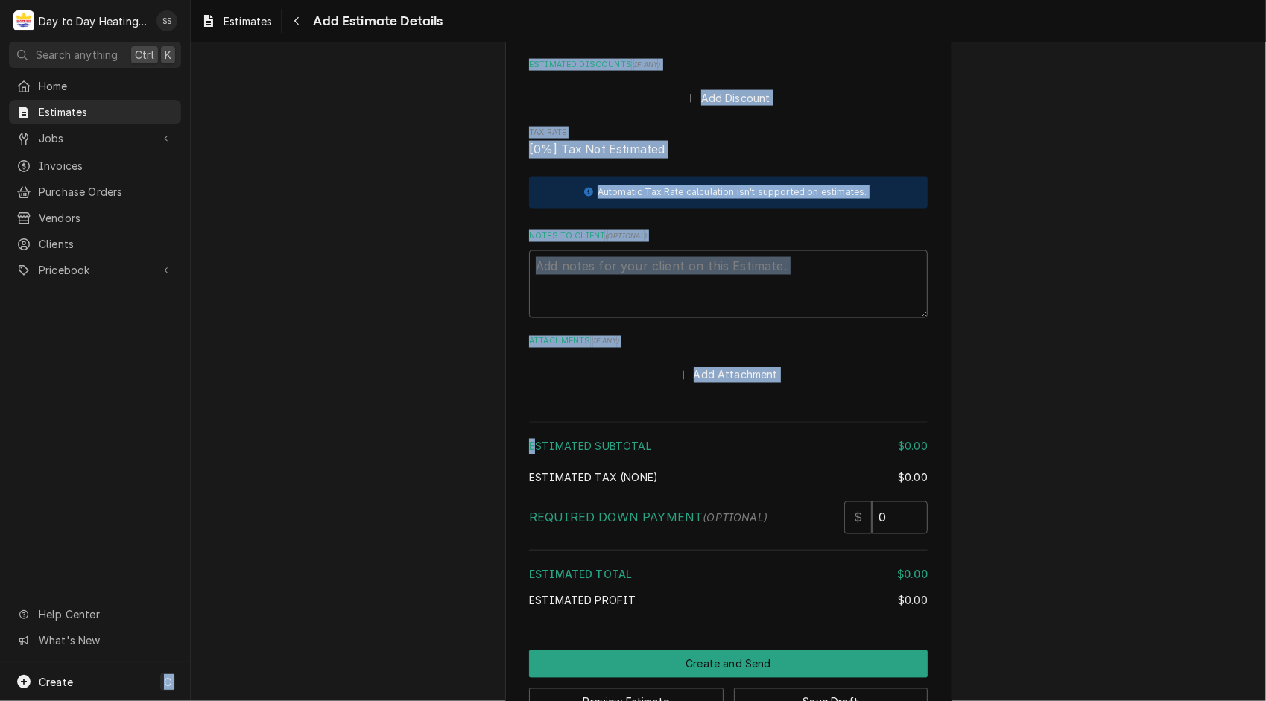
scroll to position [1653, 0]
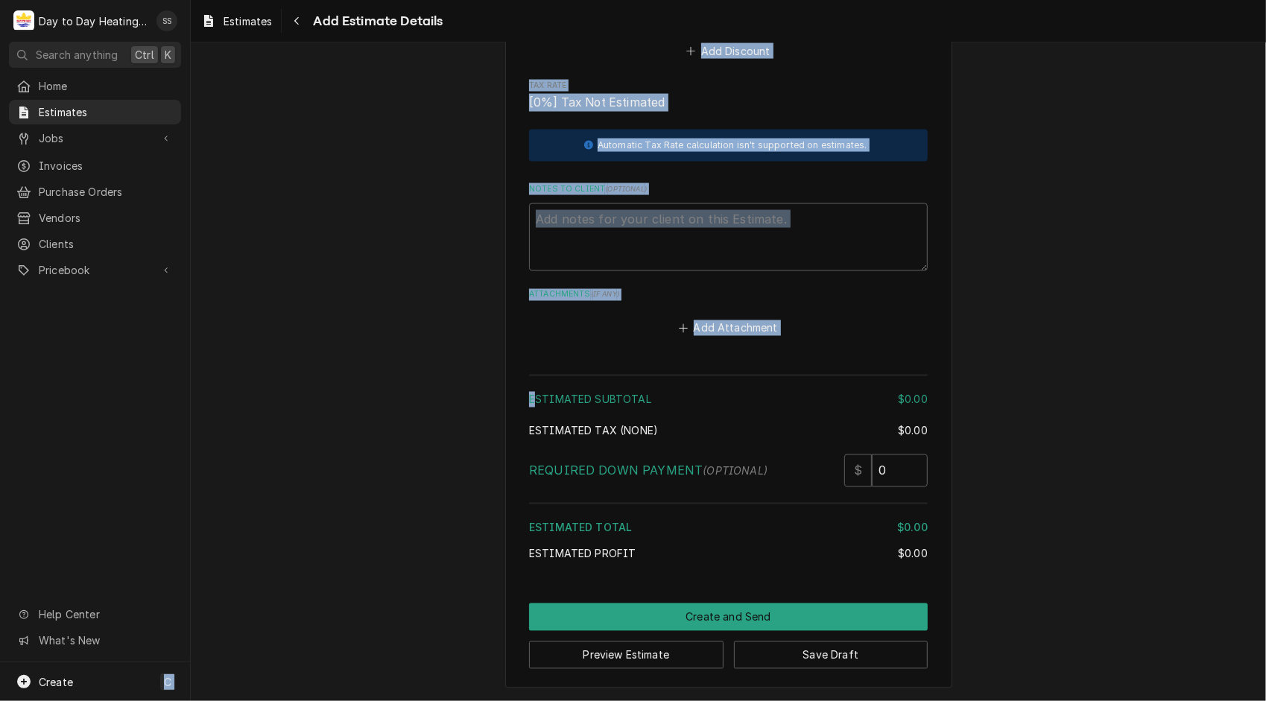
drag, startPoint x: 529, startPoint y: 624, endPoint x: 165, endPoint y: 605, distance: 364.1
click at [165, 605] on div "D Day to Day Heating and Cooling SS Search anything Ctrl K Home Estimates Jobs …" at bounding box center [633, 350] width 1266 height 701
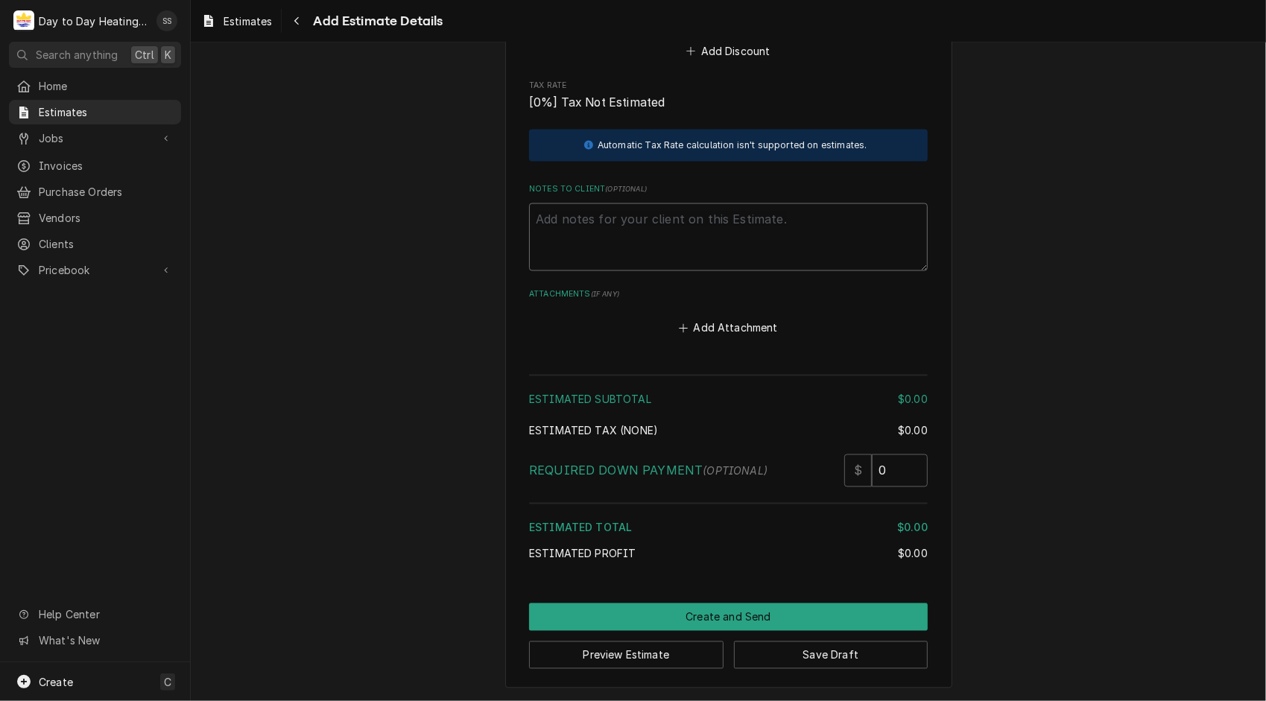
click at [551, 212] on textarea "Notes to Client ( optional )" at bounding box center [728, 237] width 399 height 68
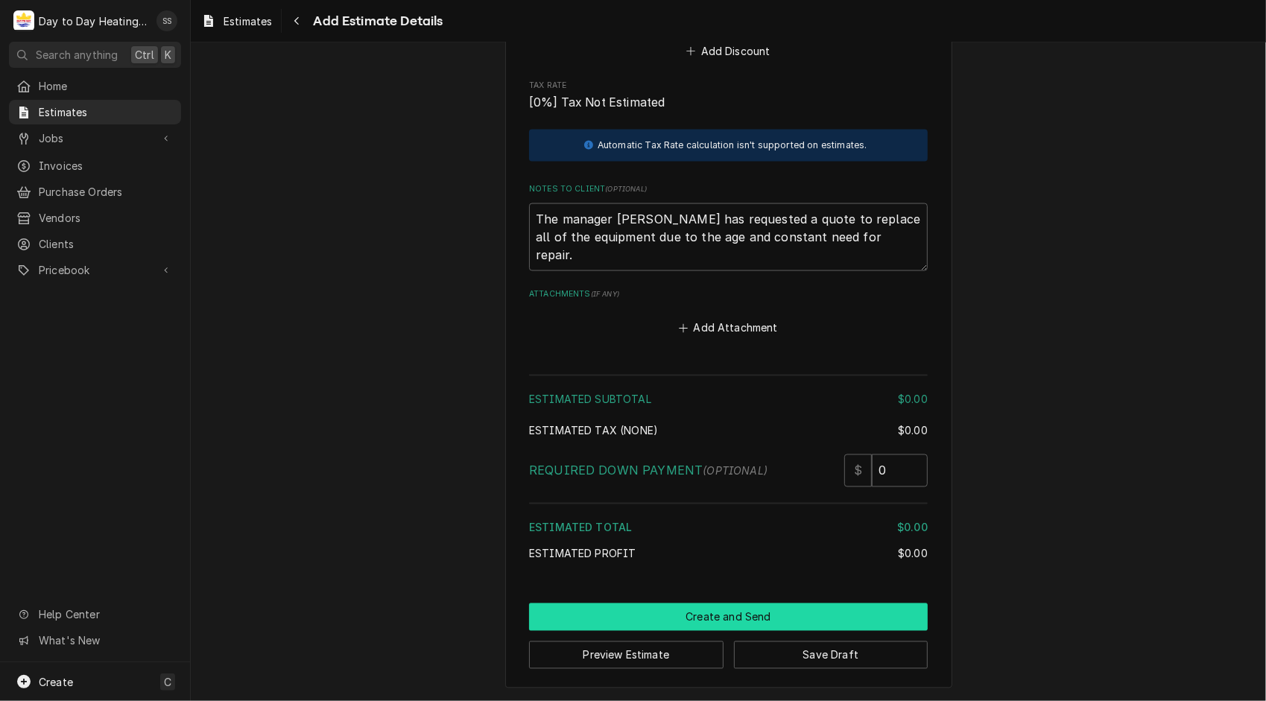
click at [756, 611] on button "Create and Send" at bounding box center [728, 618] width 399 height 28
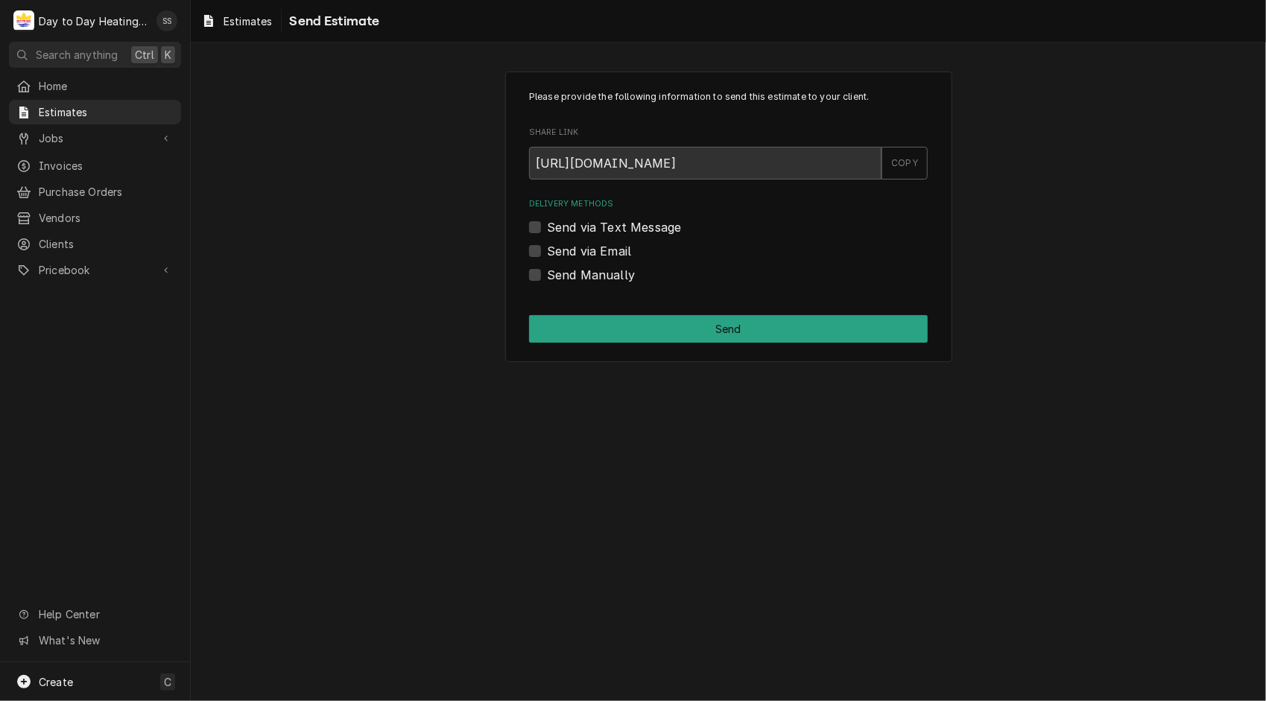
click at [547, 253] on label "Send via Email" at bounding box center [589, 251] width 84 height 18
click at [547, 253] on input "Send via Email" at bounding box center [746, 258] width 399 height 33
checkbox input "true"
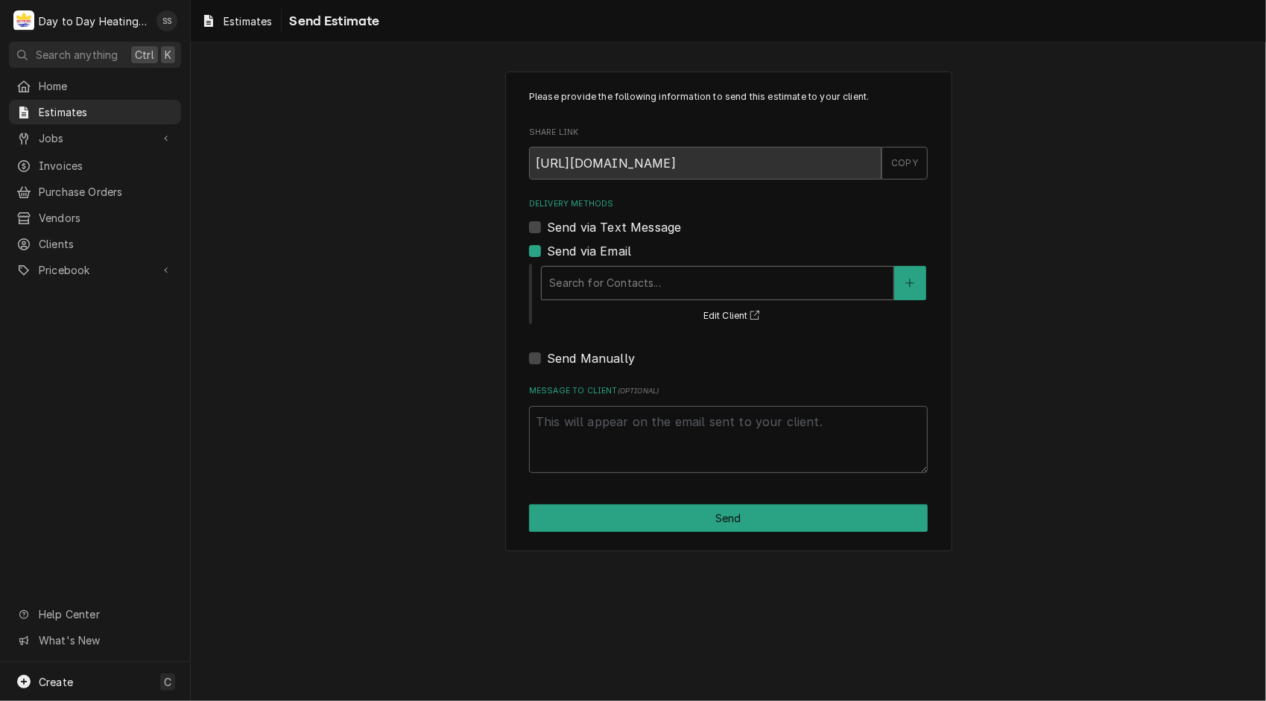
click at [696, 283] on div "Delivery Methods" at bounding box center [717, 283] width 337 height 27
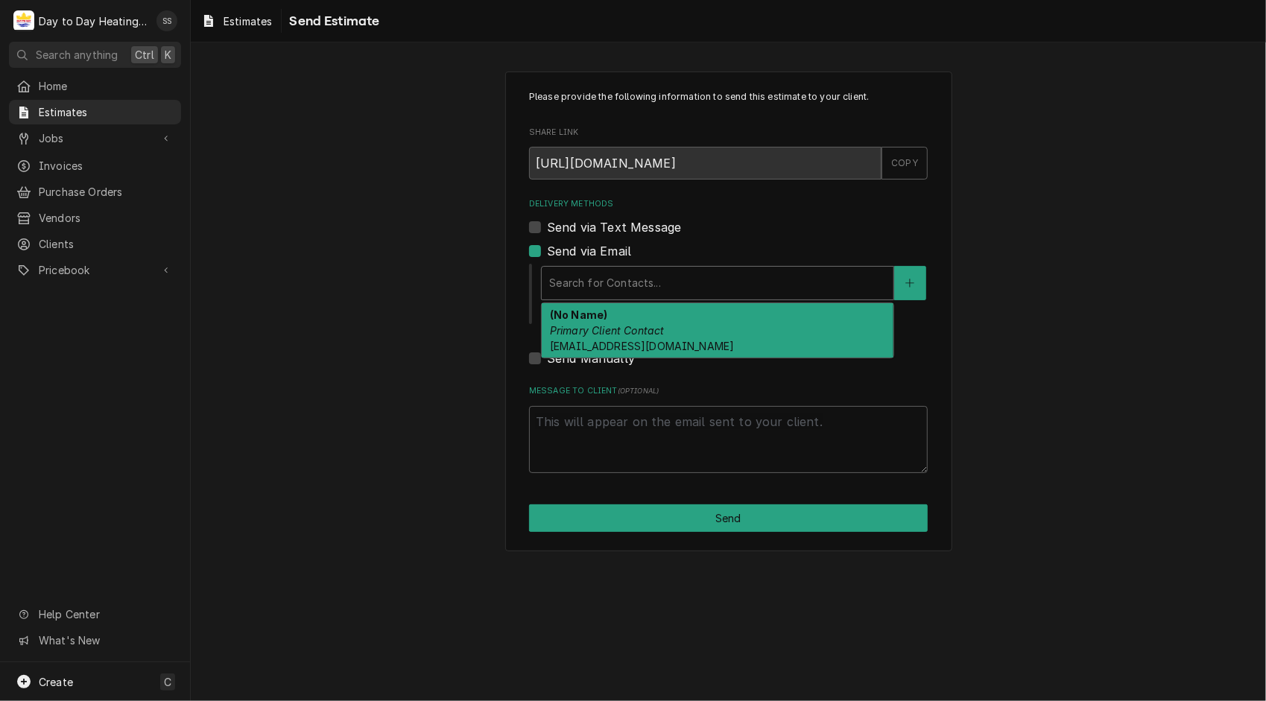
click at [666, 343] on span "airconnect_service@airconnectusa.com" at bounding box center [642, 346] width 184 height 13
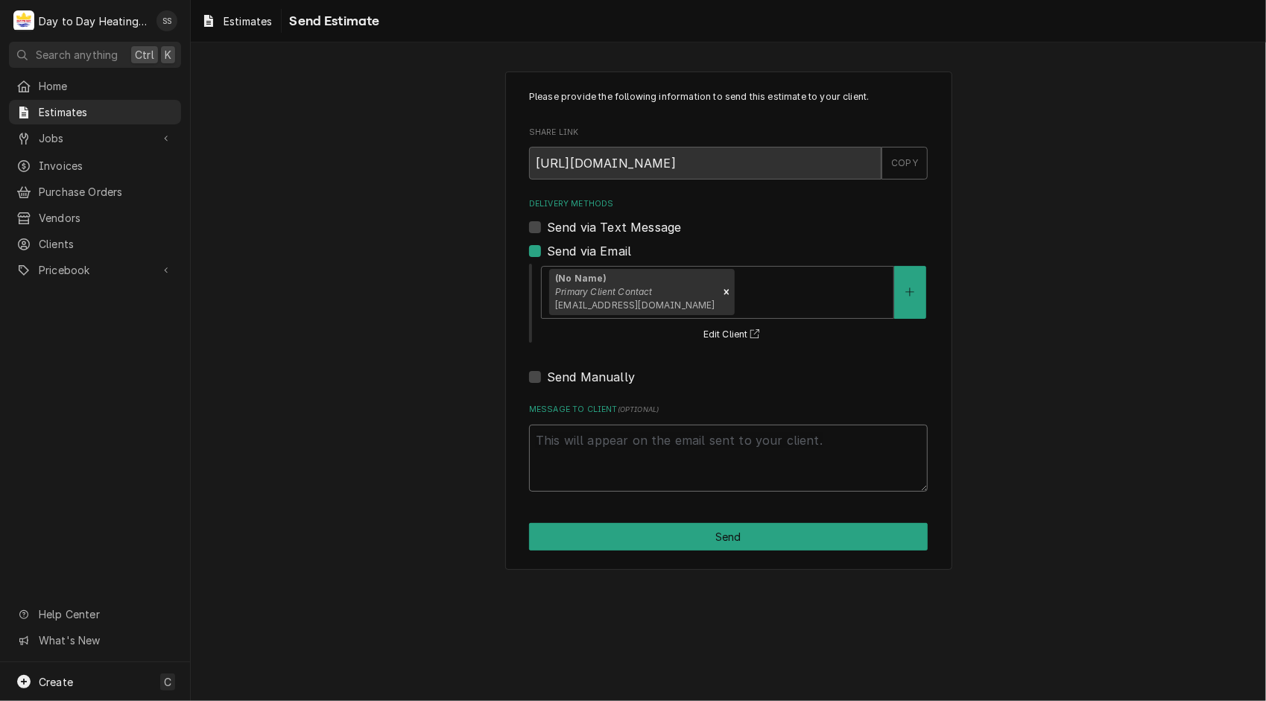
click at [683, 451] on textarea "Message to Client ( optional )" at bounding box center [728, 459] width 399 height 68
type textarea "x"
type textarea "Q"
type textarea "x"
type textarea "Qu"
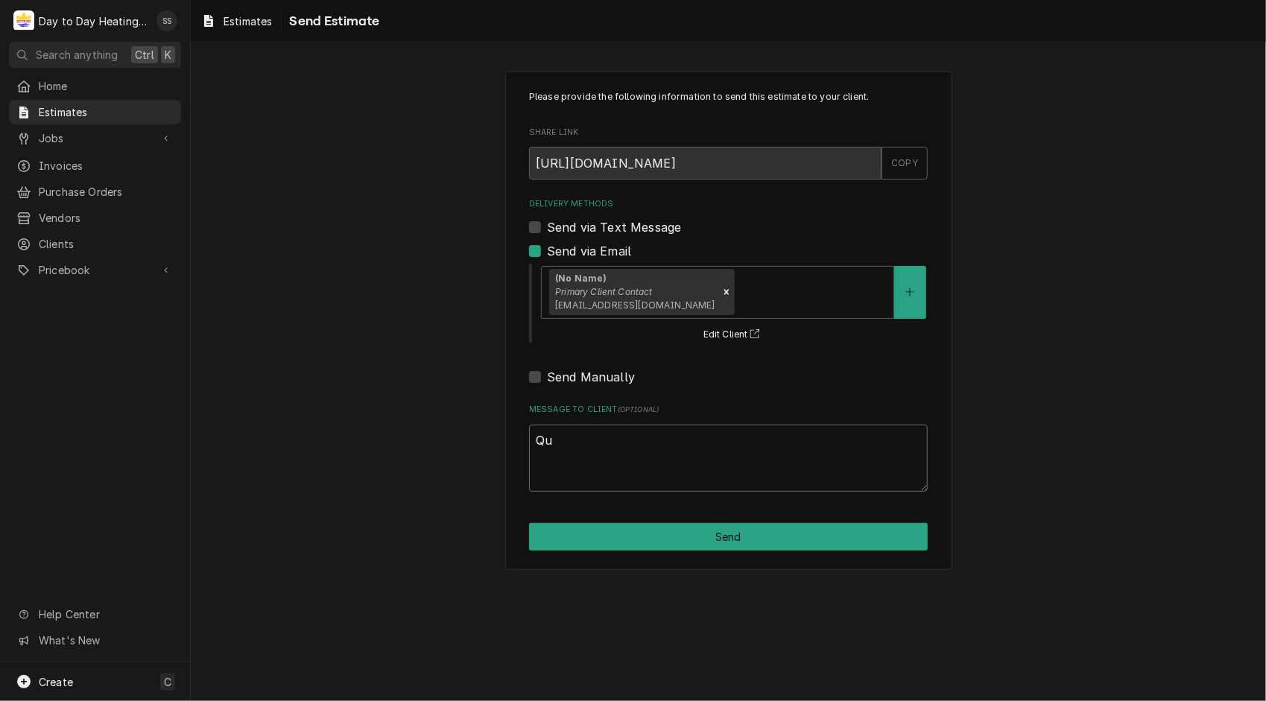
type textarea "x"
type textarea "Quo"
type textarea "x"
type textarea "Quot"
type textarea "x"
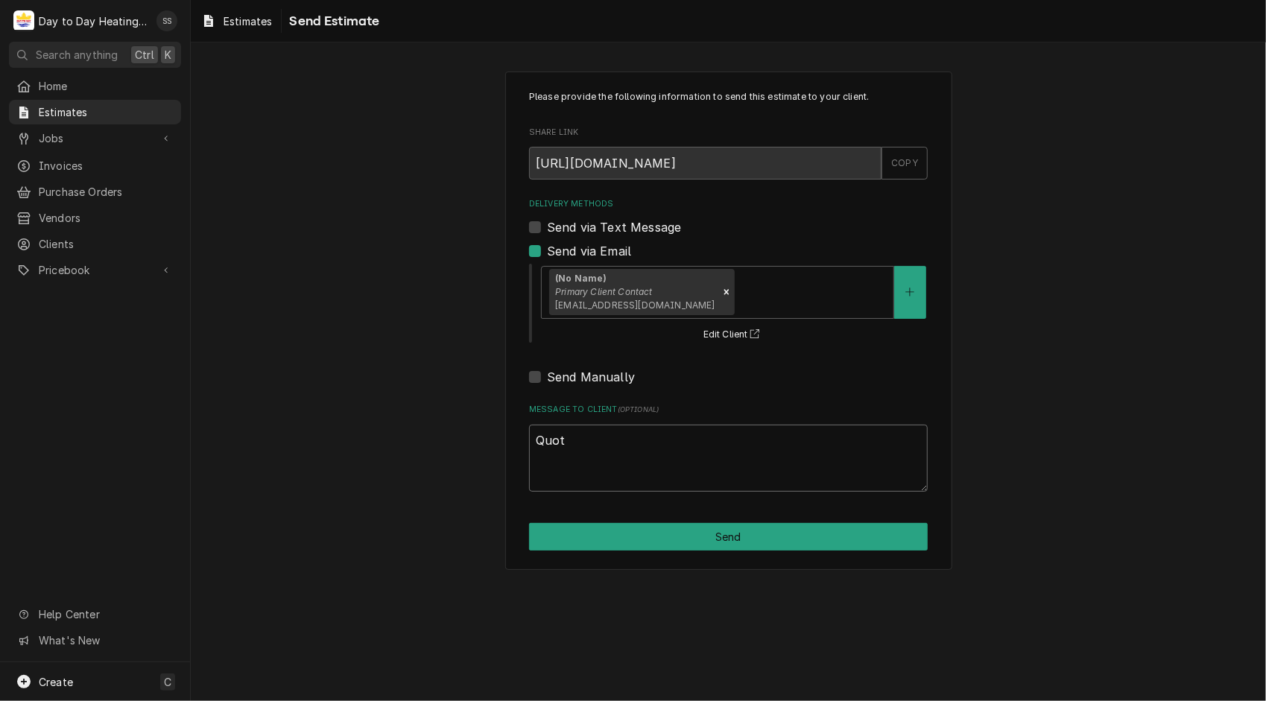
type textarea "Quote"
type textarea "x"
type textarea "Quote"
type textarea "x"
type textarea "Quote t"
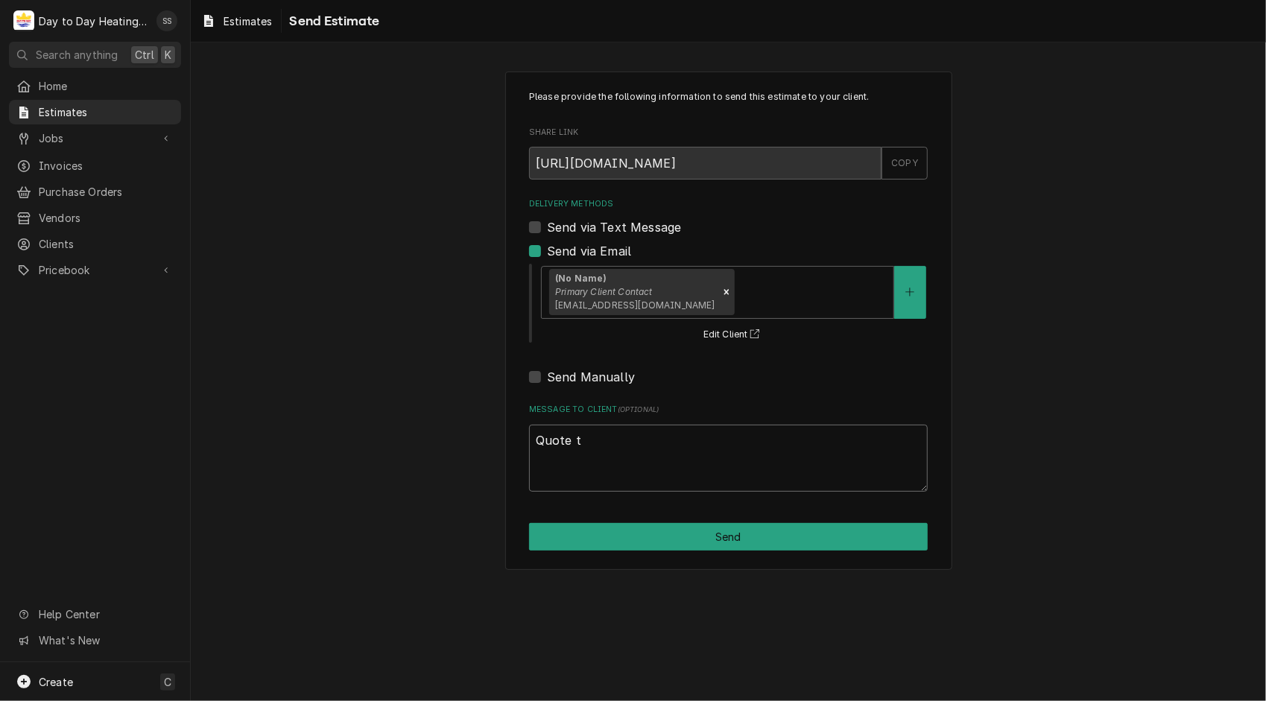
type textarea "x"
type textarea "Quote to"
type textarea "x"
type textarea "Quote to"
type textarea "x"
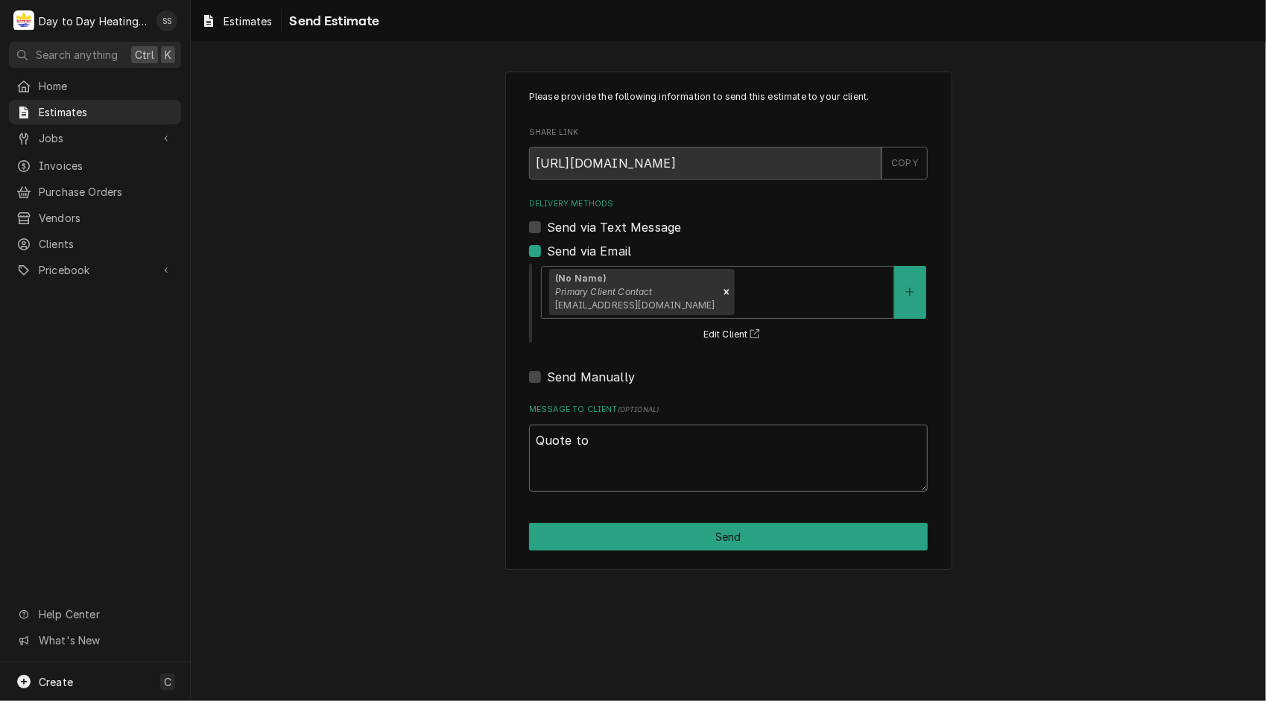
type textarea "Quote to r"
type textarea "x"
type textarea "Quote to re"
type textarea "x"
type textarea "Quote to rep"
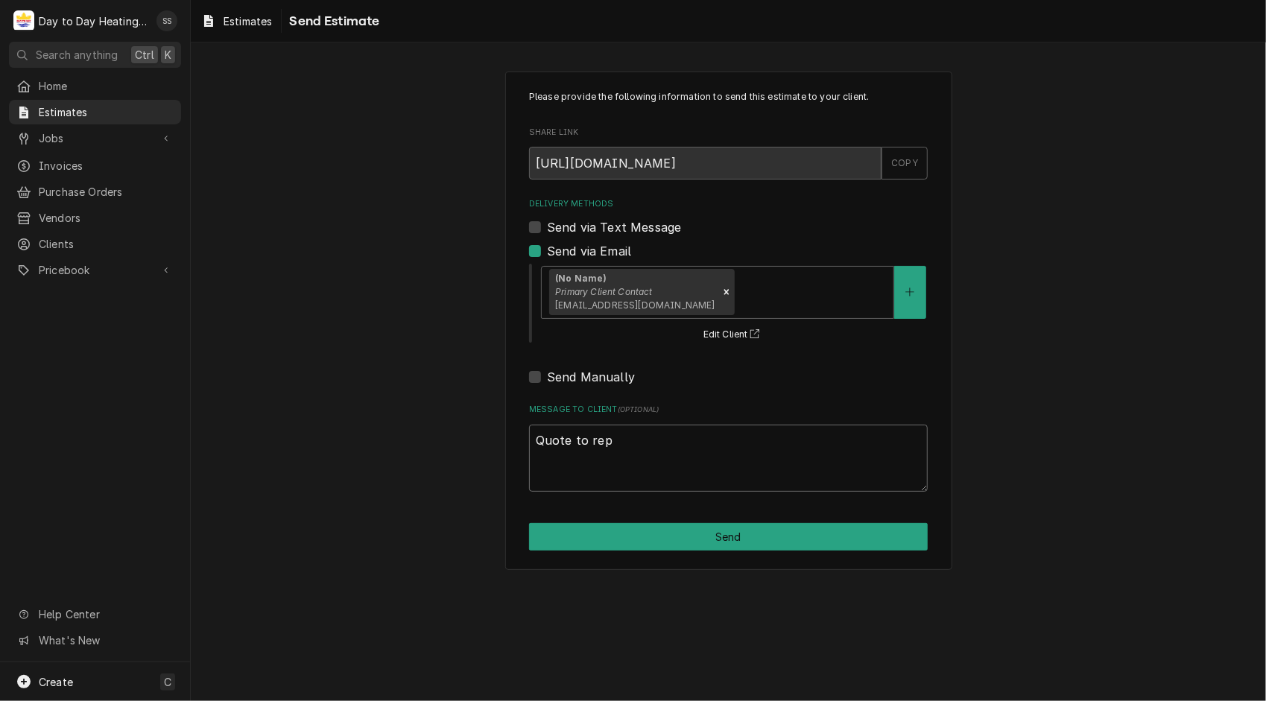
type textarea "x"
type textarea "Quote to repl"
type textarea "x"
type textarea "Quote to repla"
type textarea "x"
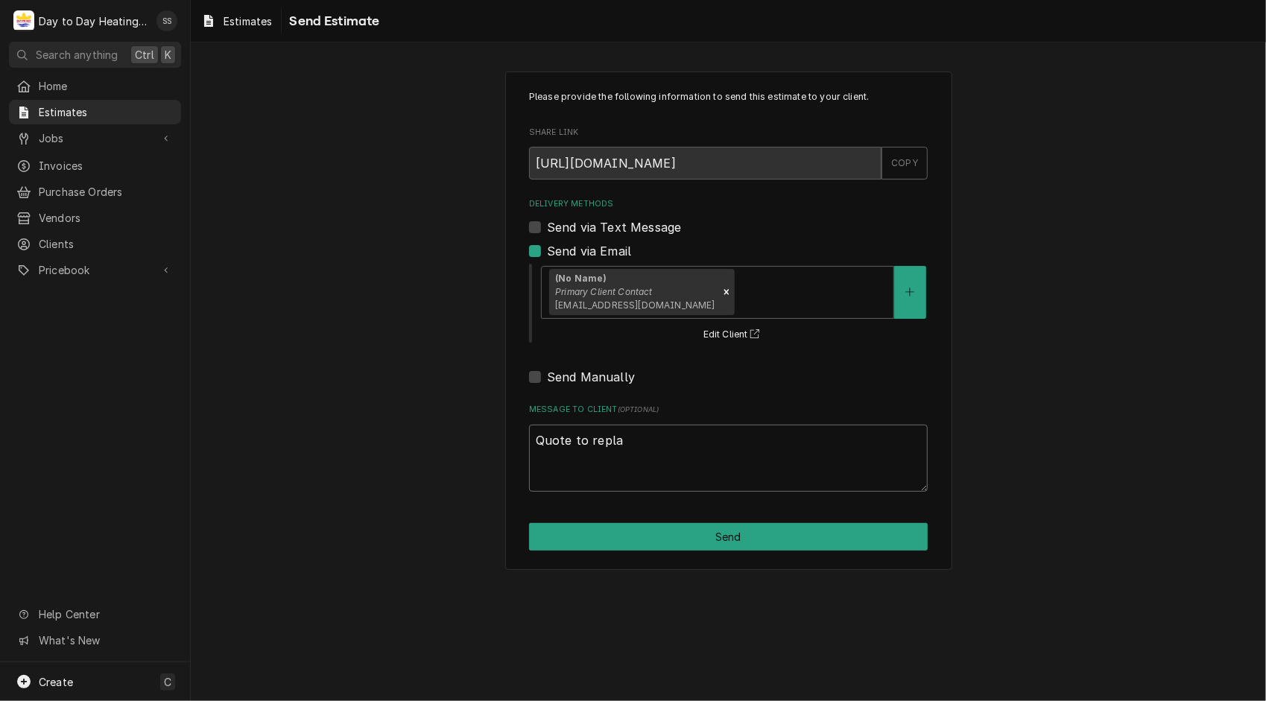
type textarea "Quote to replac"
type textarea "x"
type textarea "Quote to replace"
type textarea "x"
type textarea "Quote to replace"
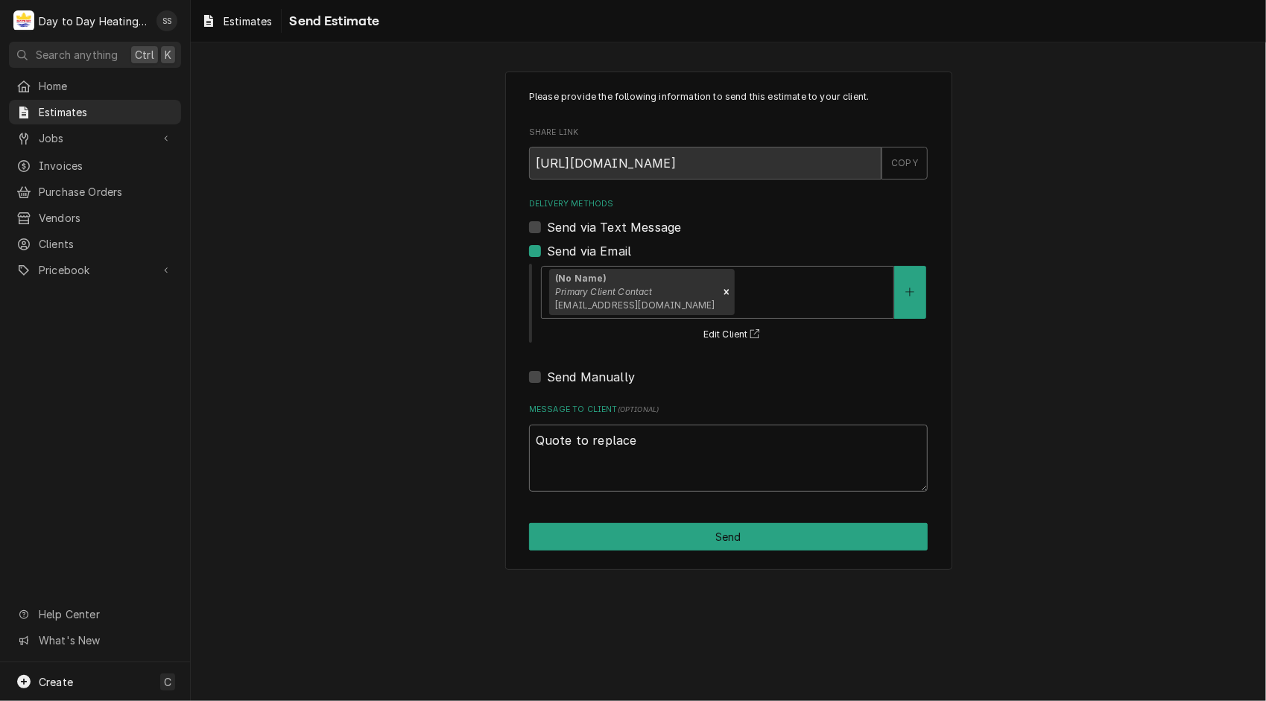
type textarea "x"
type textarea "Quote to replace a"
type textarea "x"
type textarea "Quote to replace al"
type textarea "x"
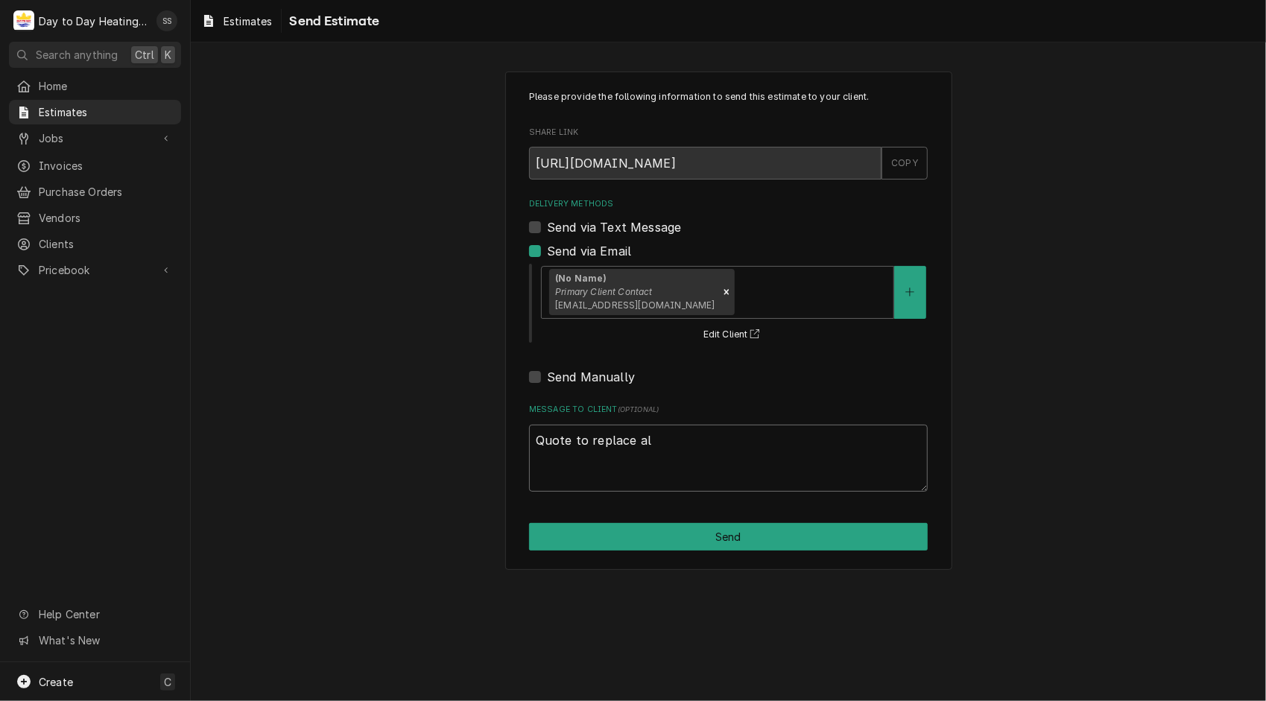
type textarea "Quote to replace all"
type textarea "x"
type textarea "Quote to replace all"
type textarea "x"
type textarea "Quote to replace all a"
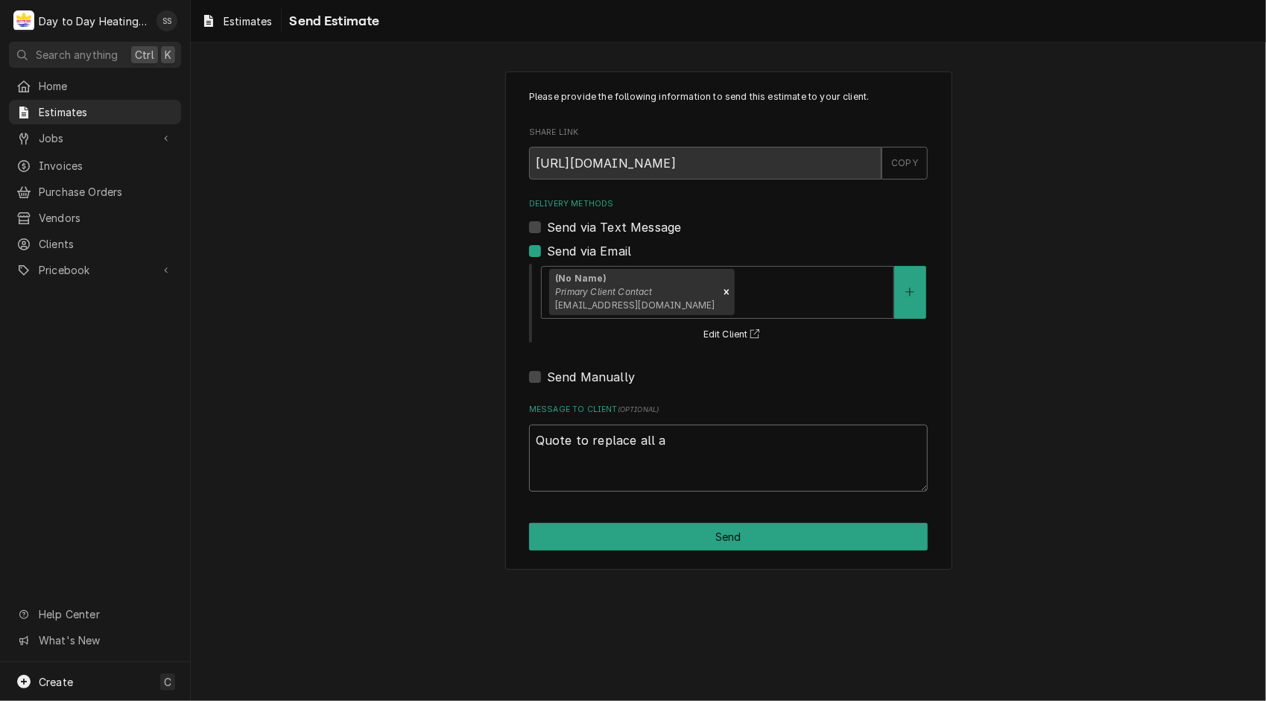
type textarea "x"
type textarea "Quote to replace all ag"
type textarea "x"
type textarea "Quote to replace all agi"
type textarea "x"
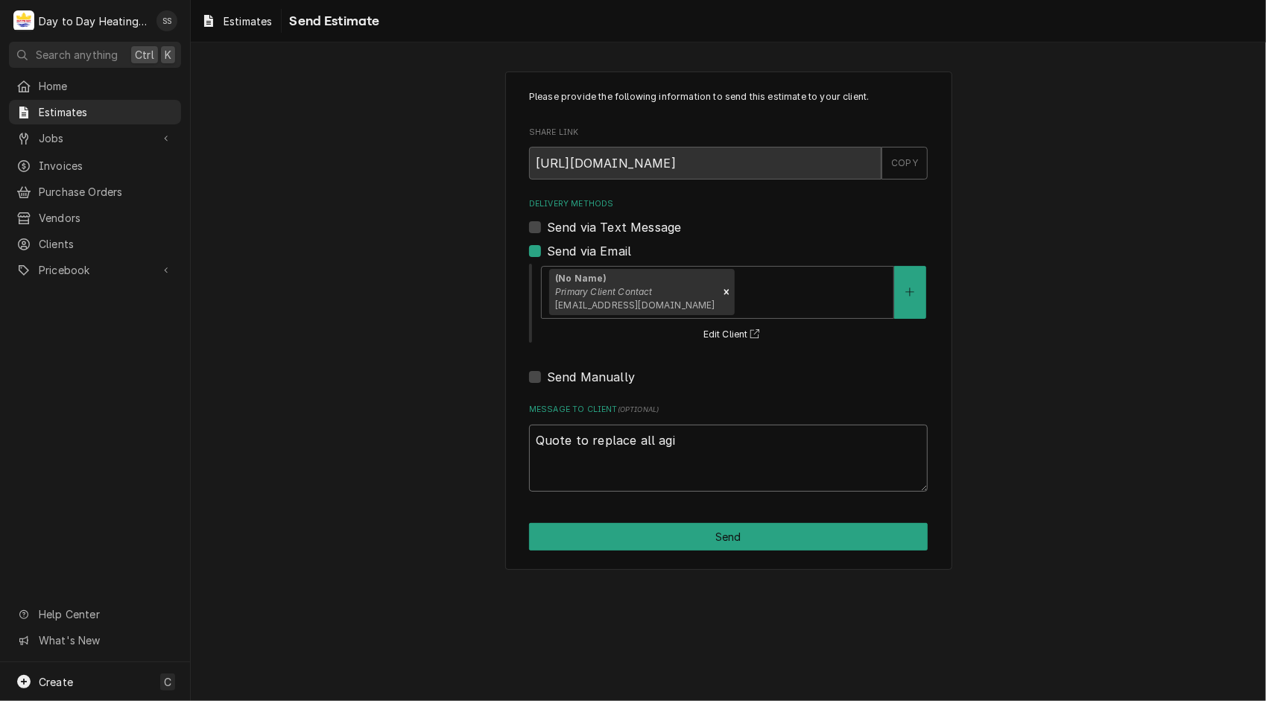
type textarea "Quote to replace all agin"
type textarea "x"
type textarea "Quote to replace all aging"
type textarea "x"
type textarea "Quote to replace all aging"
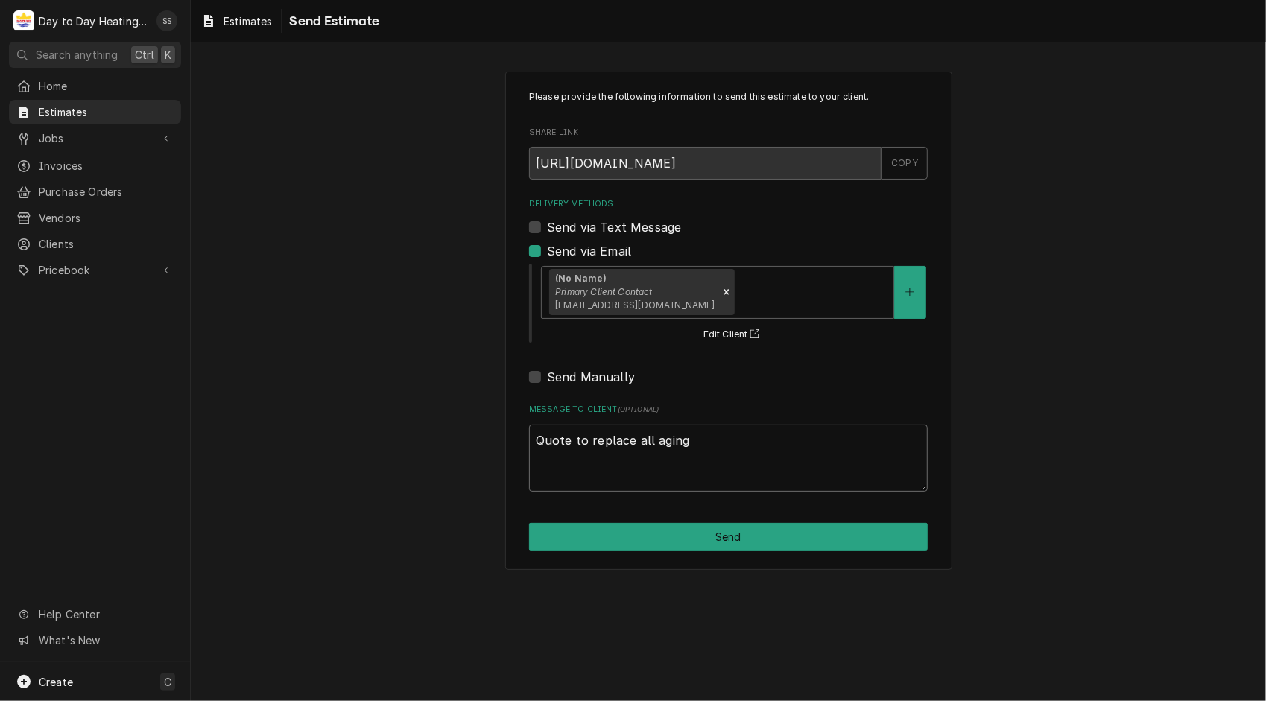
type textarea "x"
type textarea "Quote to replace all aging e"
type textarea "x"
type textarea "Quote to replace all aging eq"
type textarea "x"
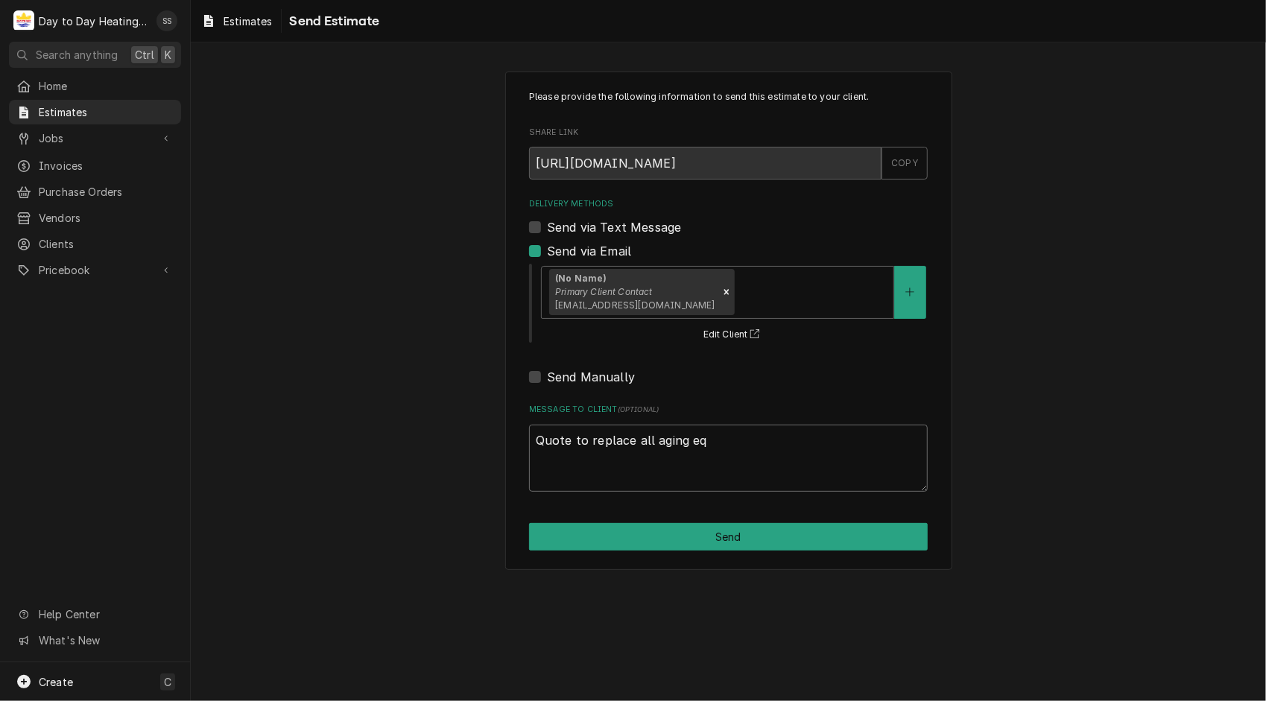
type textarea "Quote to replace all aging equ"
type textarea "x"
type textarea "Quote to replace all aging equi"
type textarea "x"
type textarea "Quote to replace all aging equip"
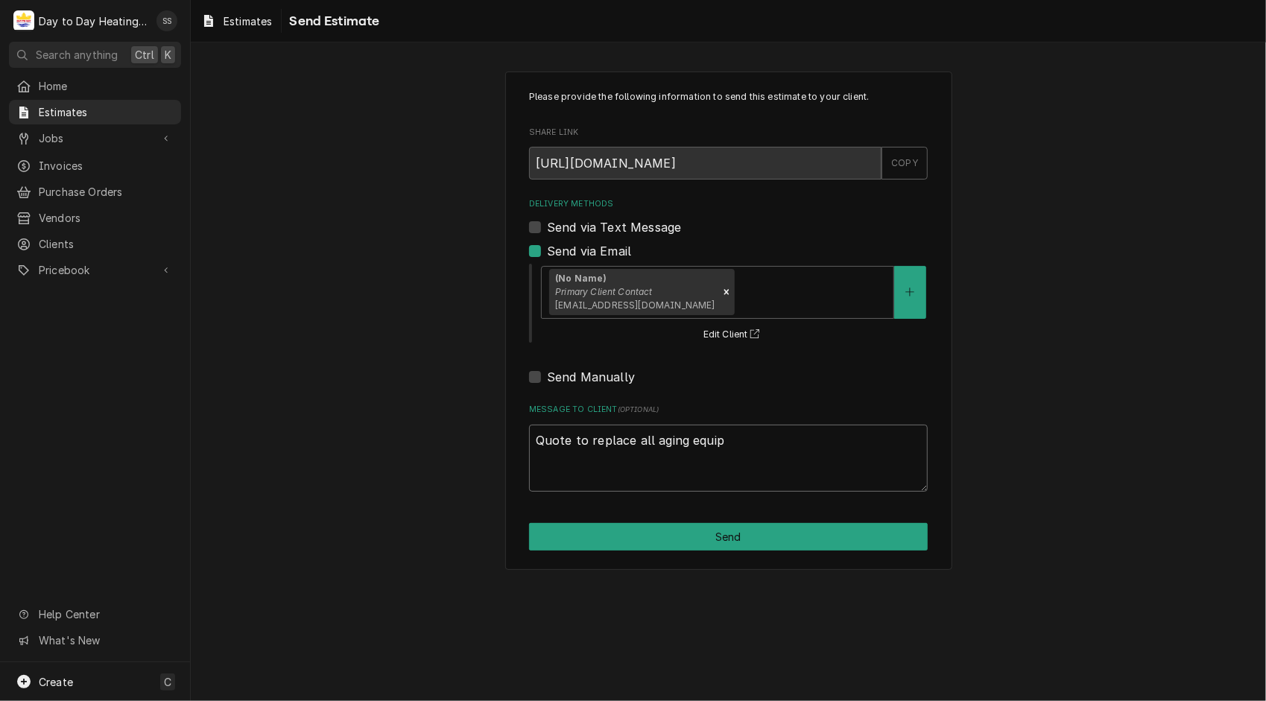
type textarea "x"
type textarea "Quote to replace all aging equipm"
type textarea "x"
type textarea "Quote to replace all aging equipme"
type textarea "x"
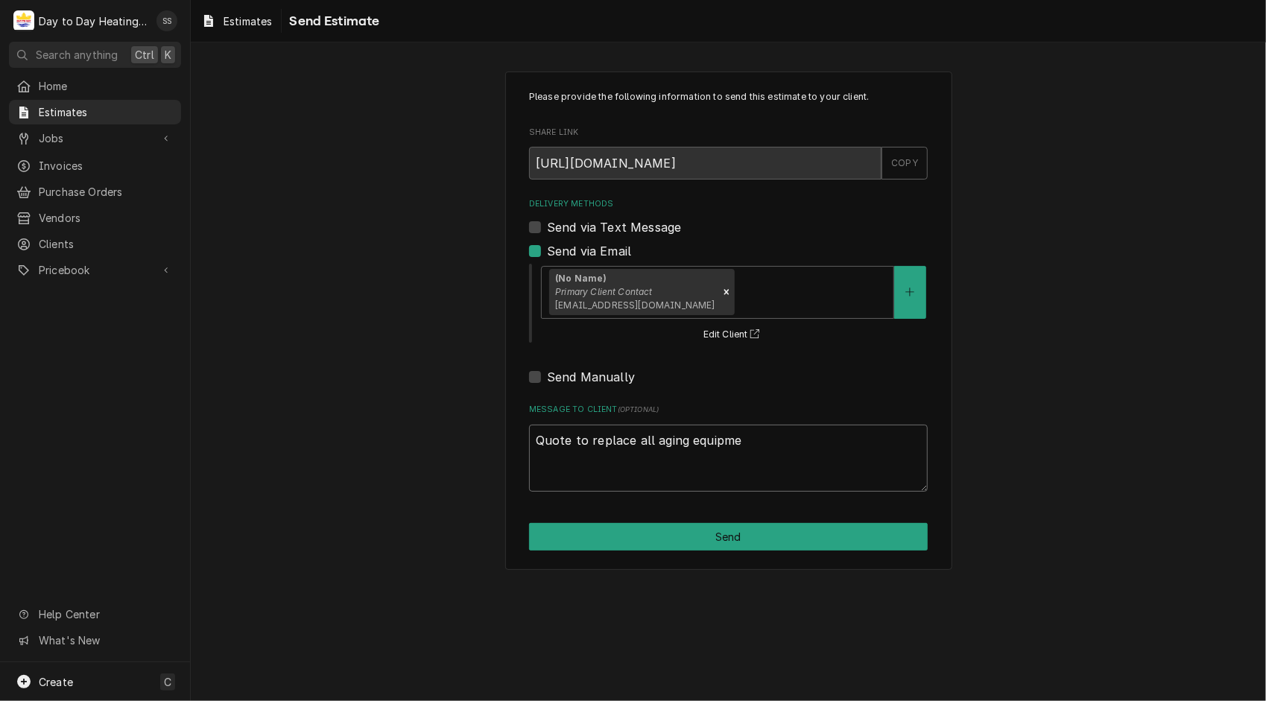
type textarea "Quote to replace all aging equipmen"
type textarea "x"
type textarea "Quote to replace all aging equipment"
type textarea "x"
type textarea "Quote to replace all aging equipment"
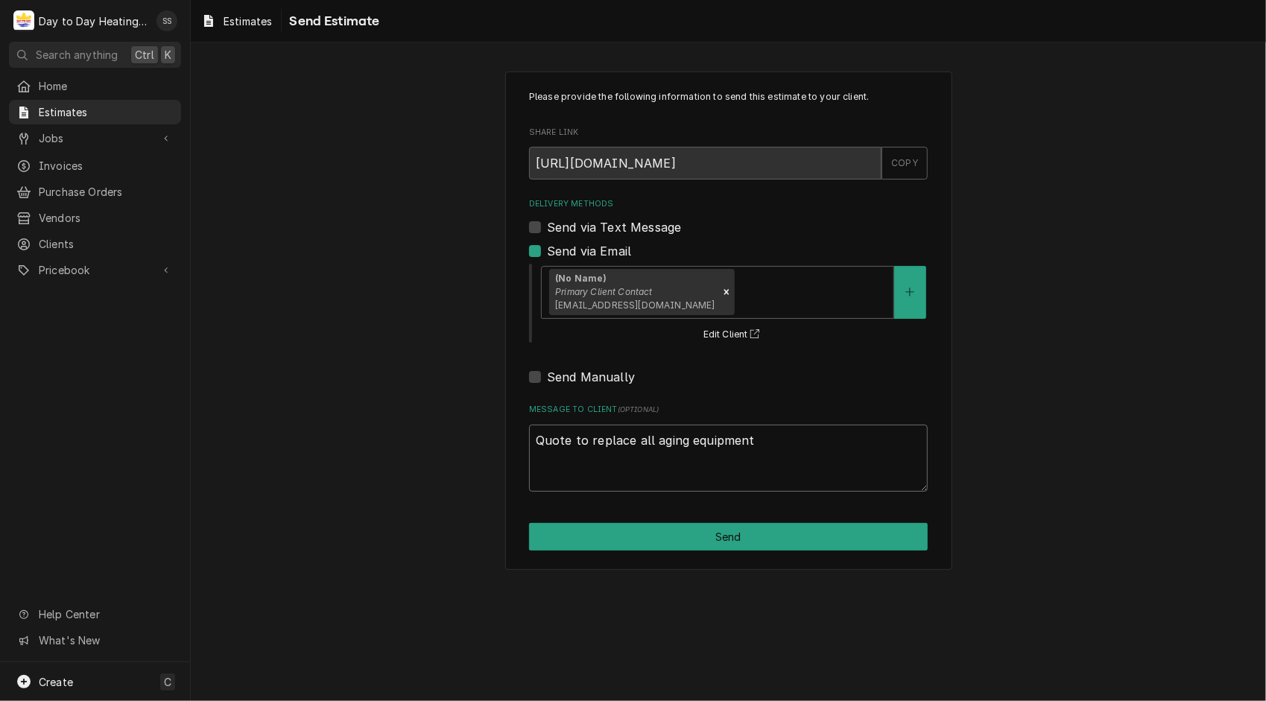
type textarea "x"
type textarea "Quote to replace all aging equipment r"
type textarea "x"
type textarea "Quote to replace all aging equipment re"
type textarea "x"
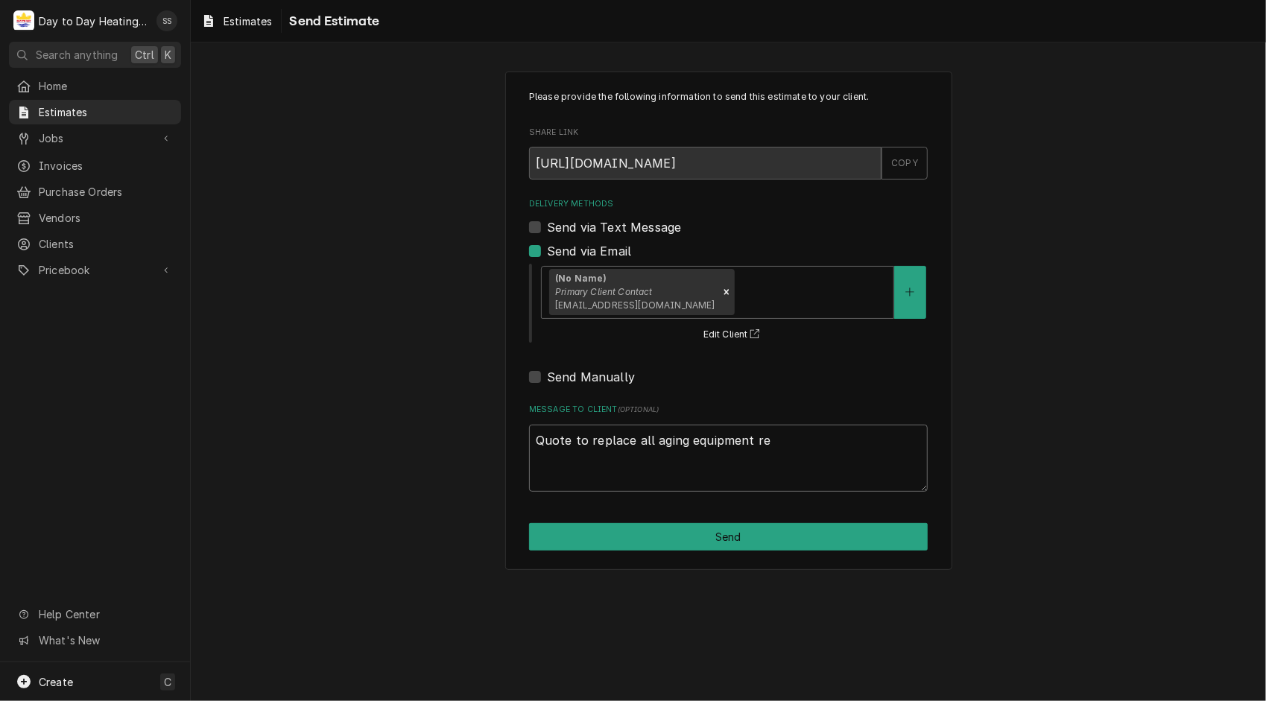
type textarea "Quote to replace all aging equipment req"
type textarea "x"
type textarea "Quote to replace all aging equipment requ"
type textarea "x"
type textarea "Quote to replace all aging equipment reque"
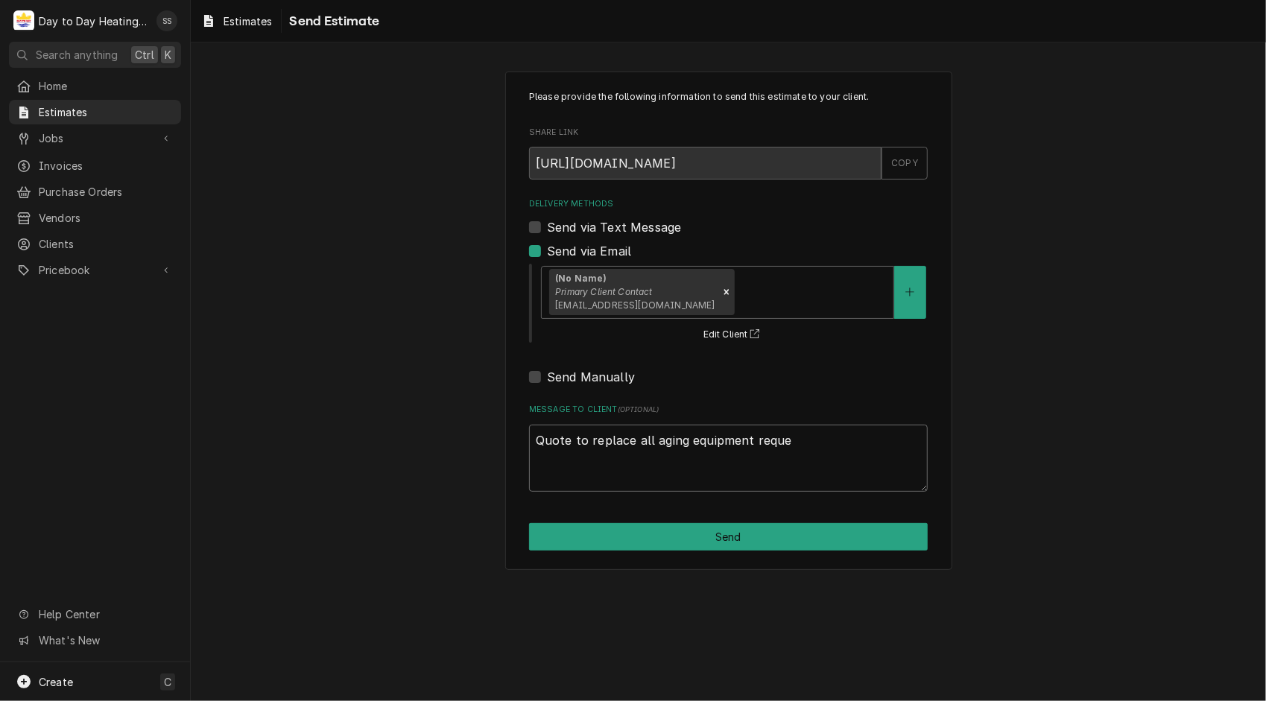
type textarea "x"
type textarea "Quote to replace all aging equipment reques"
type textarea "x"
type textarea "Quote to replace all aging equipment request"
type textarea "x"
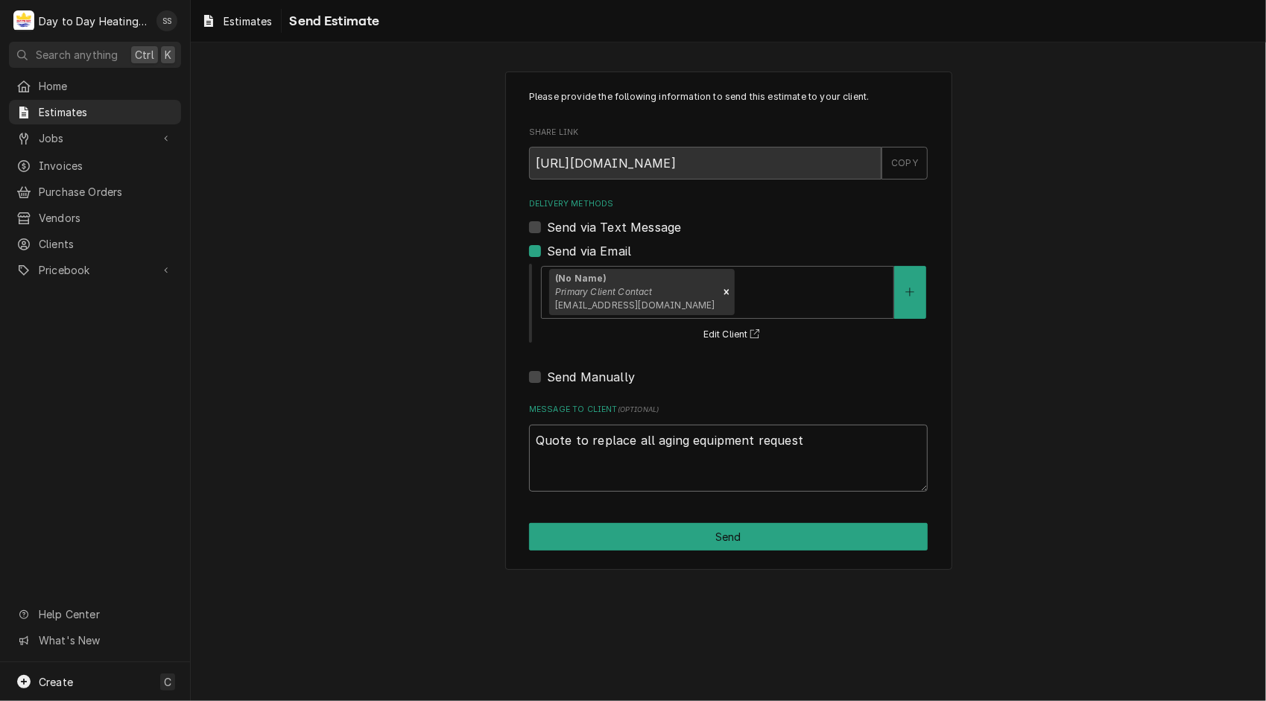
type textarea "Quote to replace all aging equipment requeste"
type textarea "x"
type textarea "Quote to replace all aging equipment requested"
type textarea "x"
type textarea "Quote to replace all aging equipment requested"
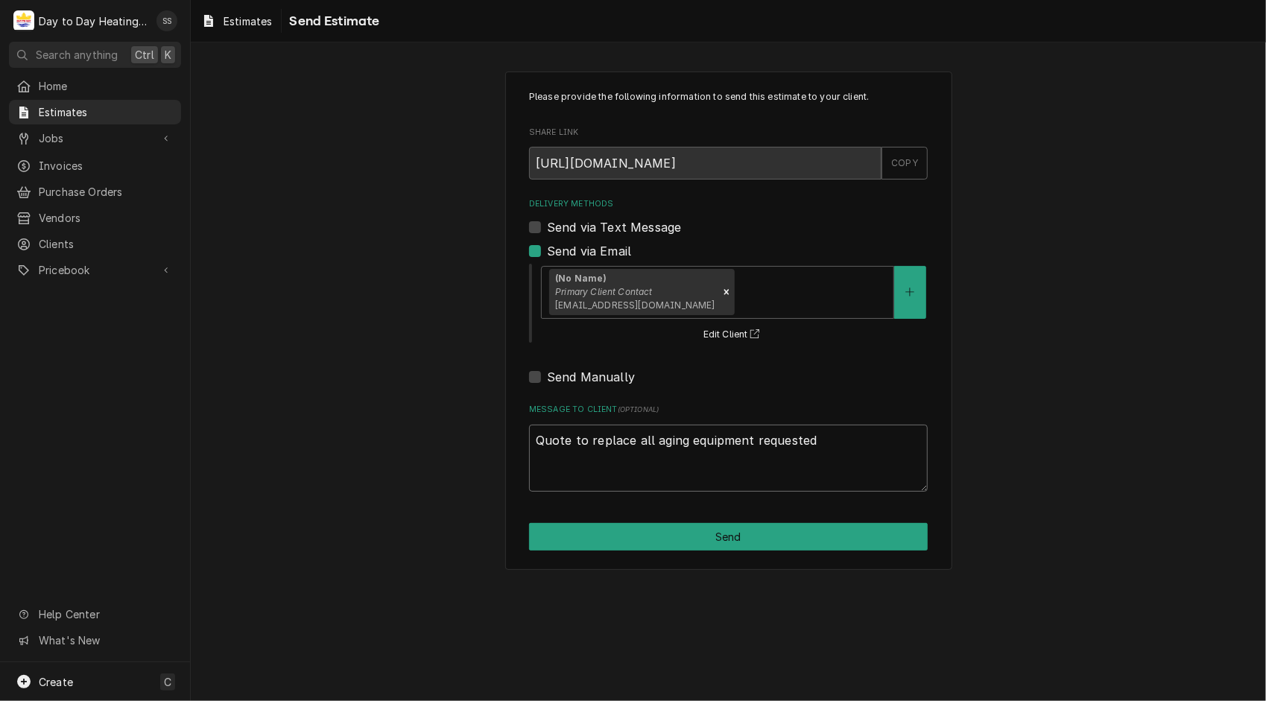
type textarea "x"
type textarea "Quote to replace all aging equipment requested b"
type textarea "x"
type textarea "Quote to replace all aging equipment requested by"
type textarea "x"
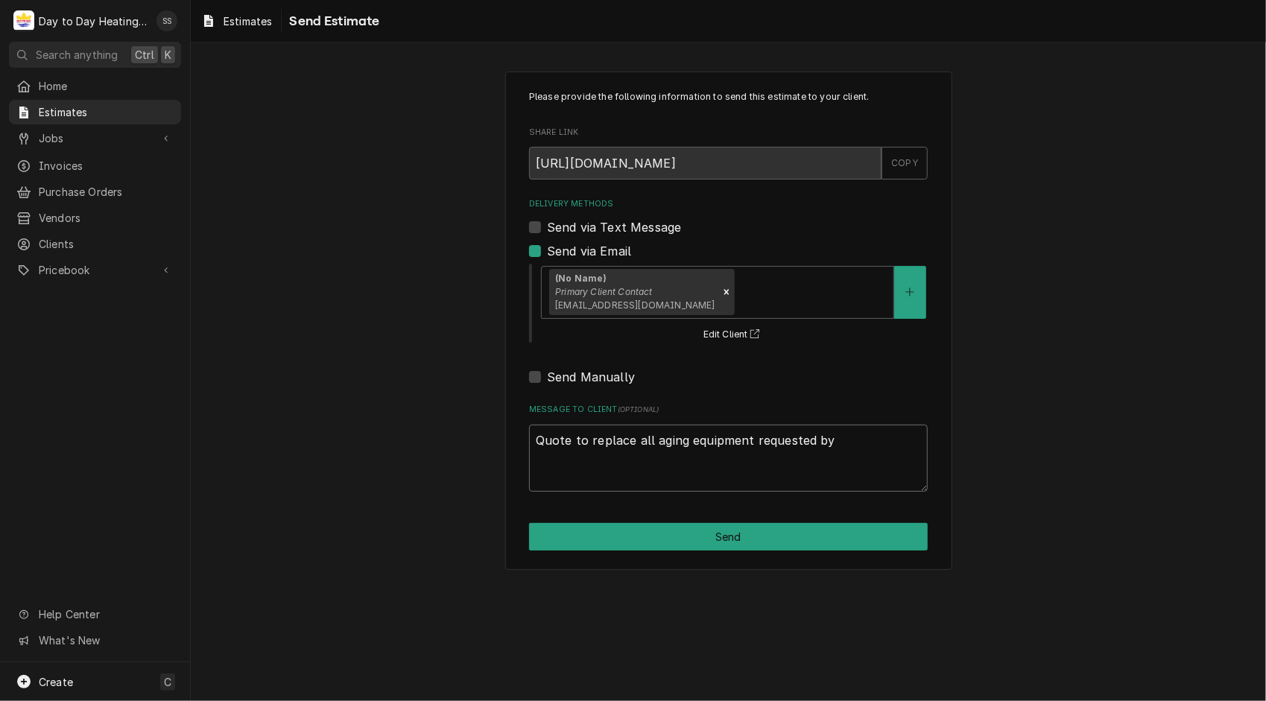
type textarea "Quote to replace all aging equipment requested by"
type textarea "x"
type textarea "Quote to replace all aging equipment requested by t"
type textarea "x"
type textarea "Quote to replace all aging equipment requested by th"
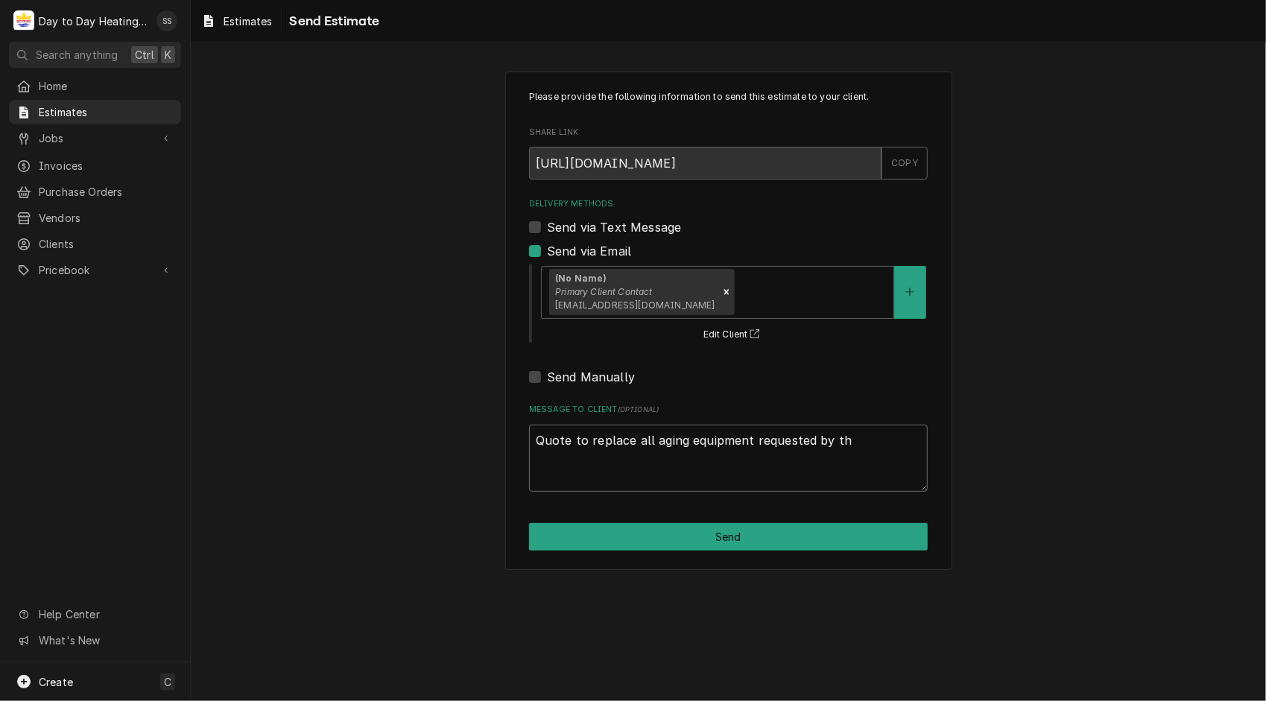
type textarea "x"
type textarea "Quote to replace all aging equipment requested by the"
type textarea "x"
type textarea "Quote to replace all aging equipment requested by the"
type textarea "x"
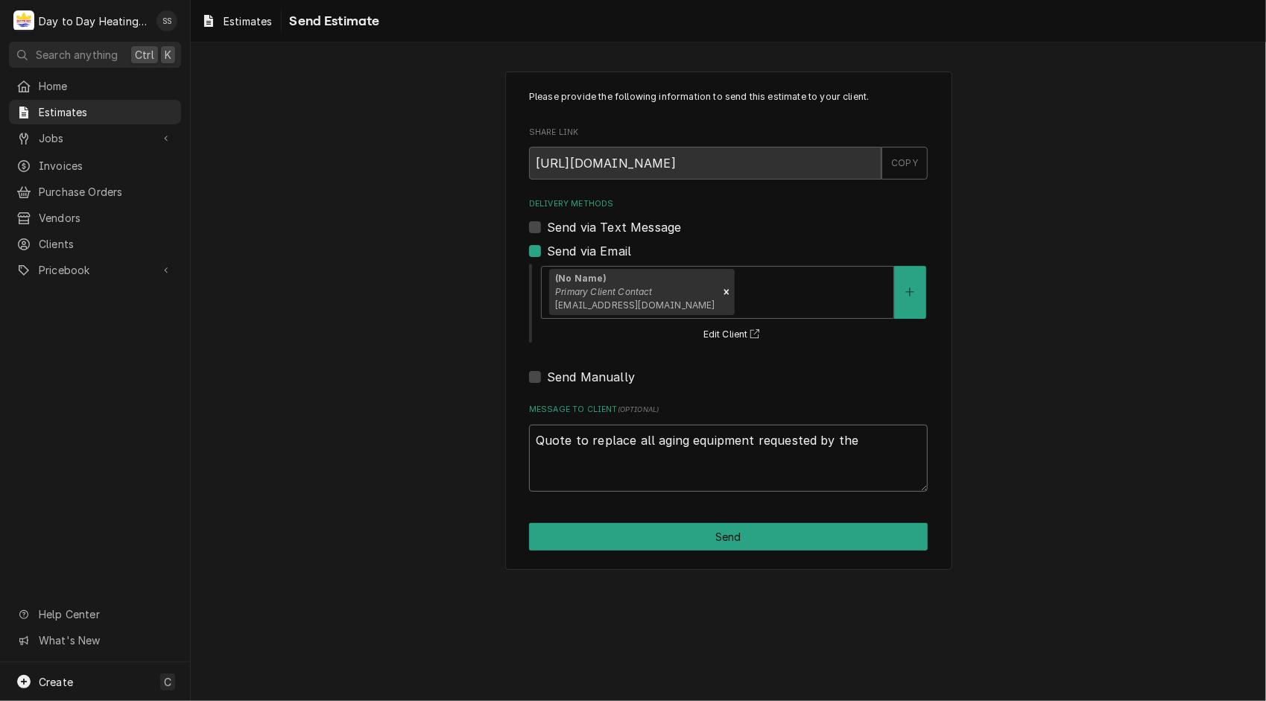
type textarea "Quote to replace all aging equipment requested by the m"
type textarea "x"
type textarea "Quote to replace all aging equipment requested by the ma"
type textarea "x"
type textarea "Quote to replace all aging equipment requested by the man"
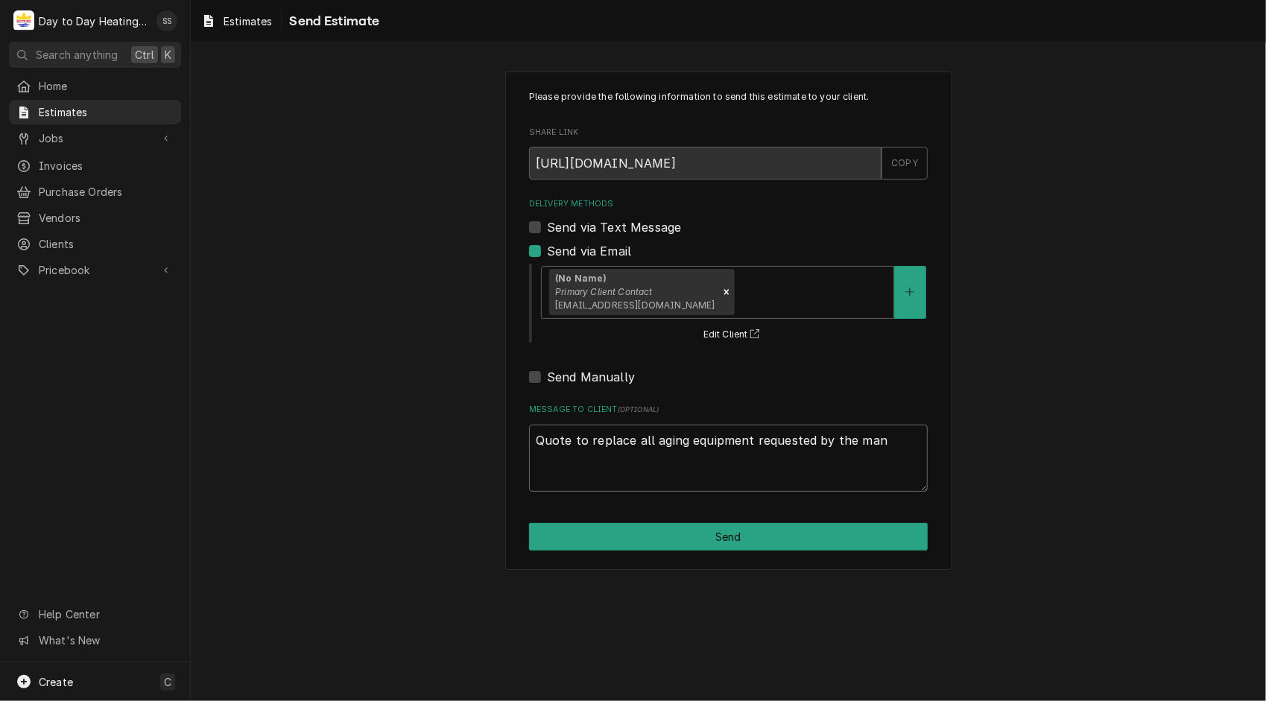
type textarea "x"
type textarea "Quote to replace all aging equipment requested by the mana"
type textarea "x"
type textarea "Quote to replace all aging equipment requested by the manag"
type textarea "x"
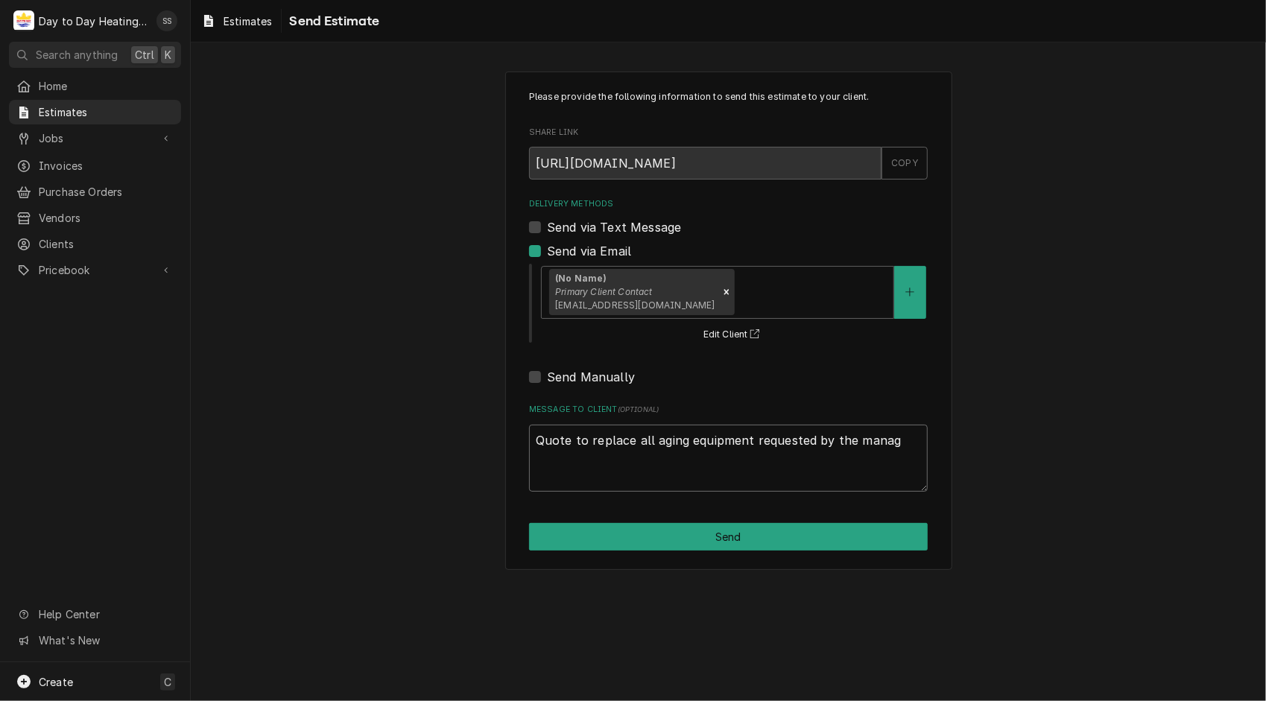
type textarea "Quote to replace all aging equipment requested by the manage"
type textarea "x"
type textarea "Quote to replace all aging equipment requested by the manager"
type textarea "x"
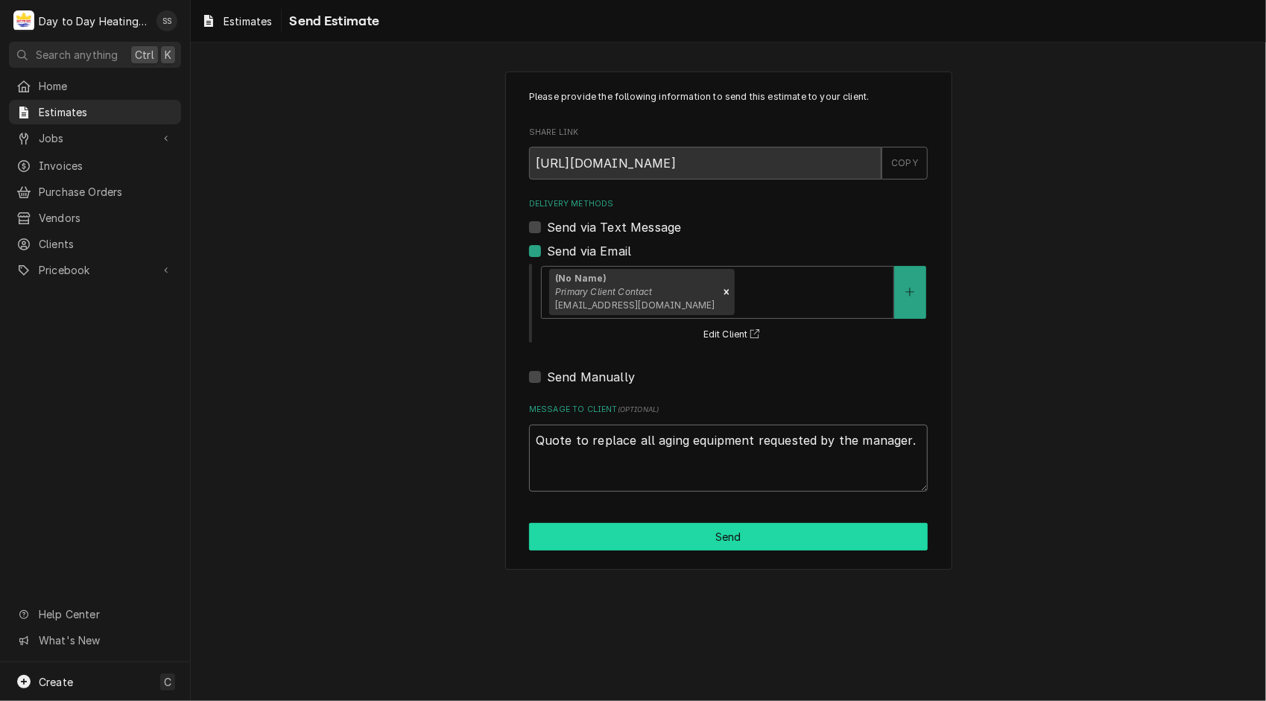
type textarea "Quote to replace all aging equipment requested by the manager."
click at [712, 548] on button "Send" at bounding box center [728, 537] width 399 height 28
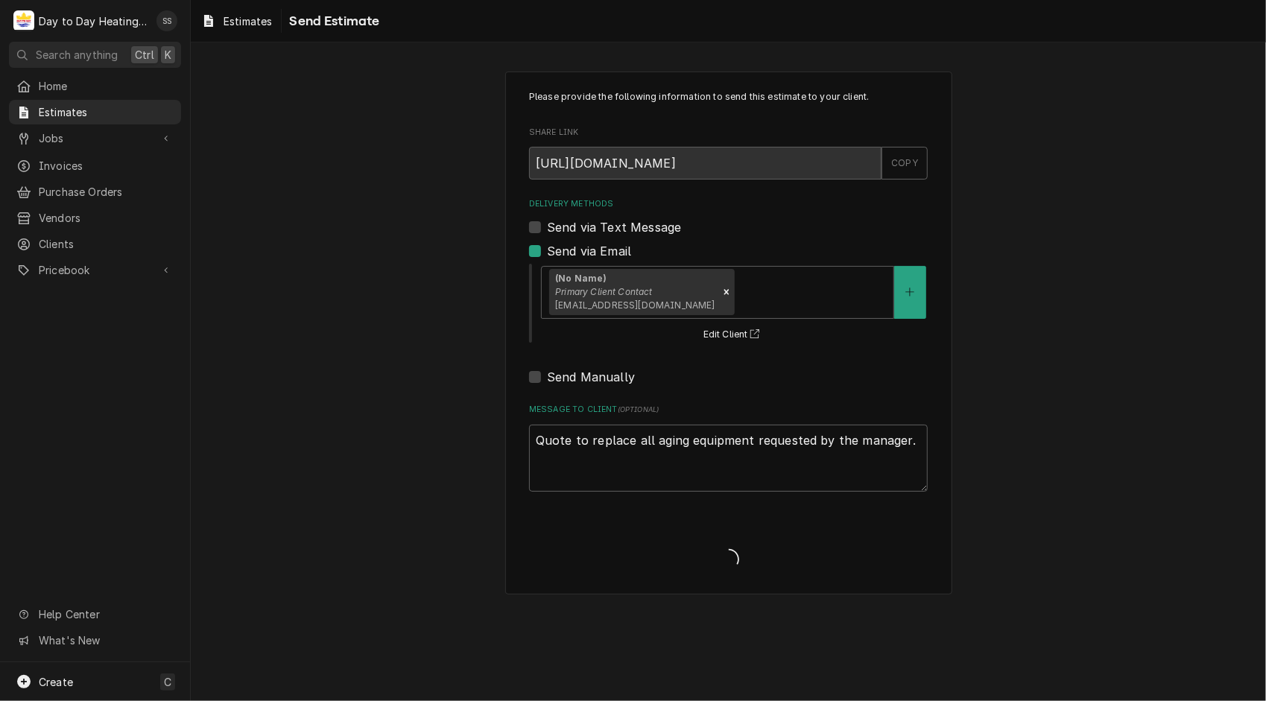
type textarea "x"
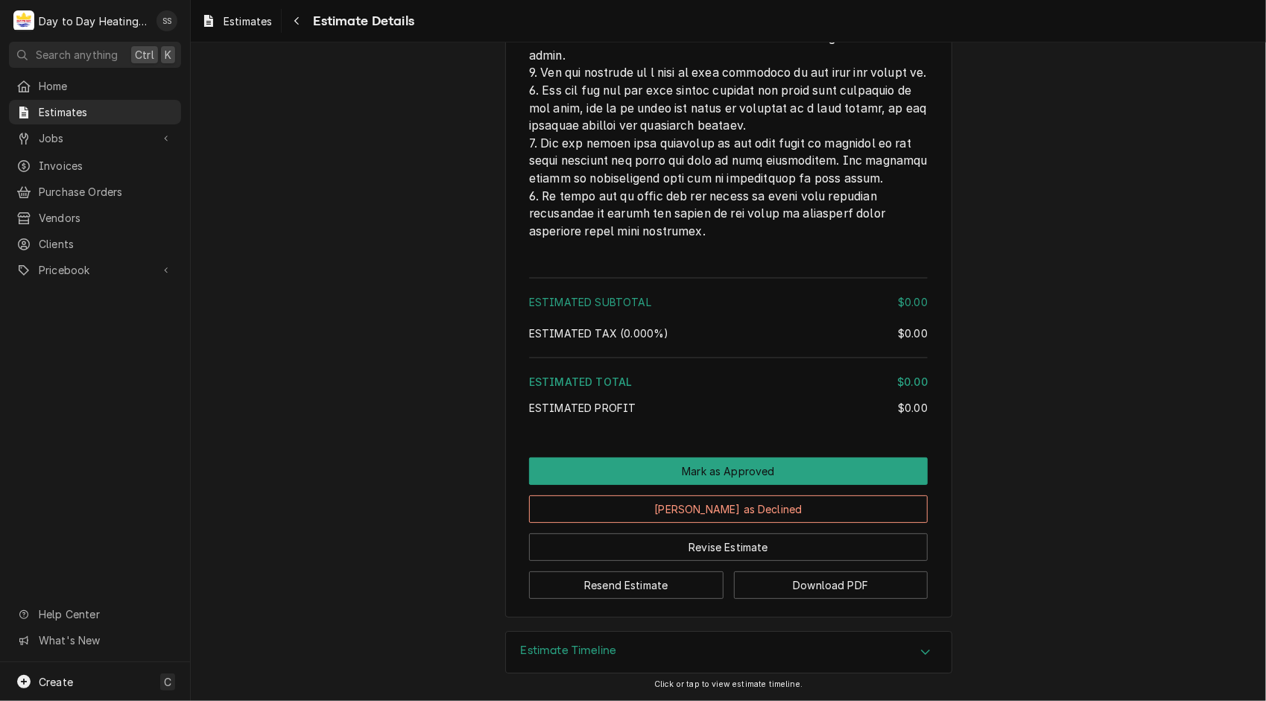
scroll to position [3255, 0]
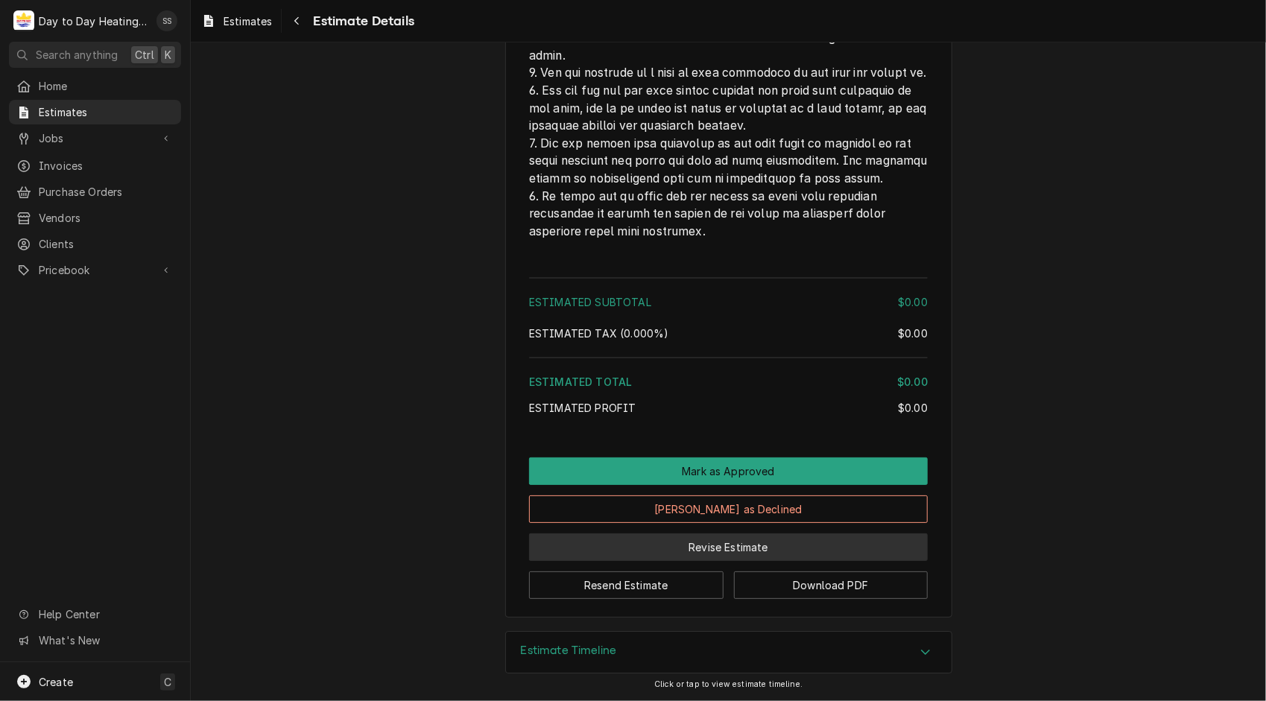
click at [642, 547] on button "Revise Estimate" at bounding box center [728, 548] width 399 height 28
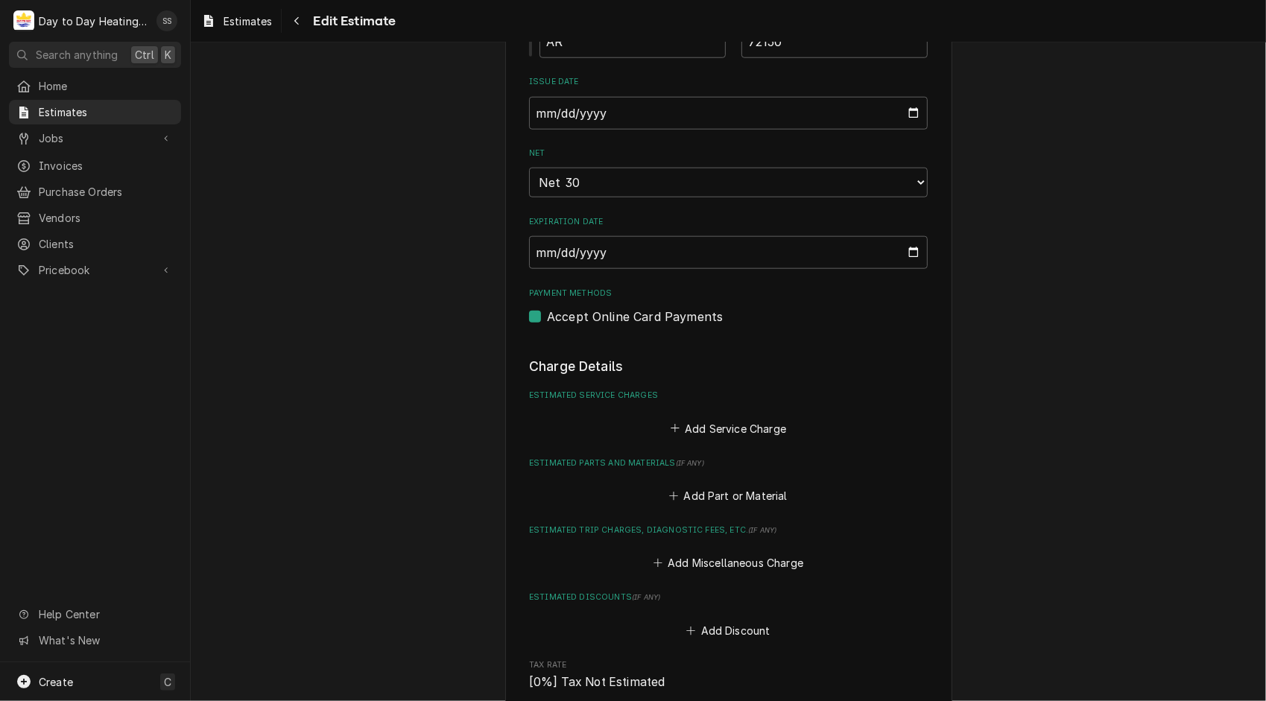
scroll to position [1070, 0]
click at [747, 428] on button "Add Service Charge" at bounding box center [728, 429] width 121 height 21
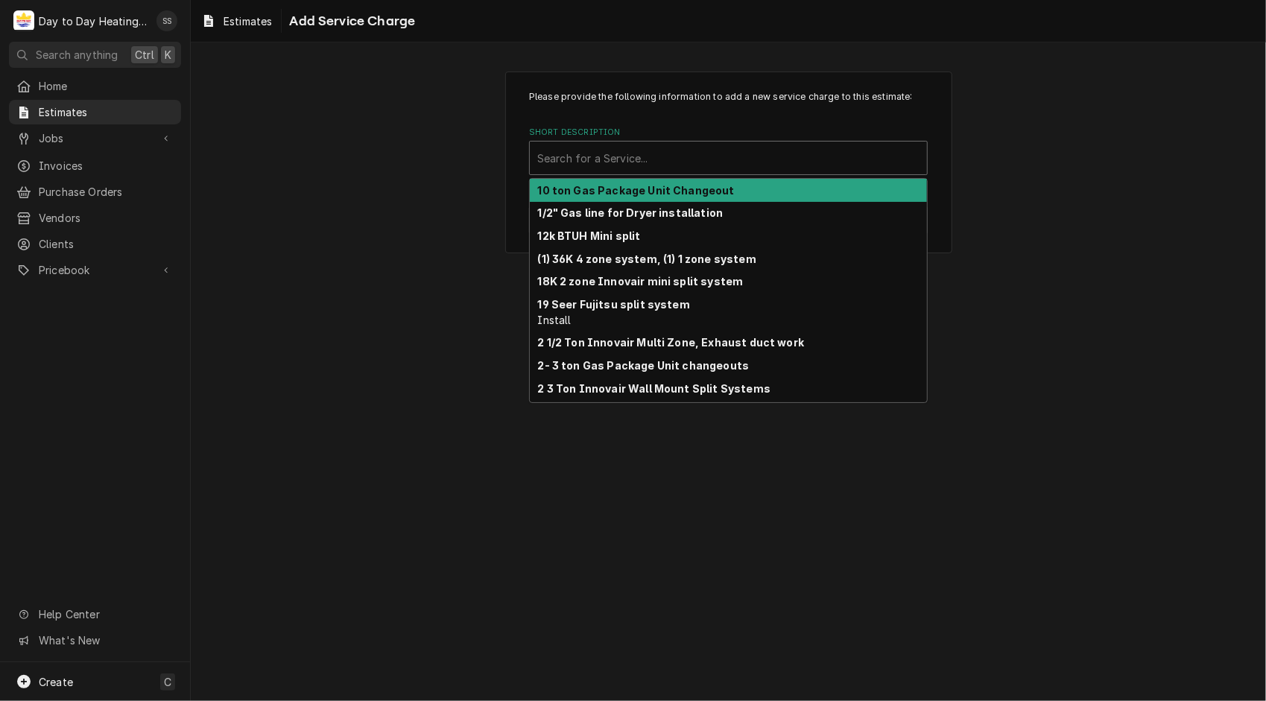
click at [617, 170] on div "Short Description" at bounding box center [728, 158] width 382 height 27
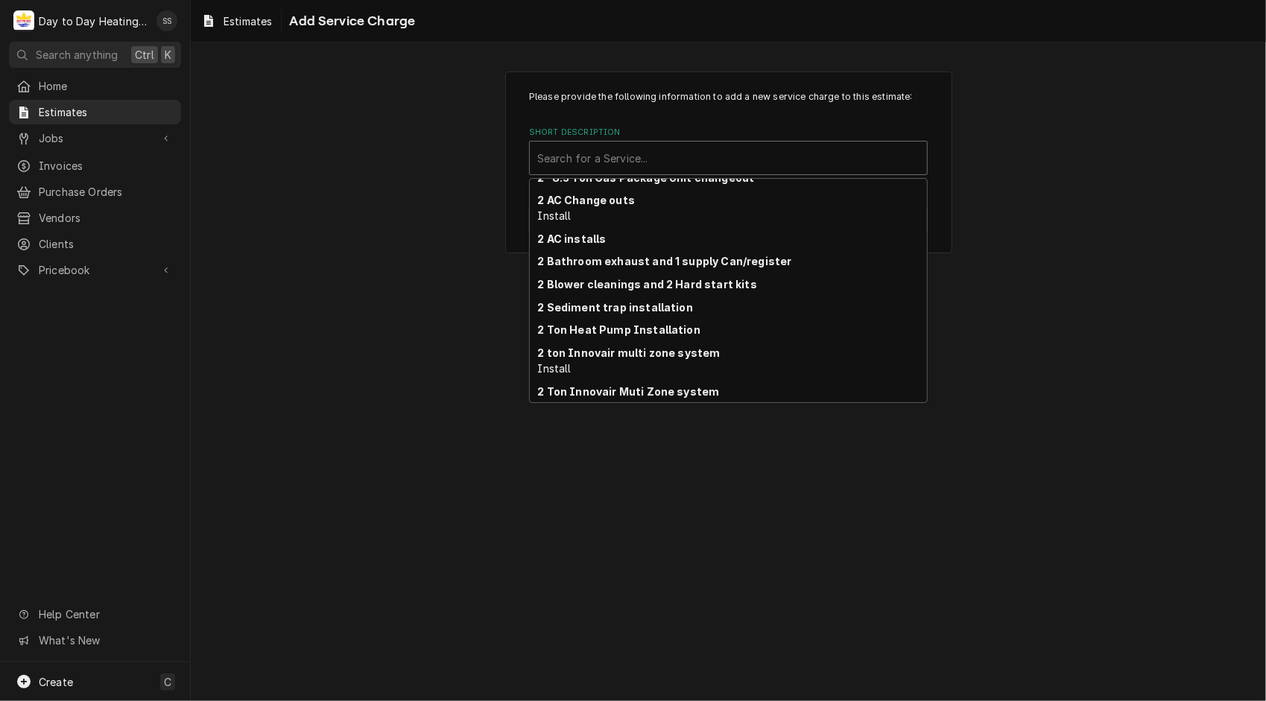
scroll to position [295, 0]
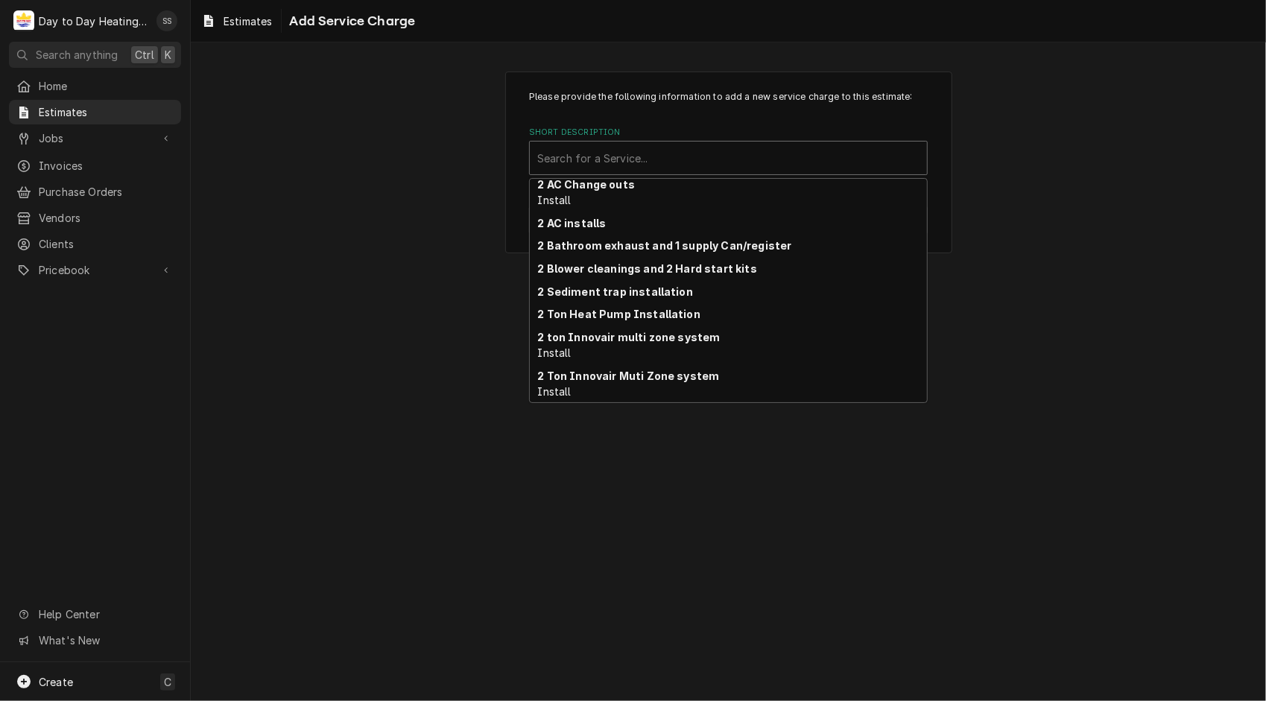
click at [829, 195] on div "2 AC Change outs Install" at bounding box center [728, 192] width 397 height 39
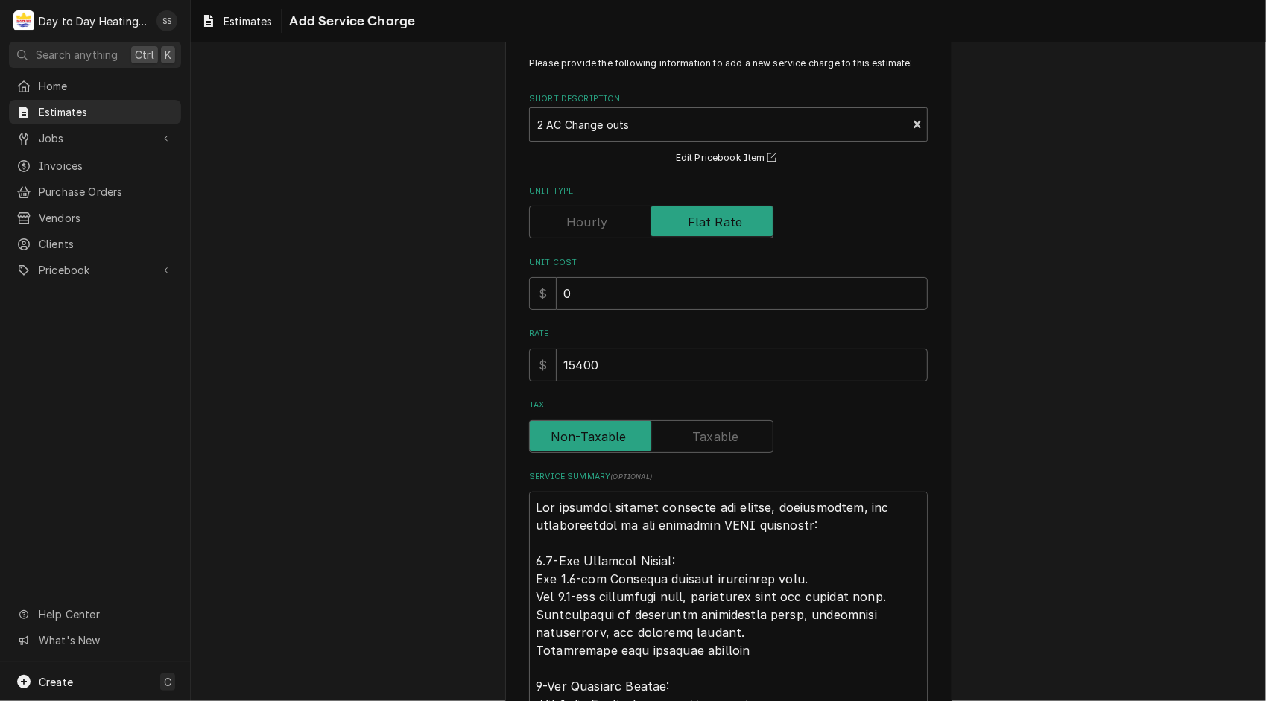
scroll to position [36, 0]
type textarea "x"
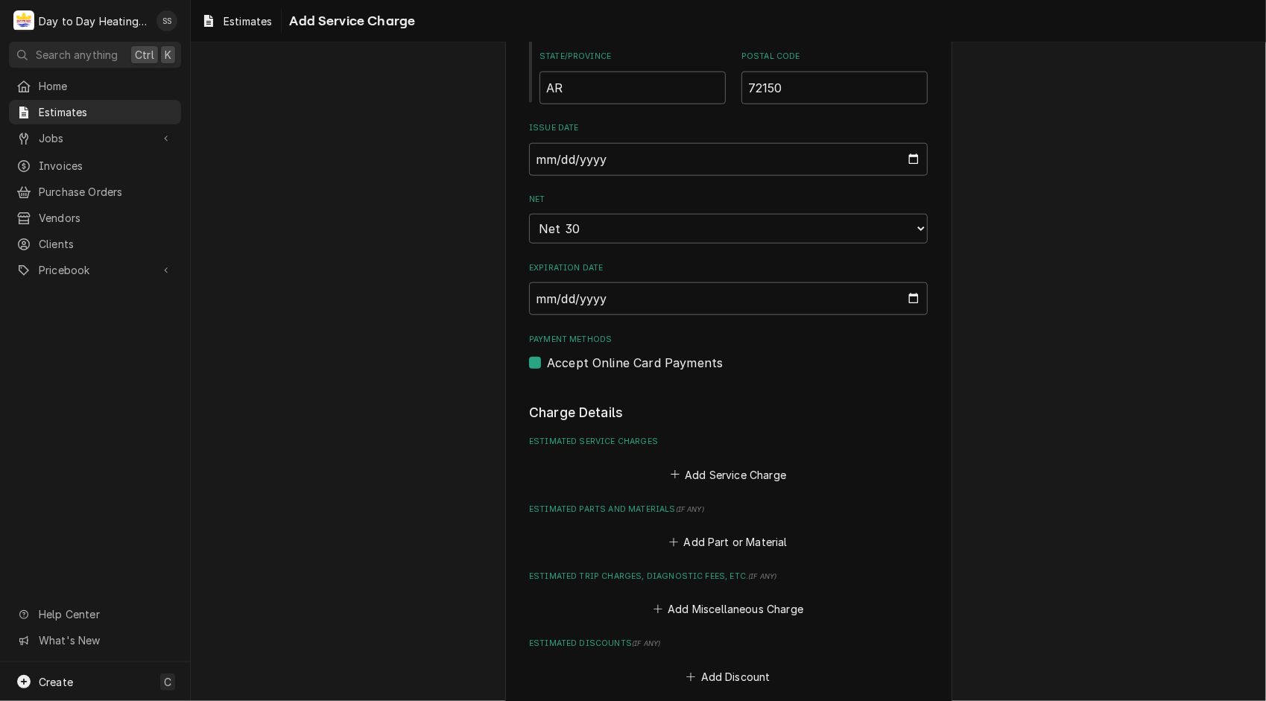
scroll to position [1027, 0]
click at [748, 466] on button "Add Service Charge" at bounding box center [728, 473] width 121 height 21
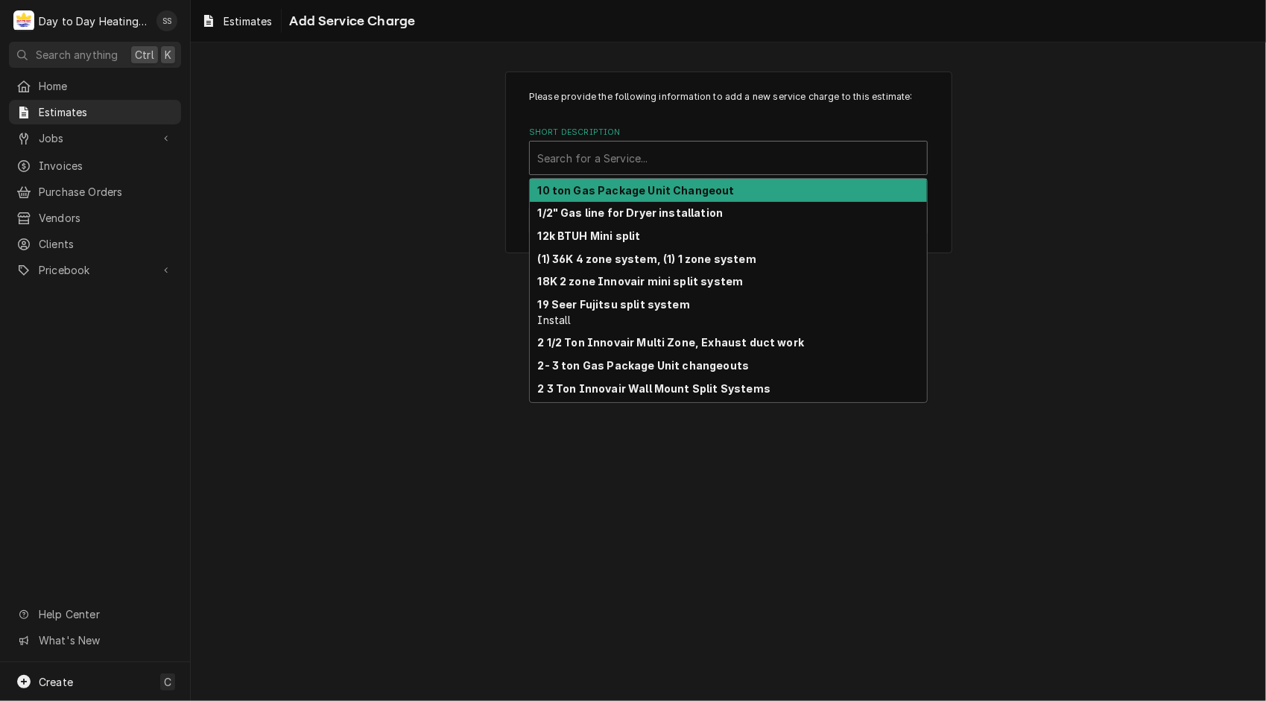
click at [644, 155] on div "Short Description" at bounding box center [728, 158] width 382 height 27
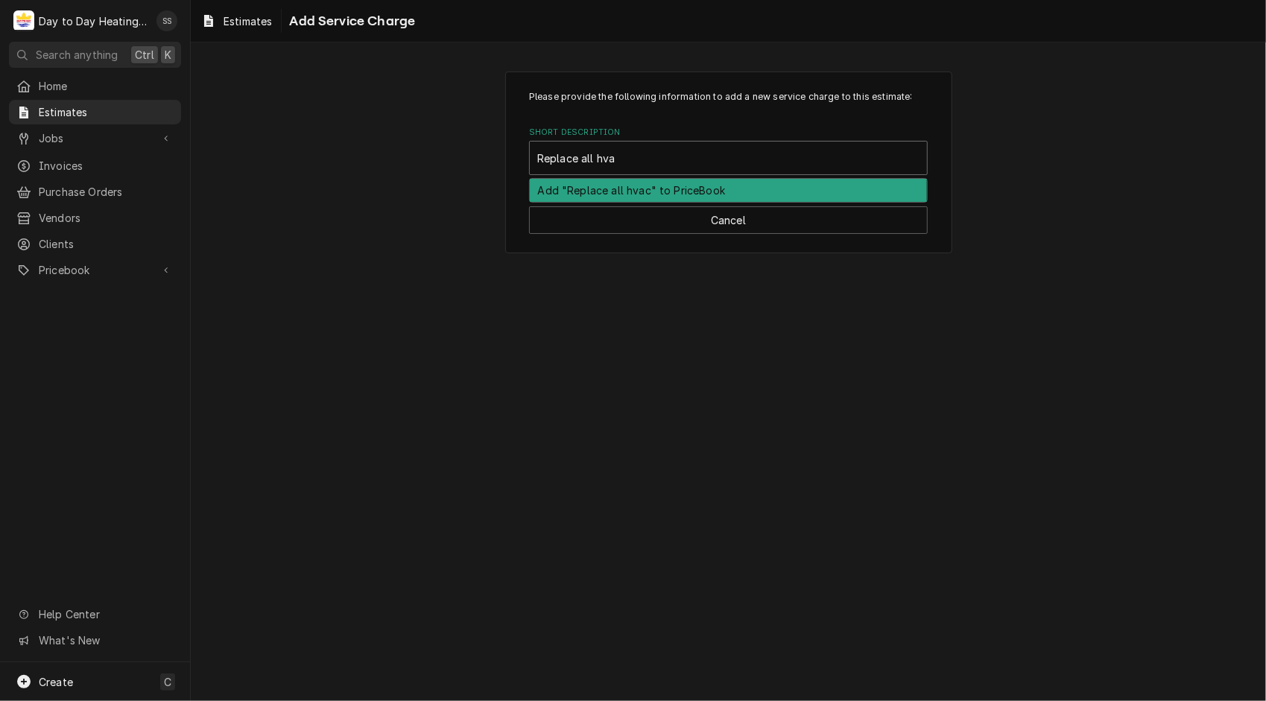
type input "Replace all hvac"
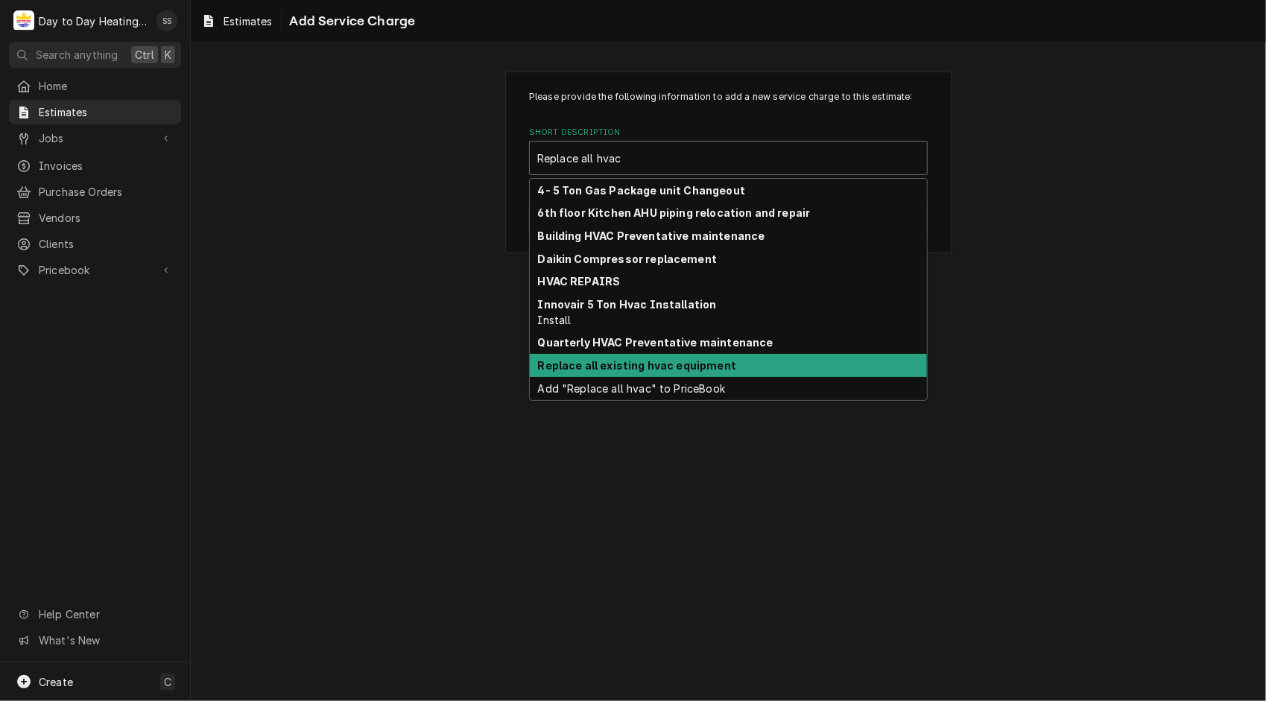
click at [697, 364] on strong "Replace all existing hvac equipment" at bounding box center [637, 365] width 199 height 13
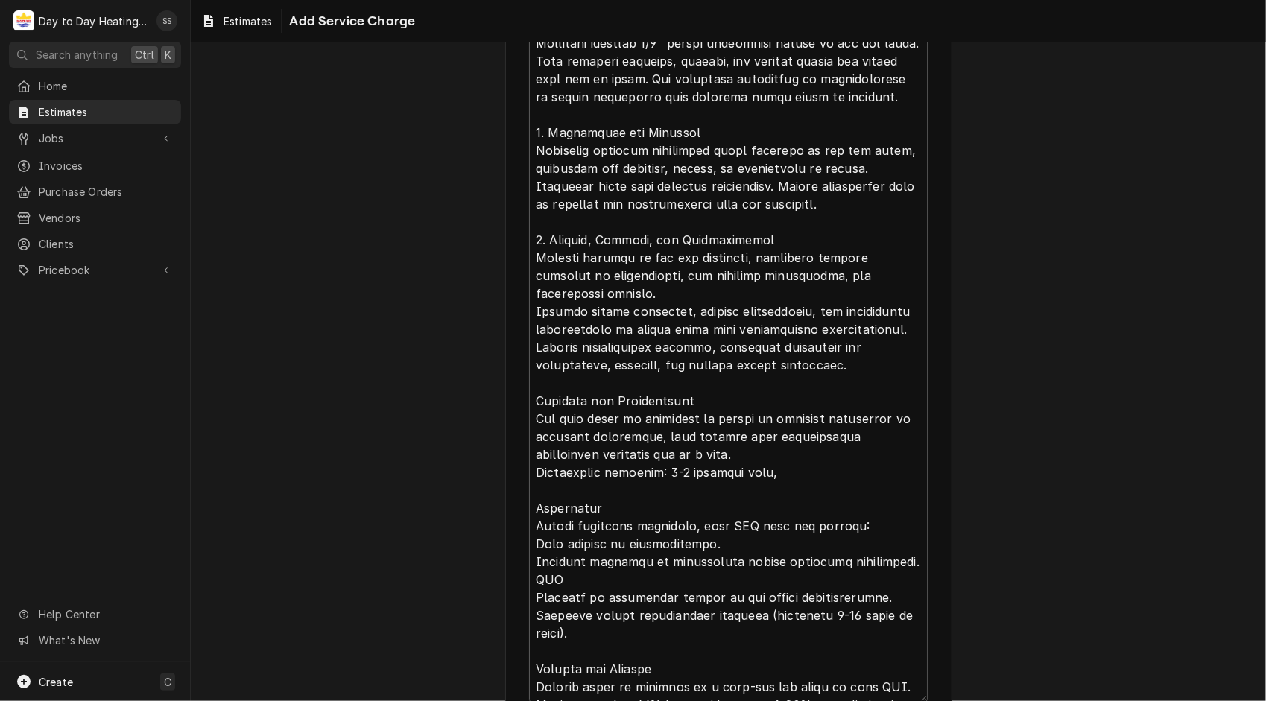
scroll to position [1502, 0]
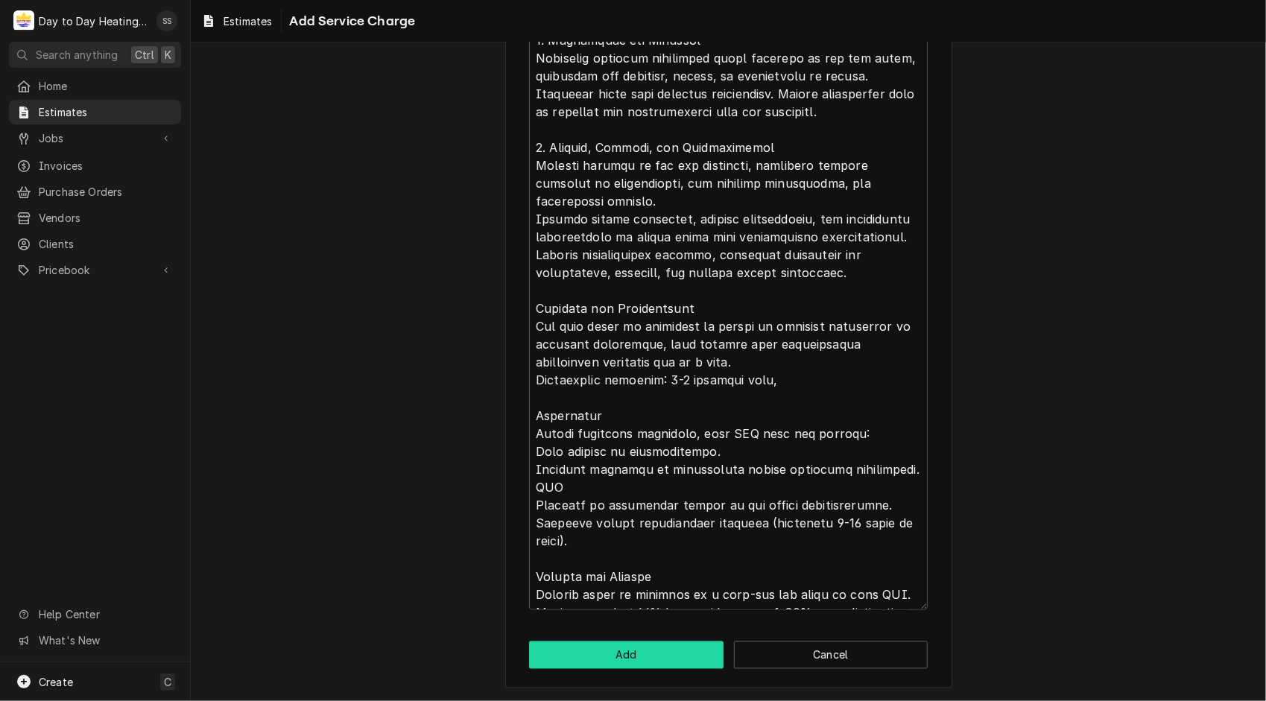
click at [611, 645] on button "Add" at bounding box center [626, 656] width 194 height 28
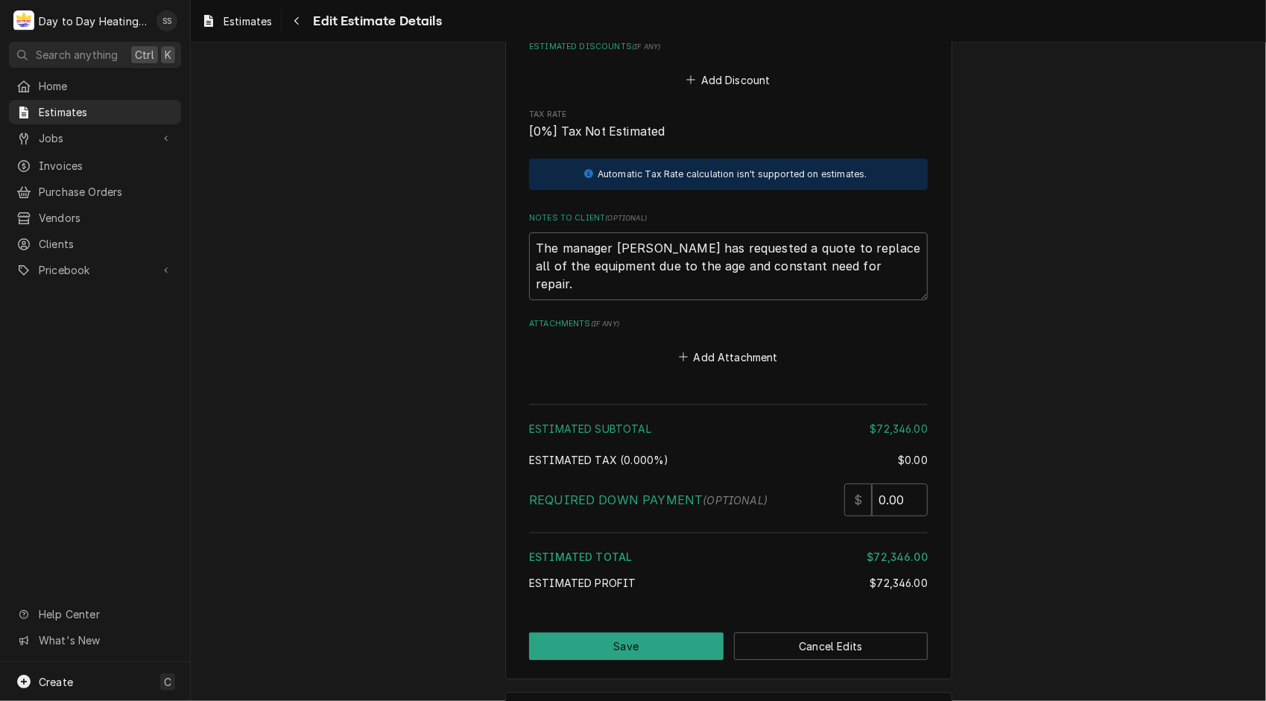
scroll to position [3629, 0]
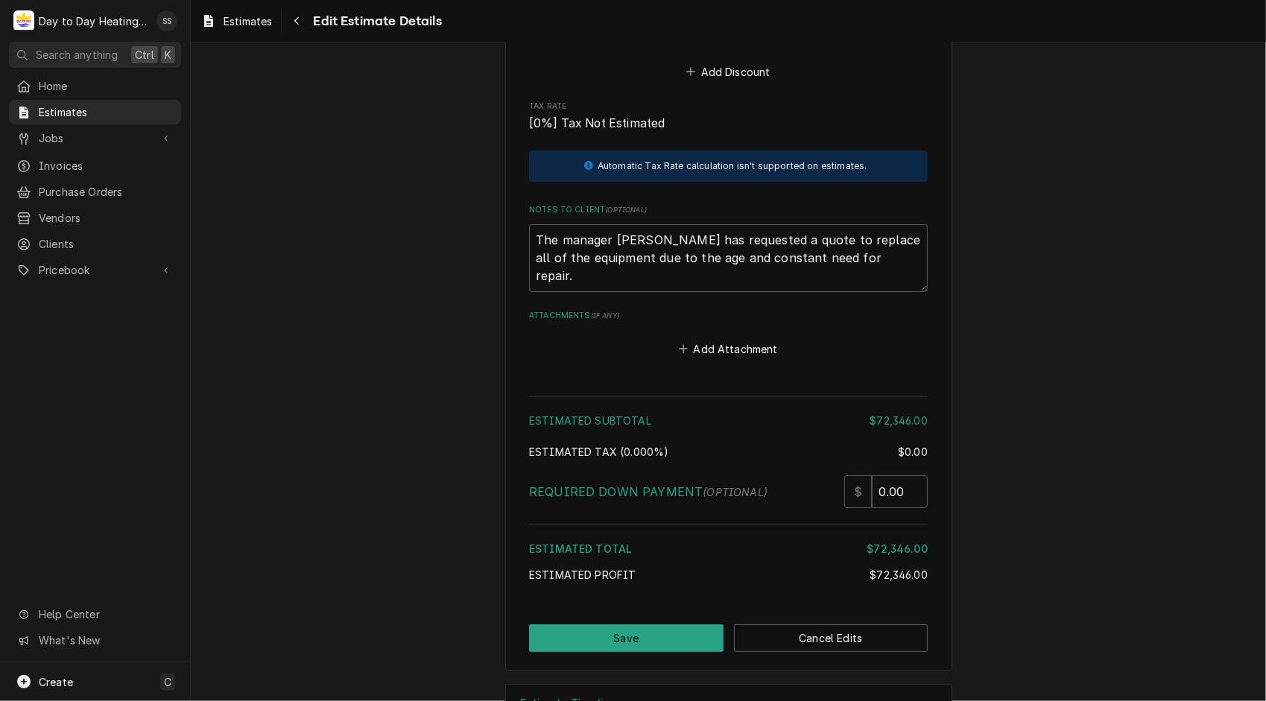
click at [592, 624] on button "Save" at bounding box center [626, 638] width 194 height 28
type textarea "x"
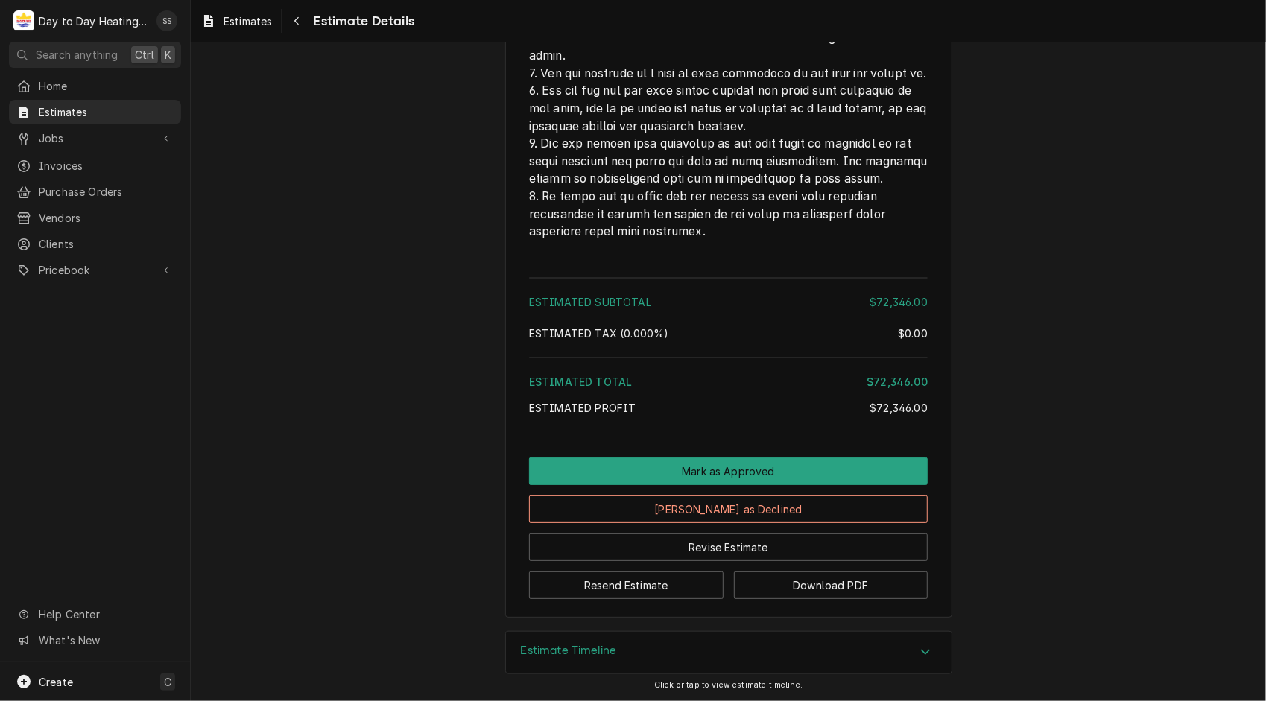
scroll to position [4675, 0]
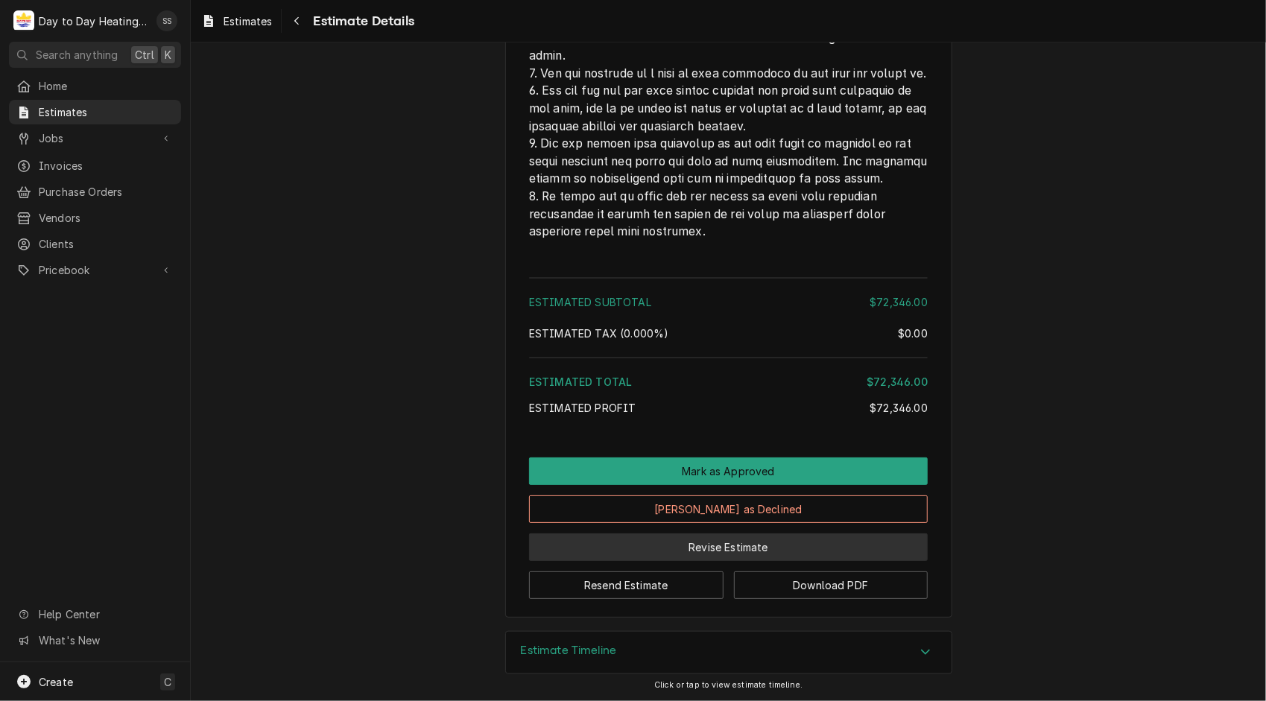
click at [750, 561] on button "Revise Estimate" at bounding box center [728, 548] width 399 height 28
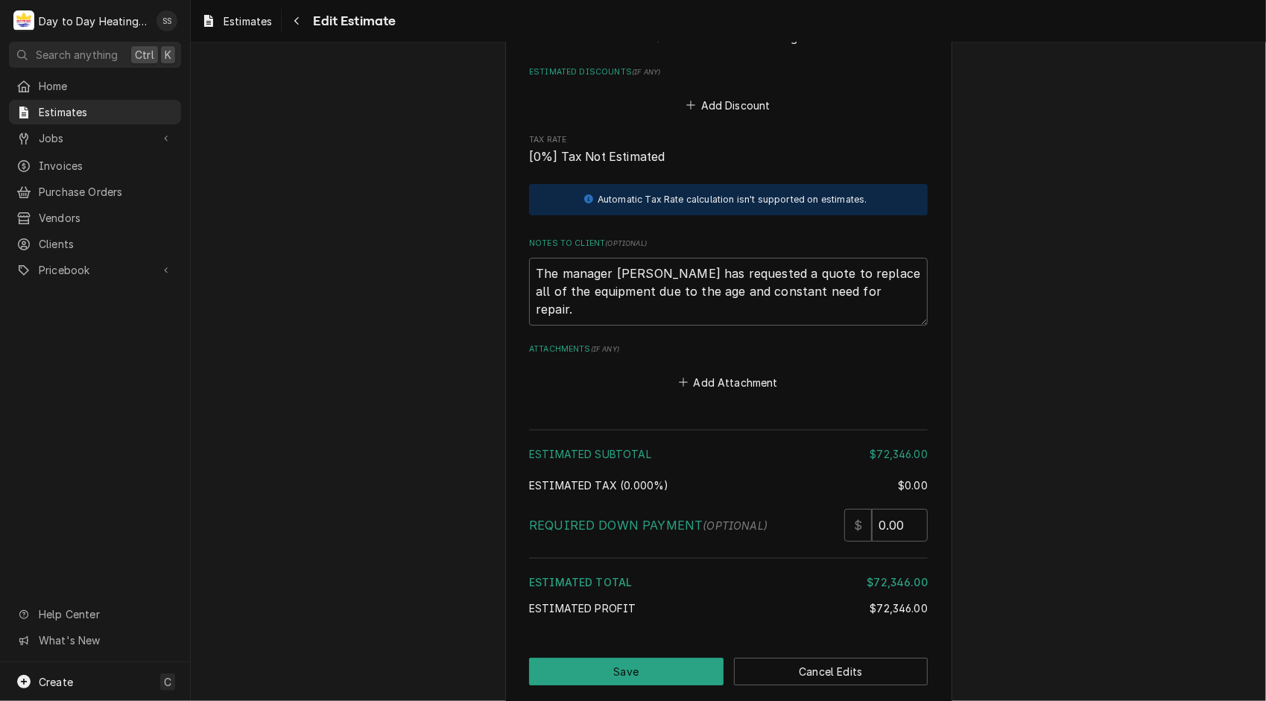
scroll to position [3595, 0]
click at [912, 510] on input "0.00" at bounding box center [900, 526] width 56 height 33
click at [903, 510] on input "0.00" at bounding box center [900, 526] width 56 height 33
type textarea "x"
type input "0.0"
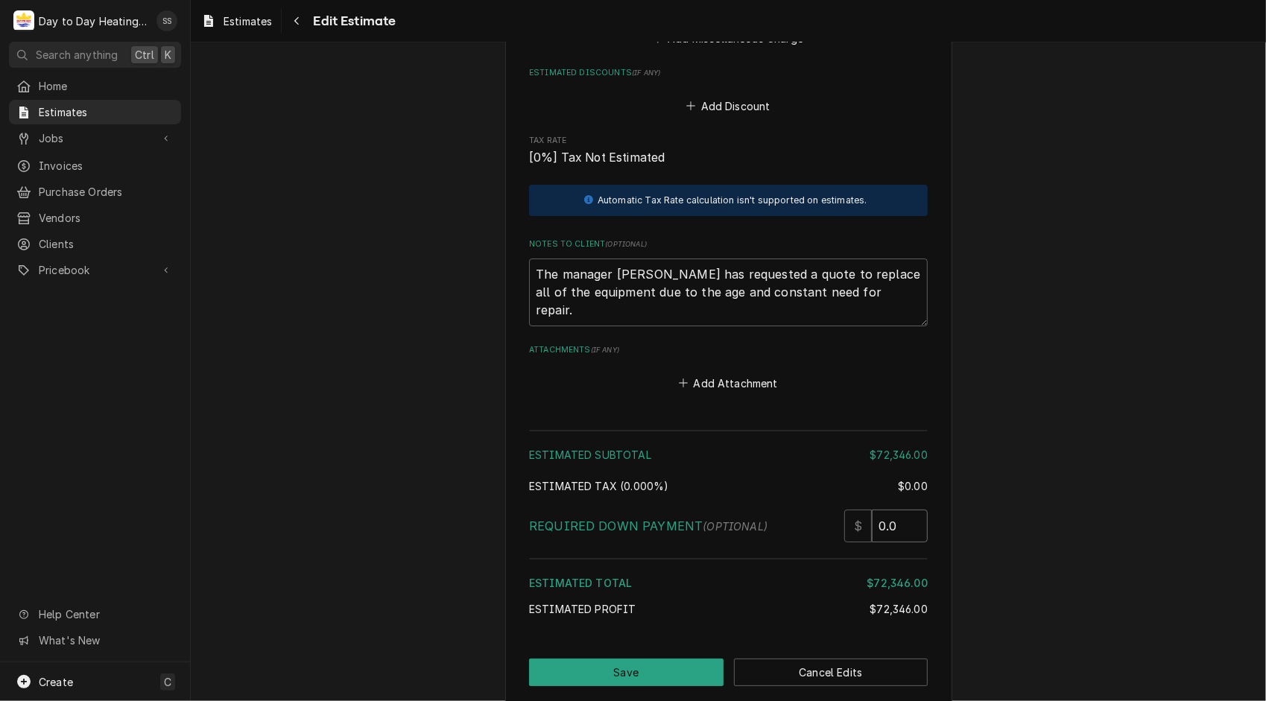
type textarea "x"
type input "0"
type textarea "x"
type input "2"
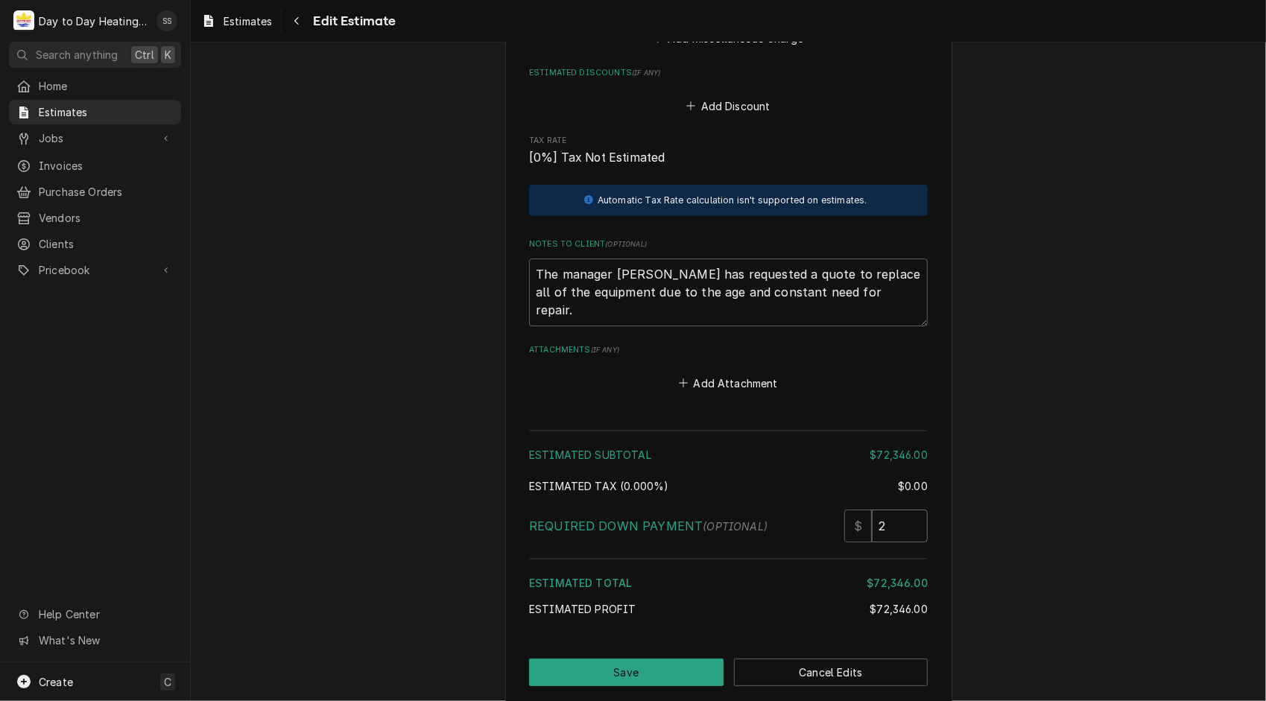
type textarea "x"
type input "21"
type textarea "x"
type input "217"
type textarea "x"
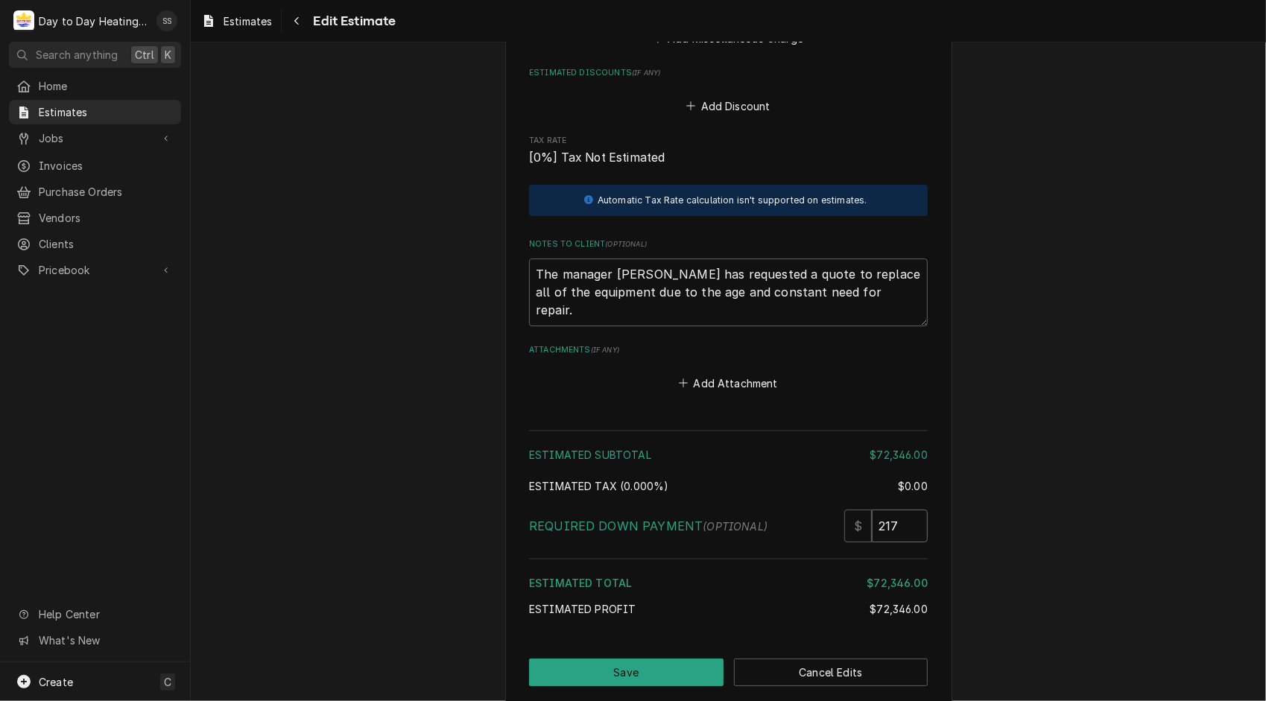
type input "2170"
type textarea "x"
type input "21700"
type textarea "x"
type input "217003"
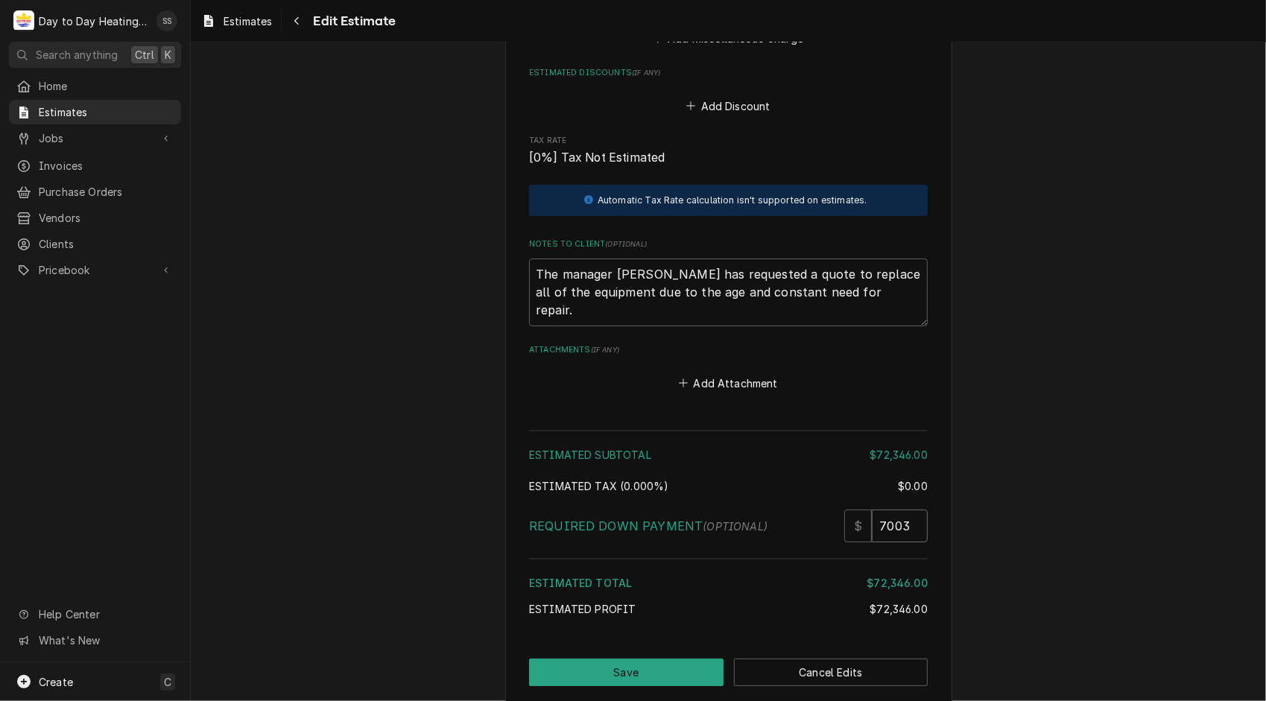
type textarea "x"
type input "217003.8"
type textarea "x"
type input "217003.80"
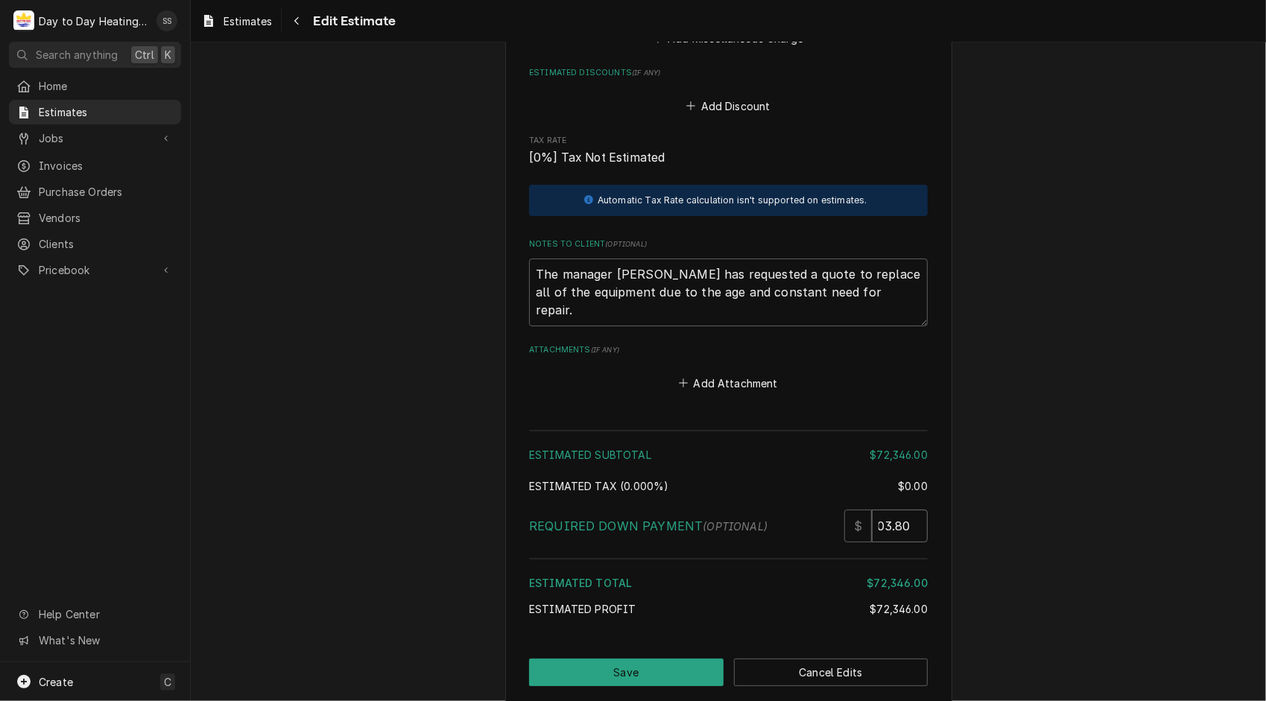
type textarea "x"
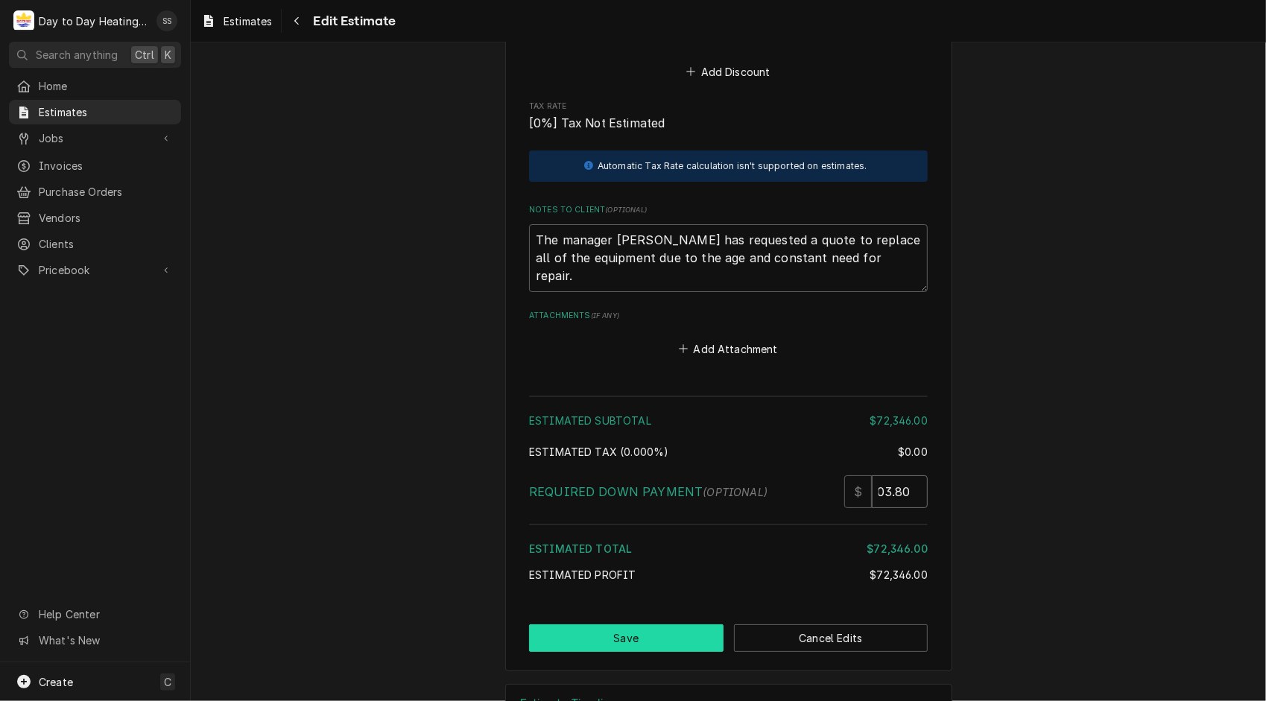
type input "217003.80"
click at [617, 624] on button "Save" at bounding box center [626, 638] width 194 height 28
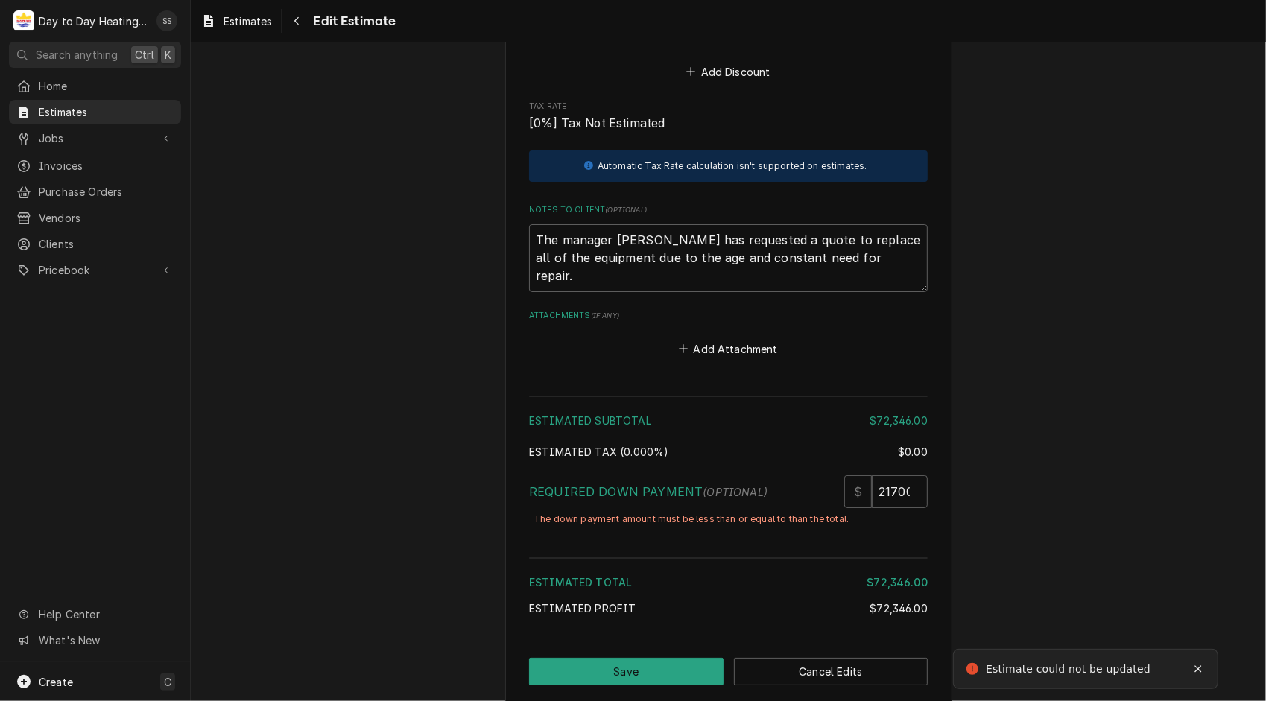
scroll to position [3659, 0]
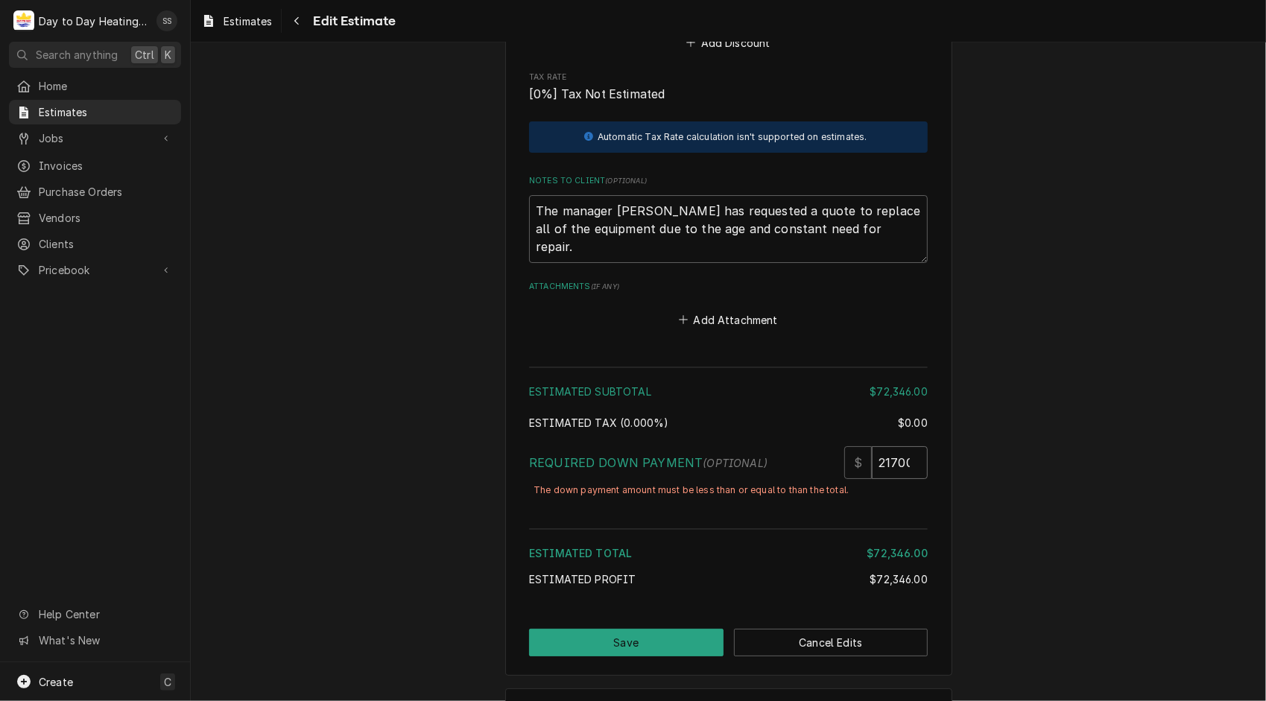
click at [886, 446] on input "217003.80" at bounding box center [900, 462] width 56 height 33
type textarea "x"
type input "21703.80"
type textarea "x"
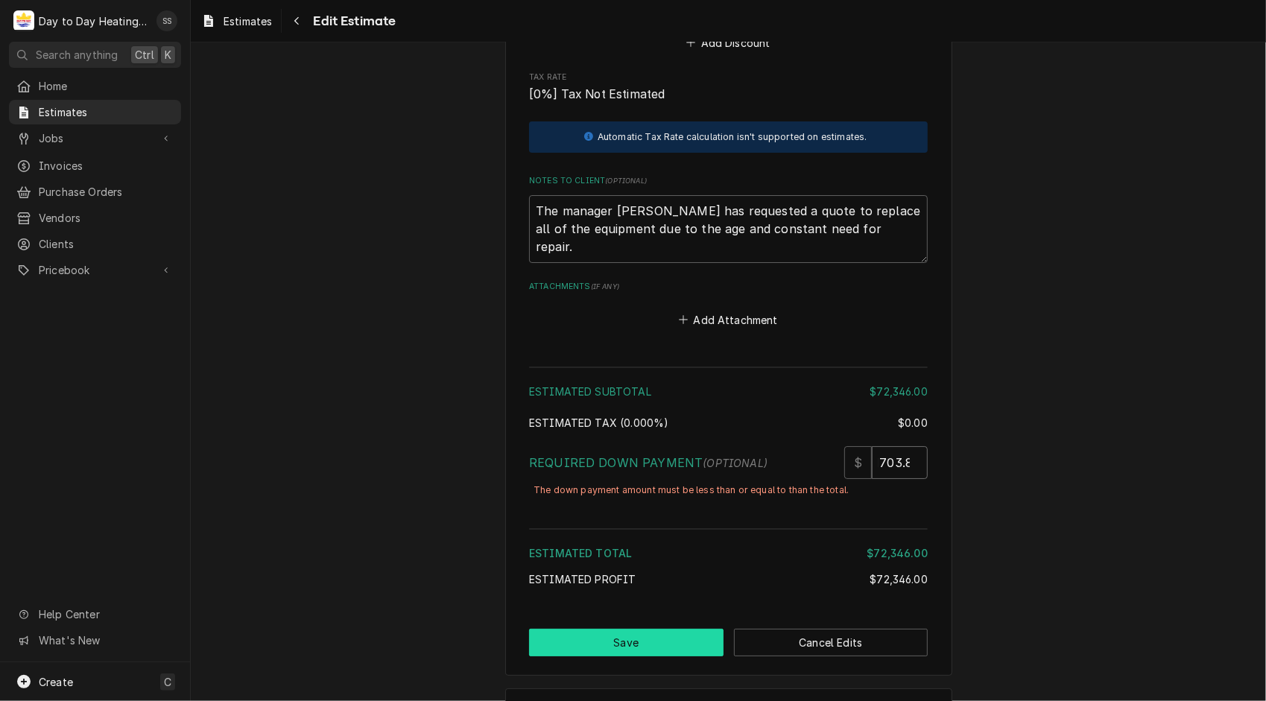
type input "21703.80"
click at [653, 629] on button "Save" at bounding box center [626, 643] width 194 height 28
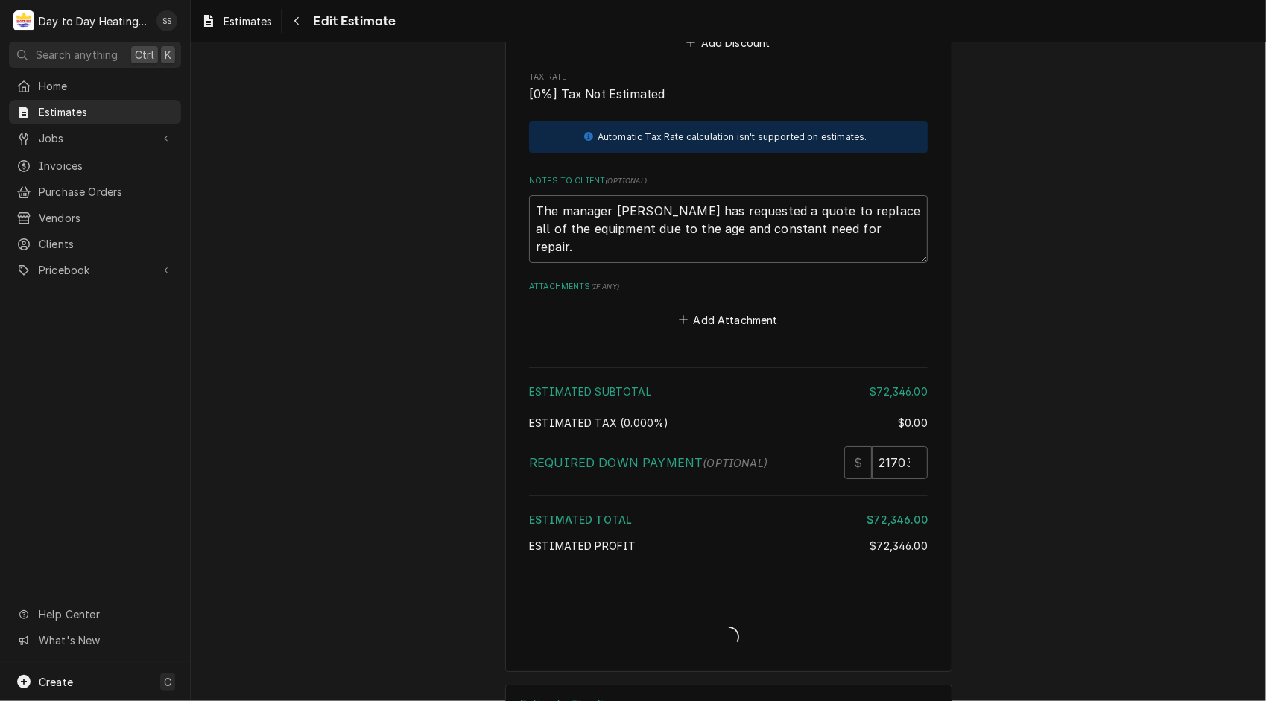
type textarea "x"
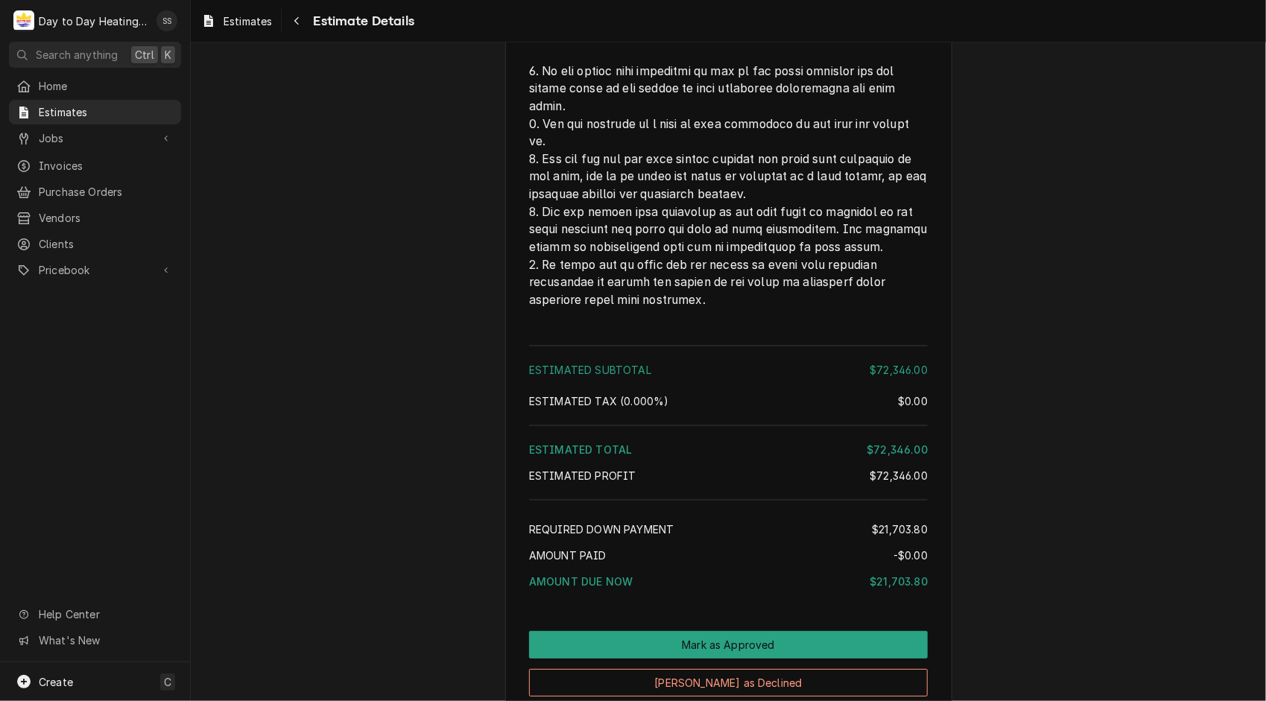
scroll to position [4876, 0]
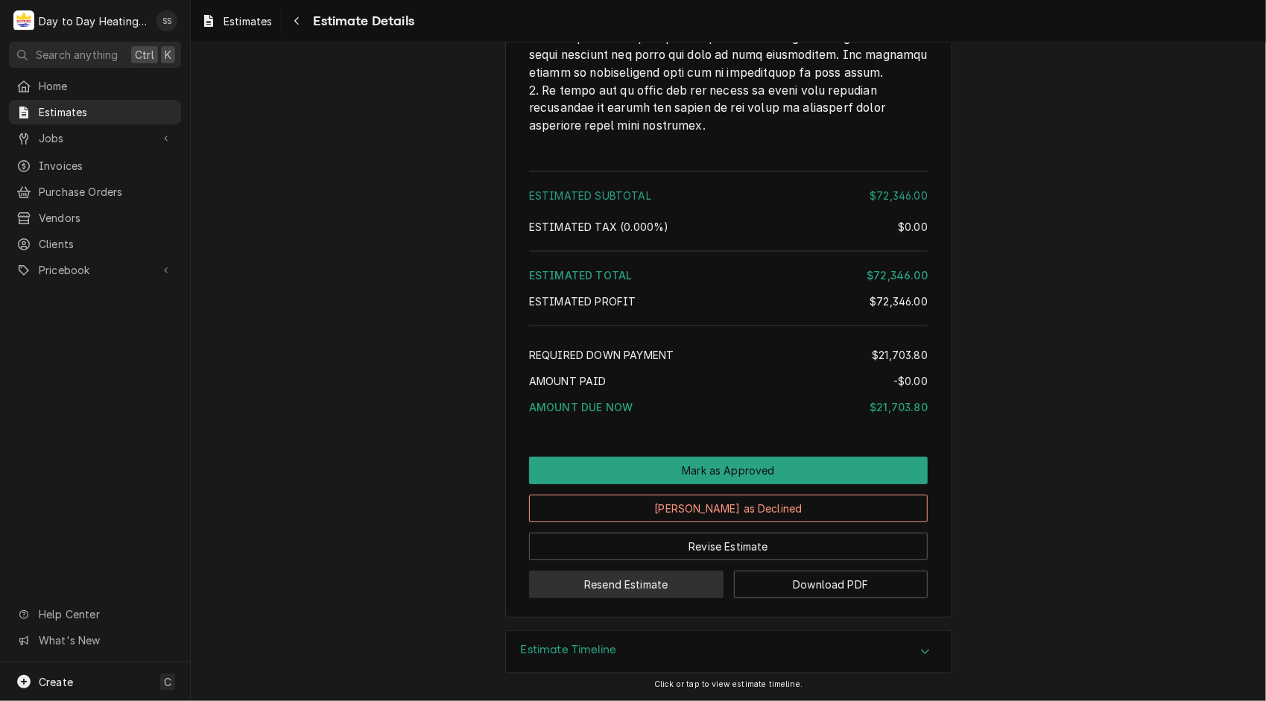
click at [645, 582] on button "Resend Estimate" at bounding box center [626, 585] width 194 height 28
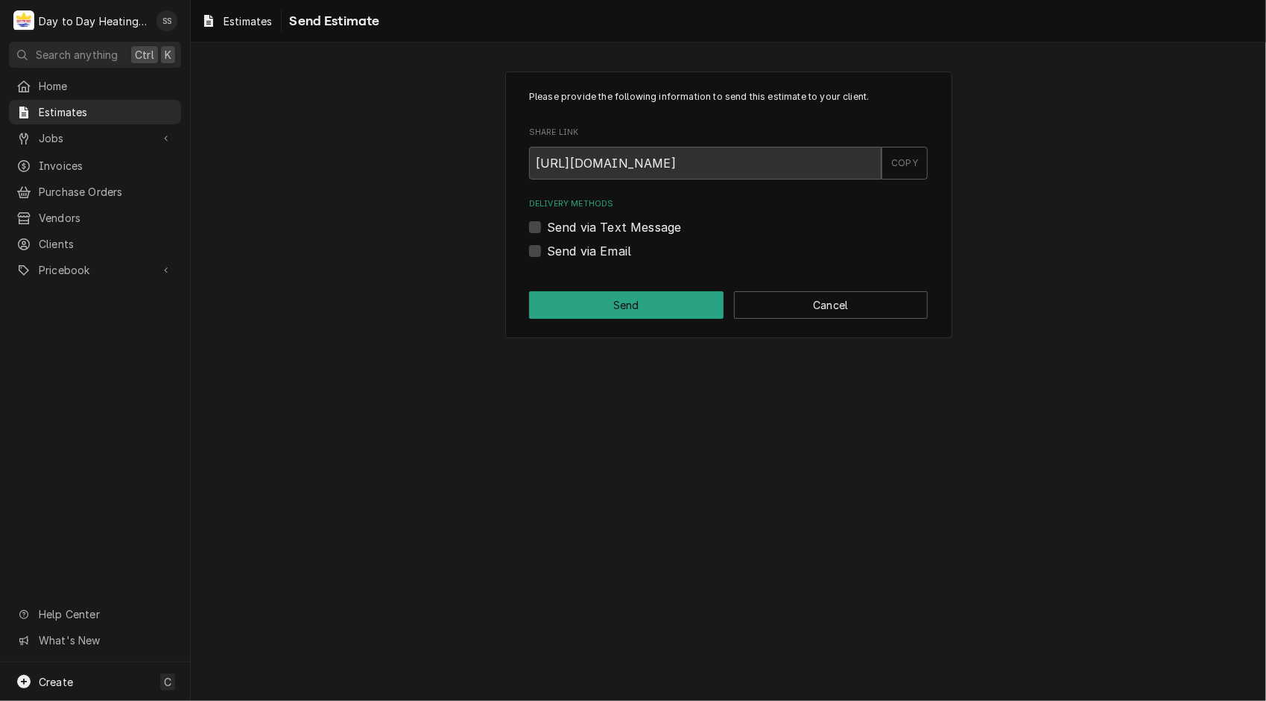
click at [547, 250] on label "Send via Email" at bounding box center [589, 251] width 84 height 18
click at [547, 250] on input "Send via Email" at bounding box center [746, 258] width 399 height 33
checkbox input "true"
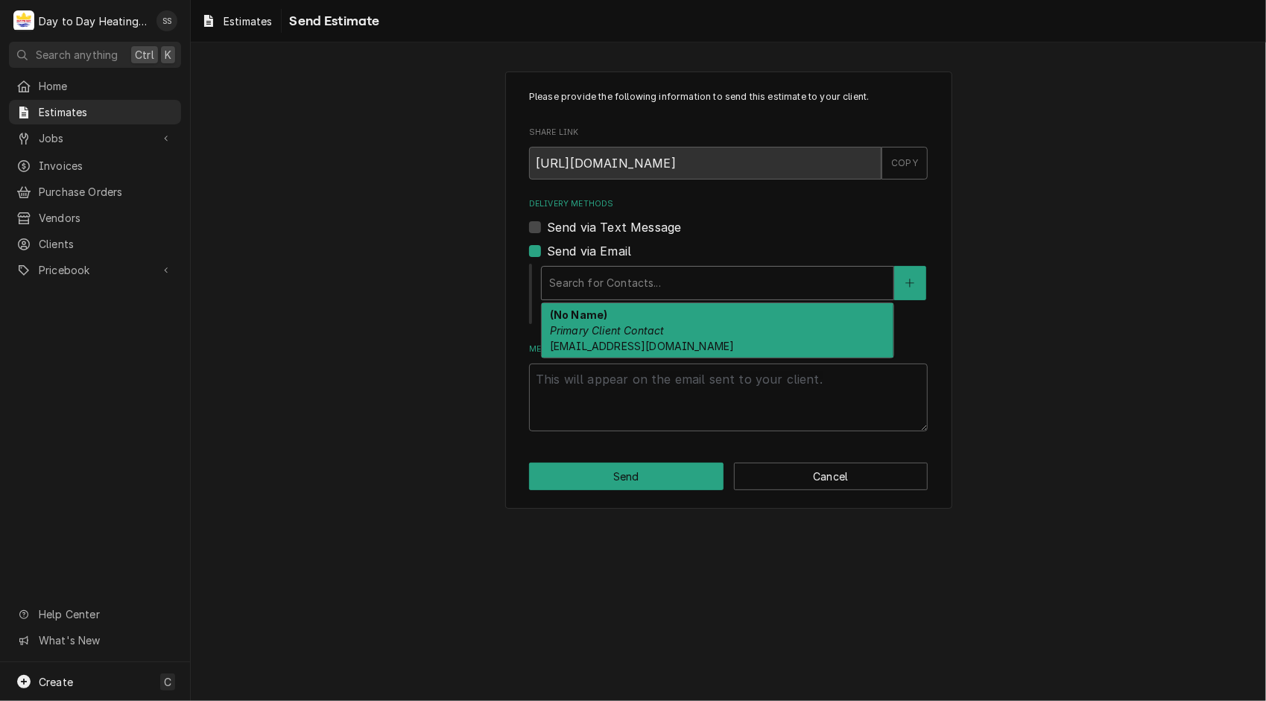
click at [628, 287] on div "Delivery Methods" at bounding box center [717, 283] width 337 height 27
click at [644, 327] on em "Primary Client Contact" at bounding box center [607, 330] width 115 height 13
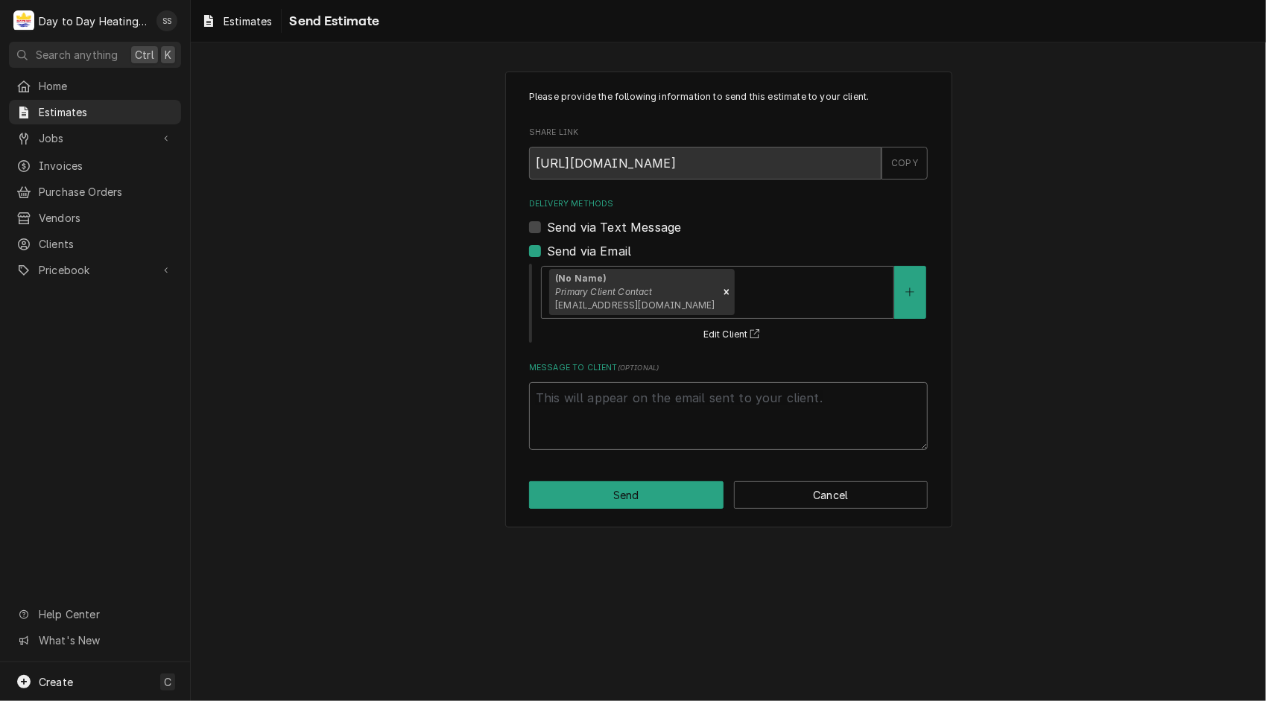
click at [642, 395] on textarea "Message to Client ( optional )" at bounding box center [728, 416] width 399 height 68
type textarea "x"
type textarea "D"
type textarea "x"
type textarea "Di"
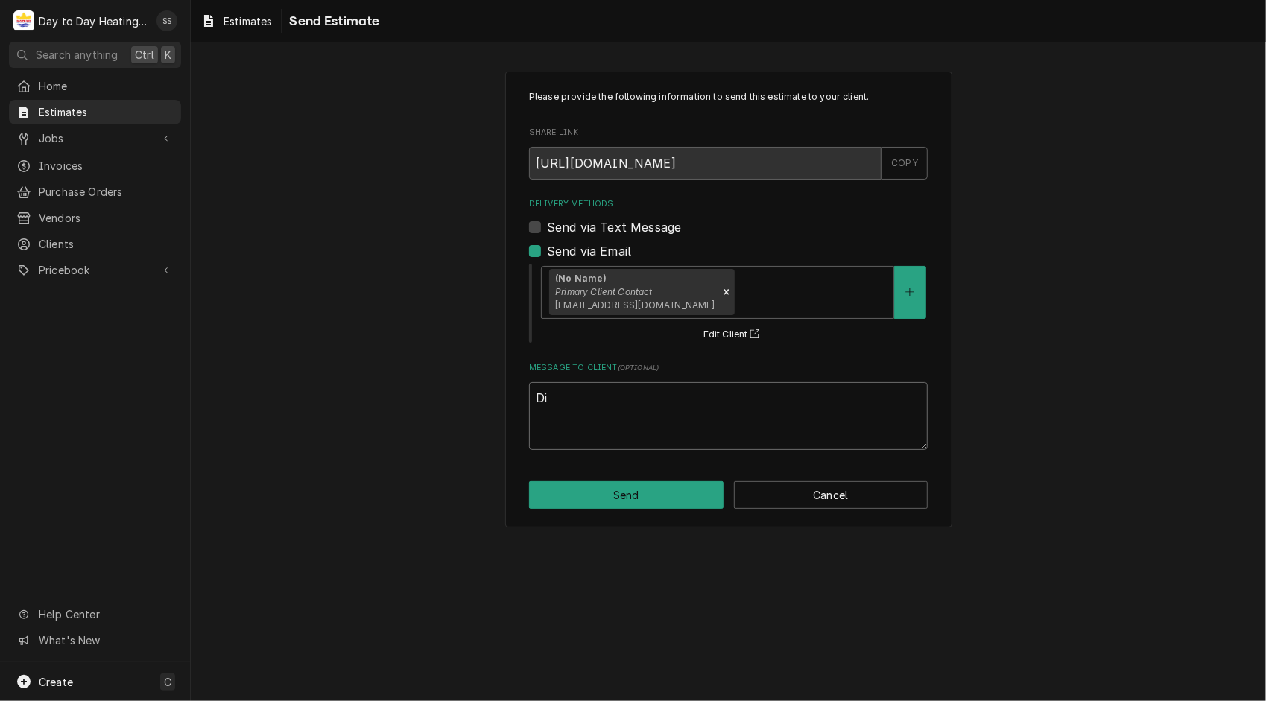
type textarea "x"
type textarea "Dis"
type textarea "x"
type textarea "Disr"
type textarea "x"
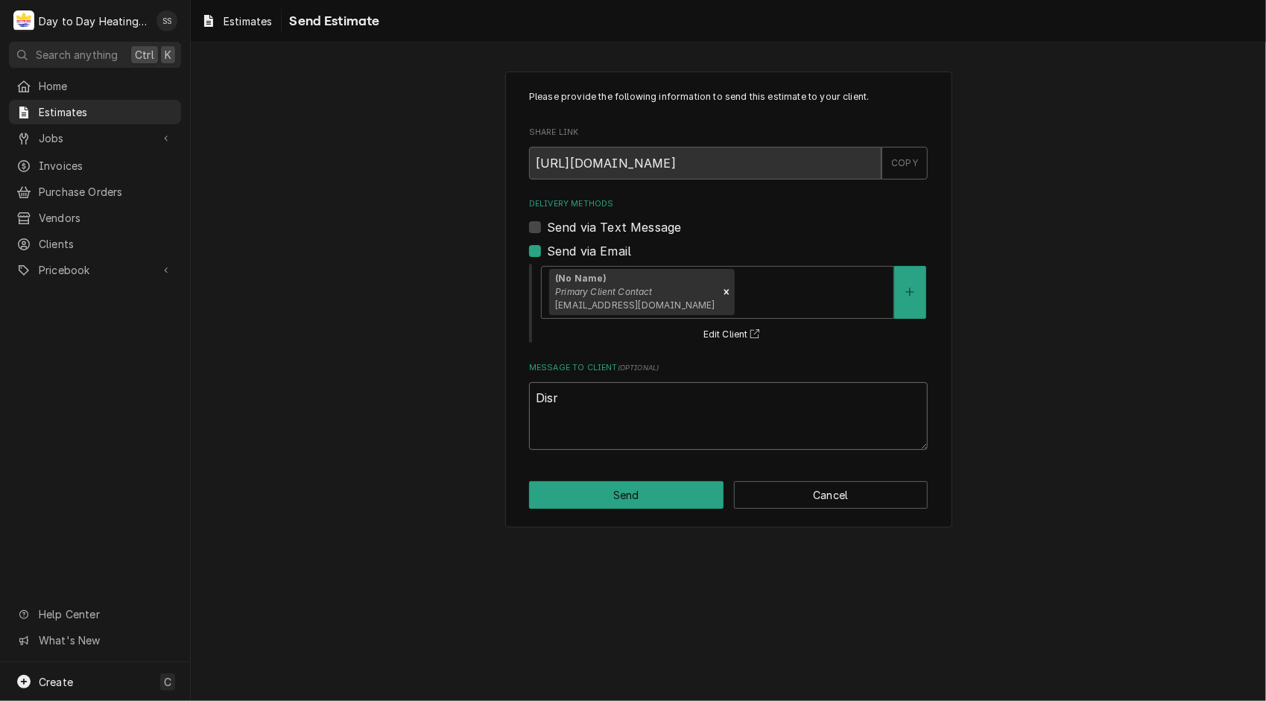
type textarea "Disre"
type textarea "x"
type textarea "Disreg"
type textarea "x"
type textarea "Disrega"
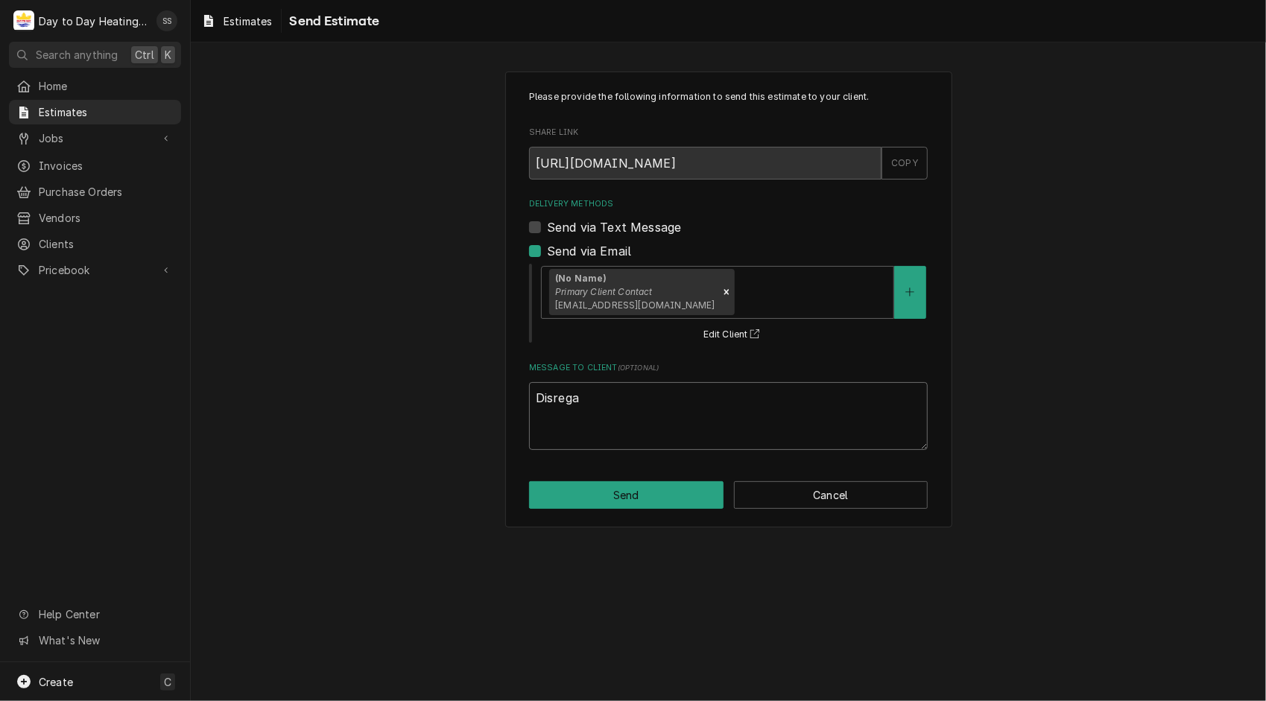
type textarea "x"
type textarea "Disregar"
type textarea "x"
type textarea "Disregard"
type textarea "x"
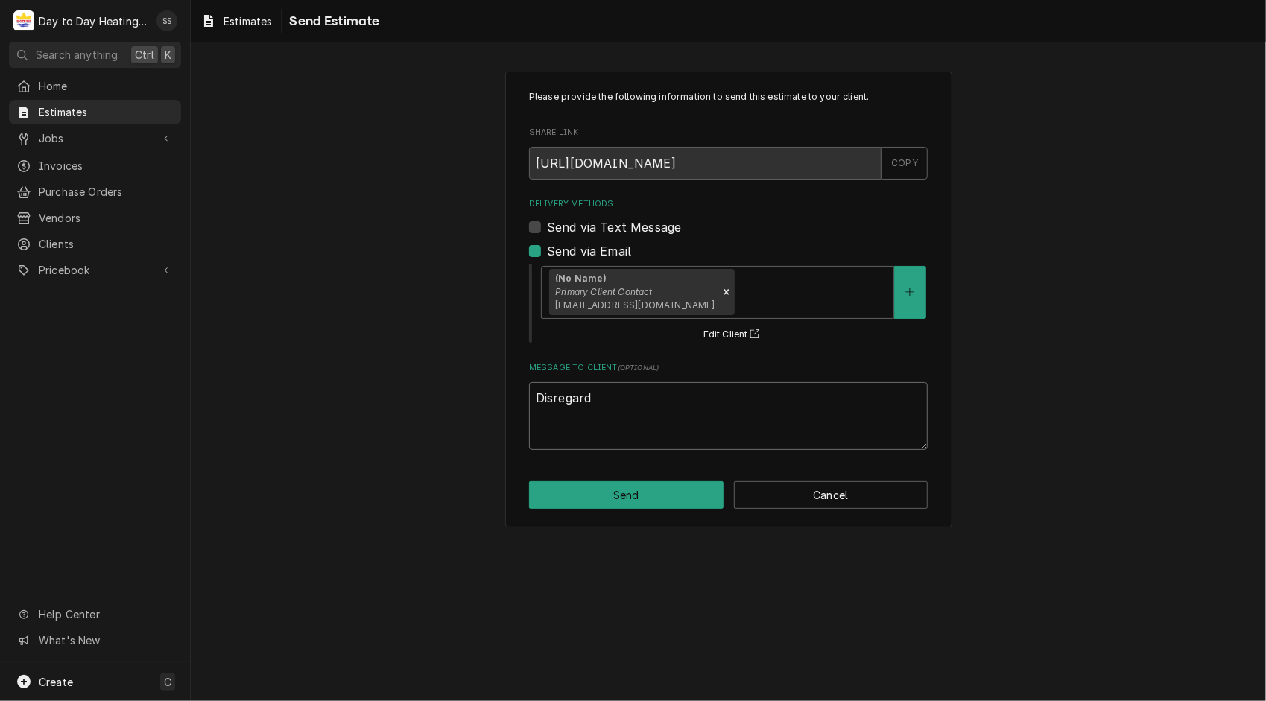
type textarea "Disregar"
type textarea "x"
type textarea "Disrega"
type textarea "x"
type textarea "Disreg"
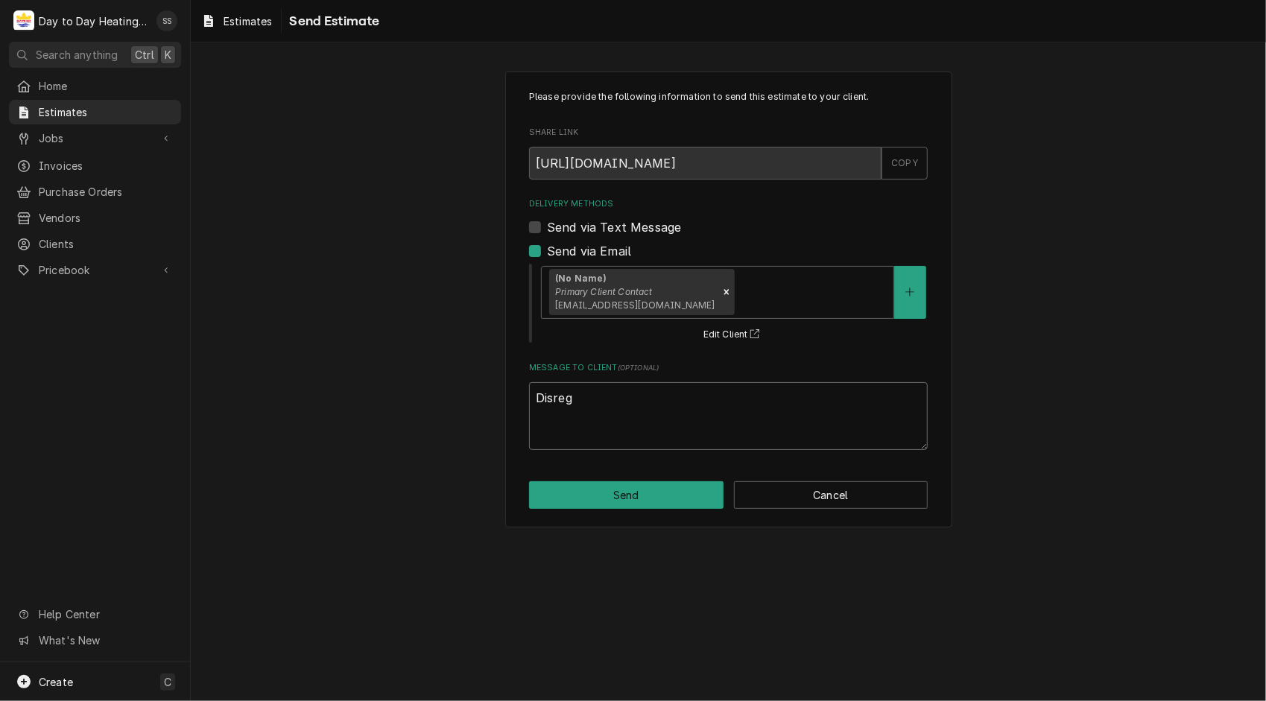
type textarea "x"
type textarea "Disre"
type textarea "x"
type textarea "Disr"
type textarea "x"
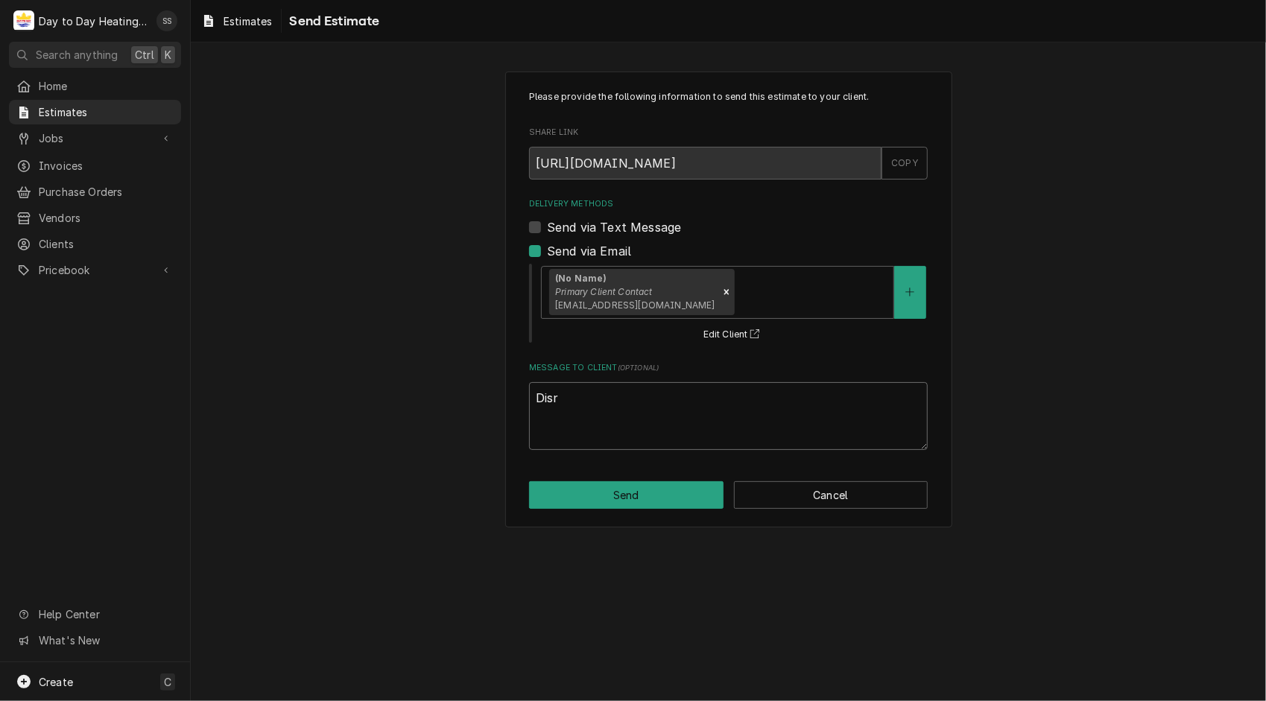
type textarea "Dis"
type textarea "x"
type textarea "Di"
type textarea "x"
type textarea "D"
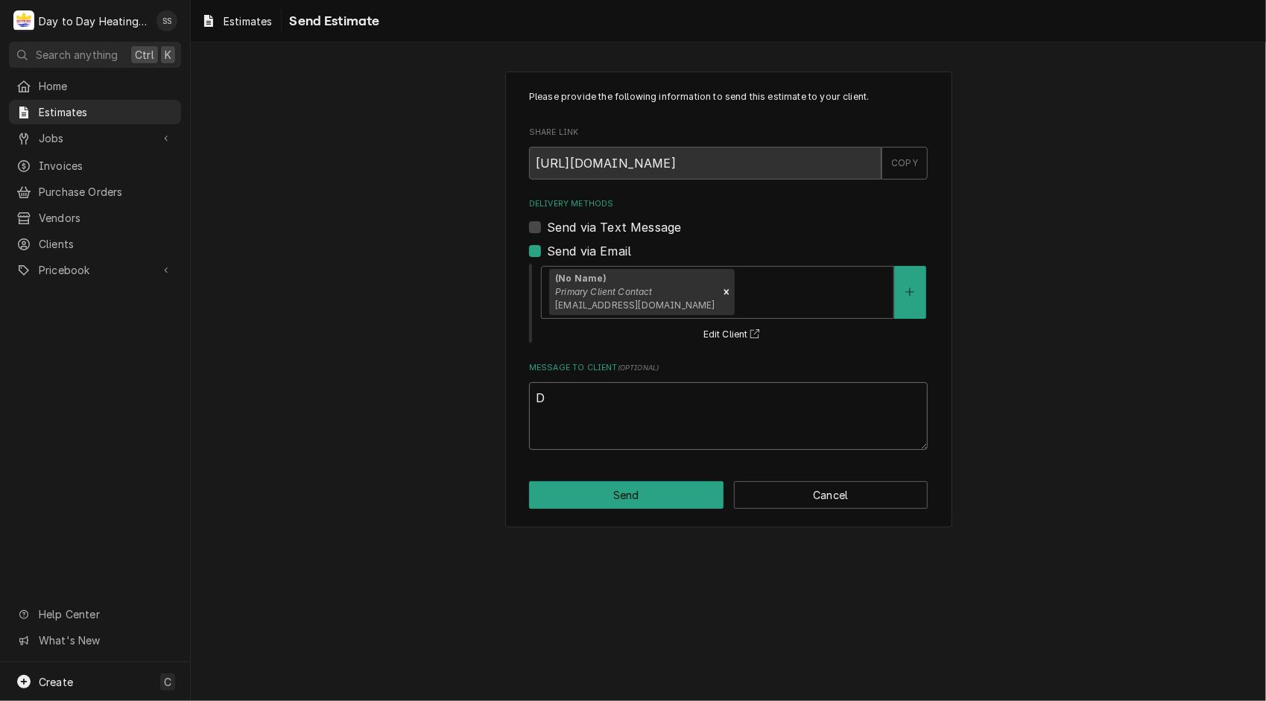
type textarea "x"
click at [639, 490] on button "Send" at bounding box center [626, 495] width 194 height 28
type textarea "x"
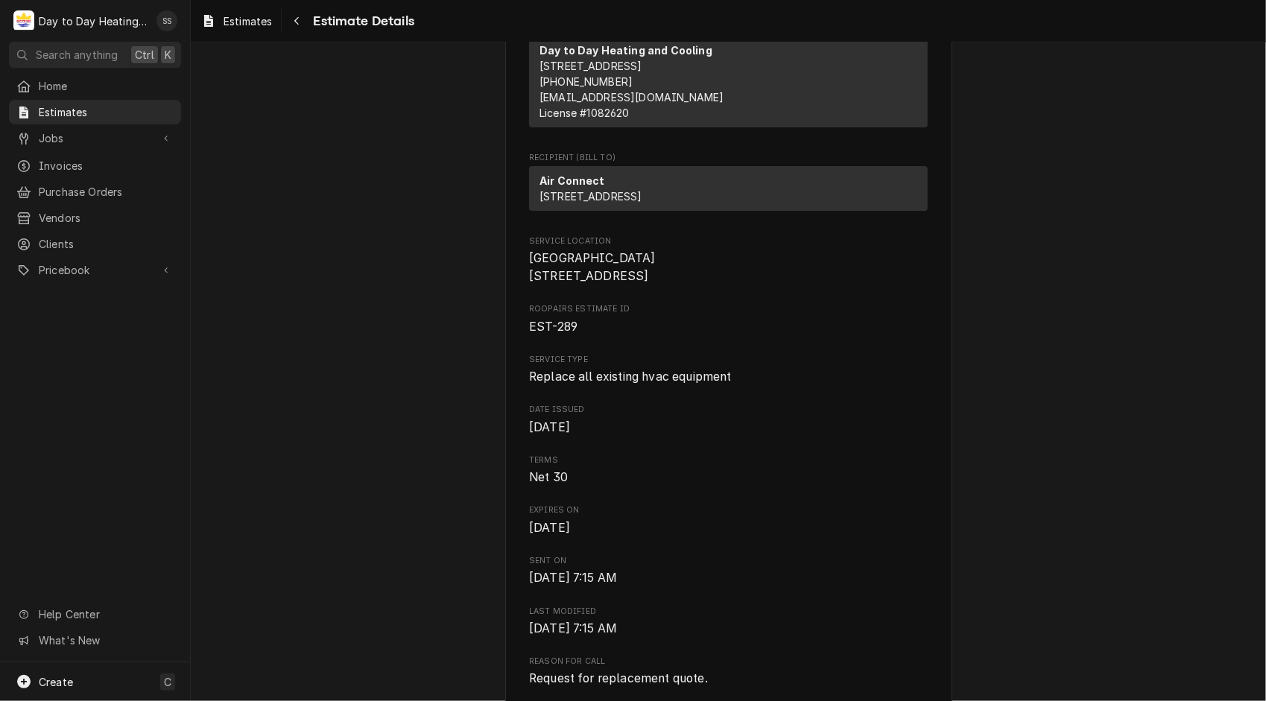
scroll to position [165, 0]
